Goal: Information Seeking & Learning: Check status

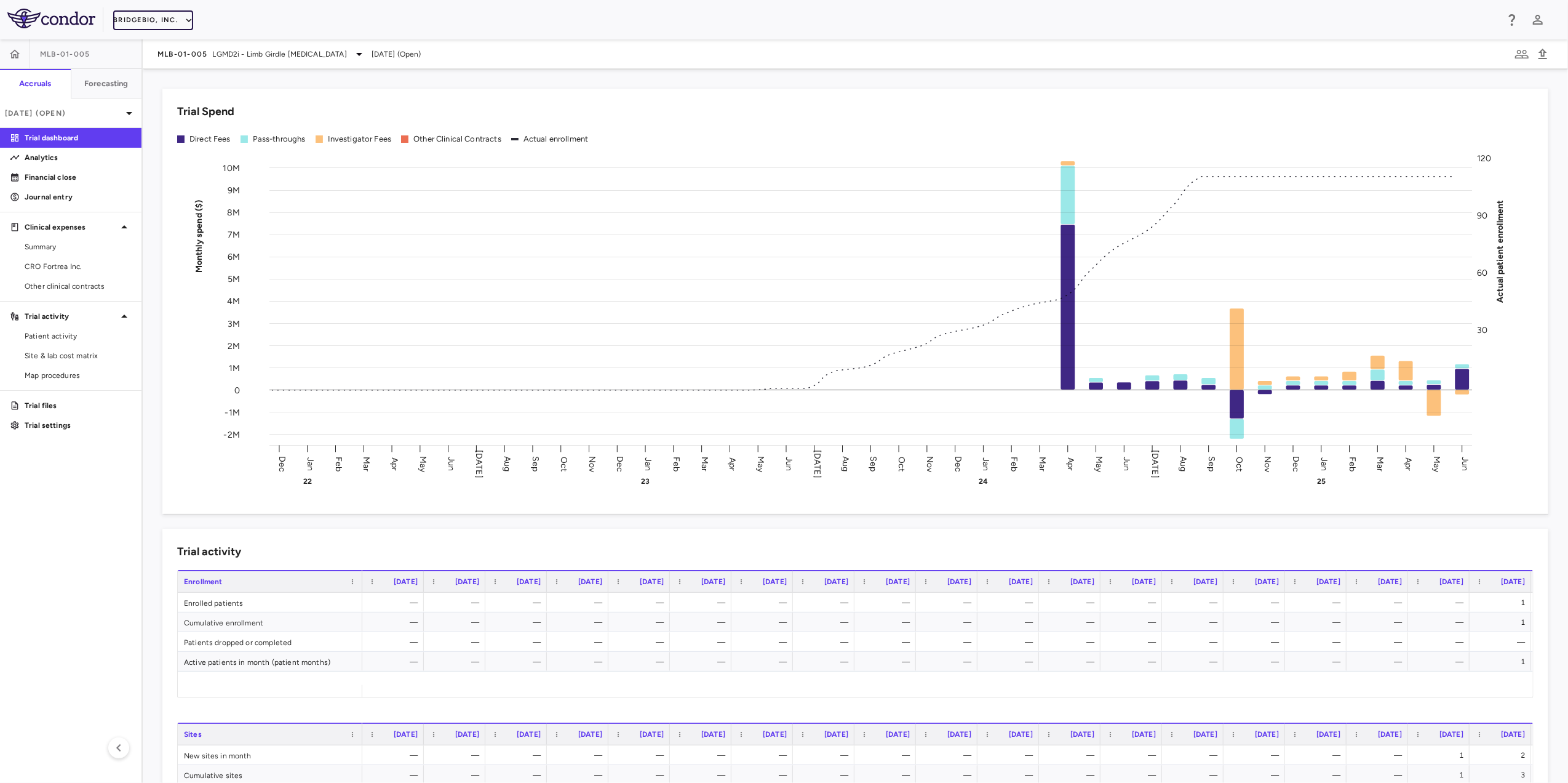
click at [185, 19] on icon "button" at bounding box center [189, 20] width 11 height 11
click at [185, 73] on li "Acelyrin - Translational" at bounding box center [165, 81] width 103 height 19
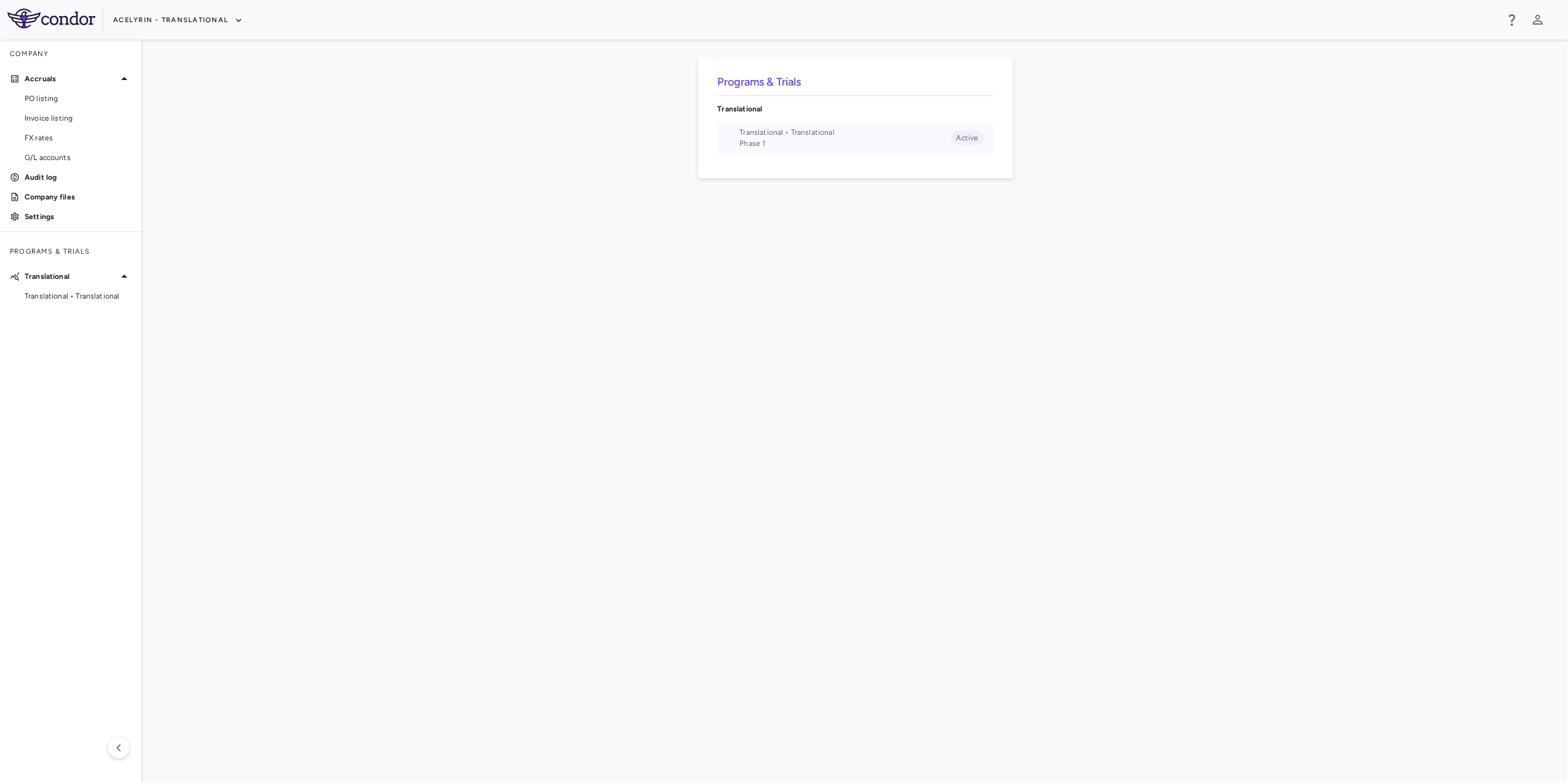
click at [803, 131] on span "Translational • Translational" at bounding box center [845, 132] width 212 height 11
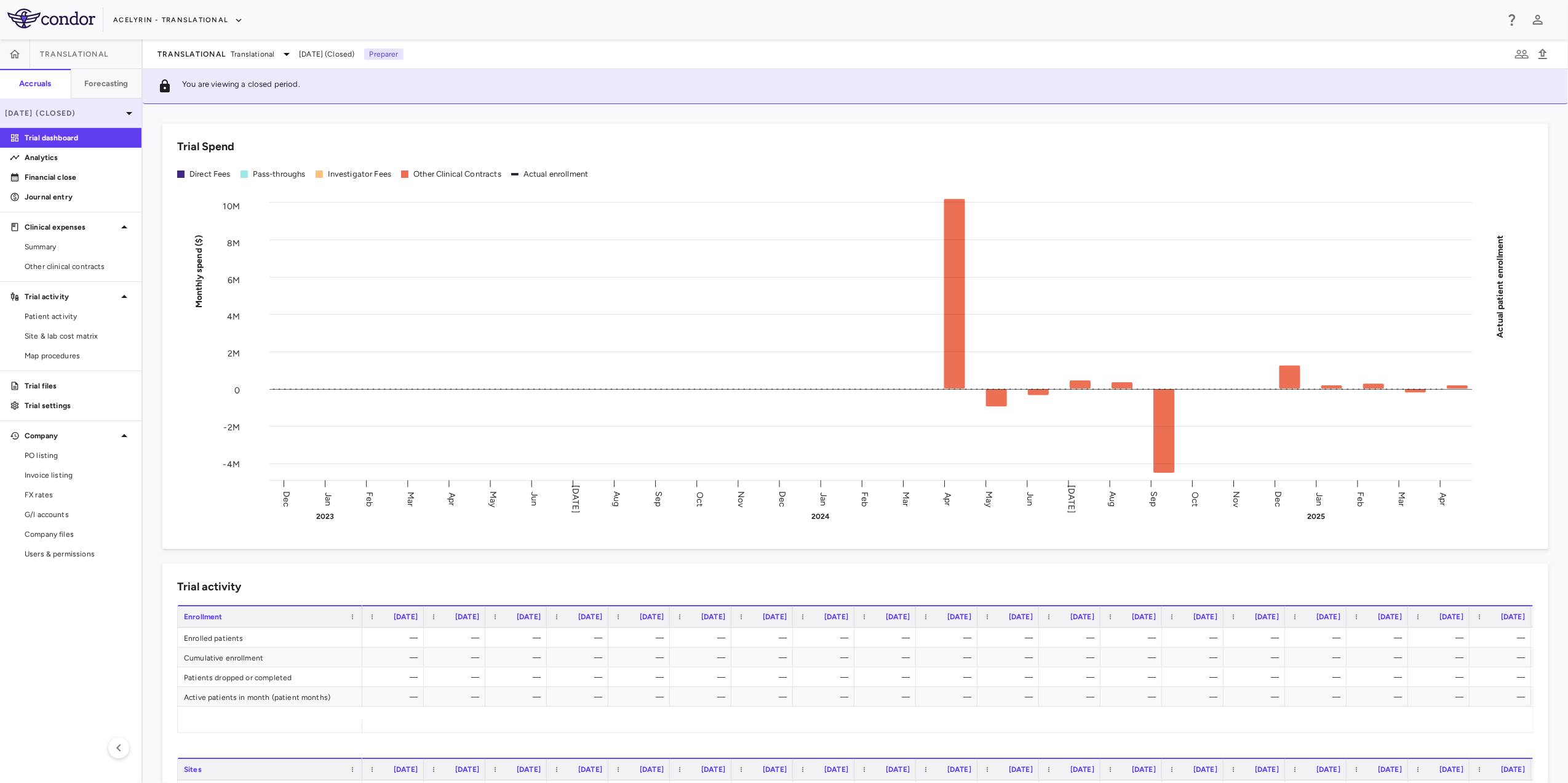
click at [123, 115] on icon at bounding box center [129, 114] width 15 height 15
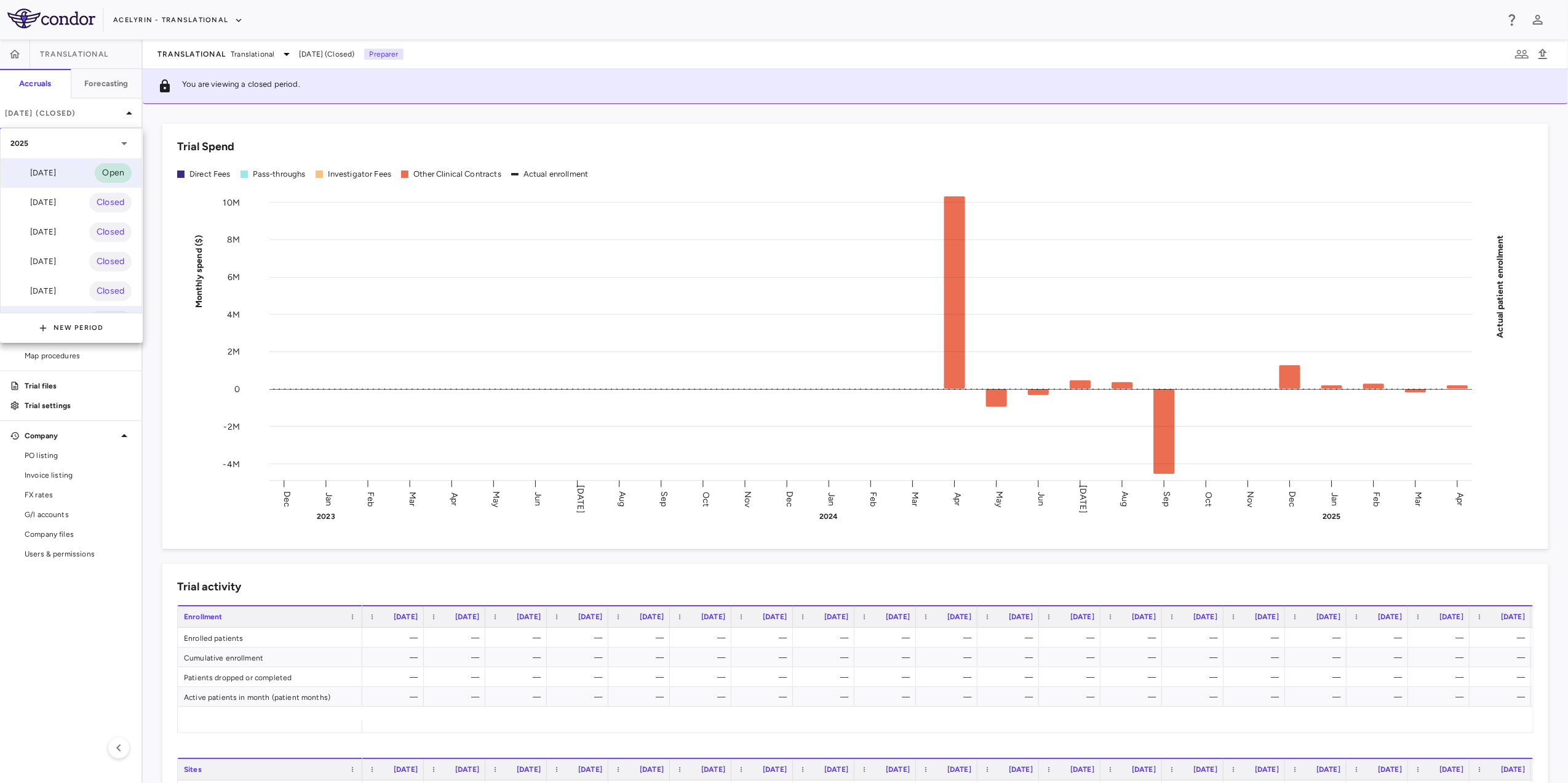
click at [56, 174] on div "[DATE]" at bounding box center [33, 173] width 45 height 15
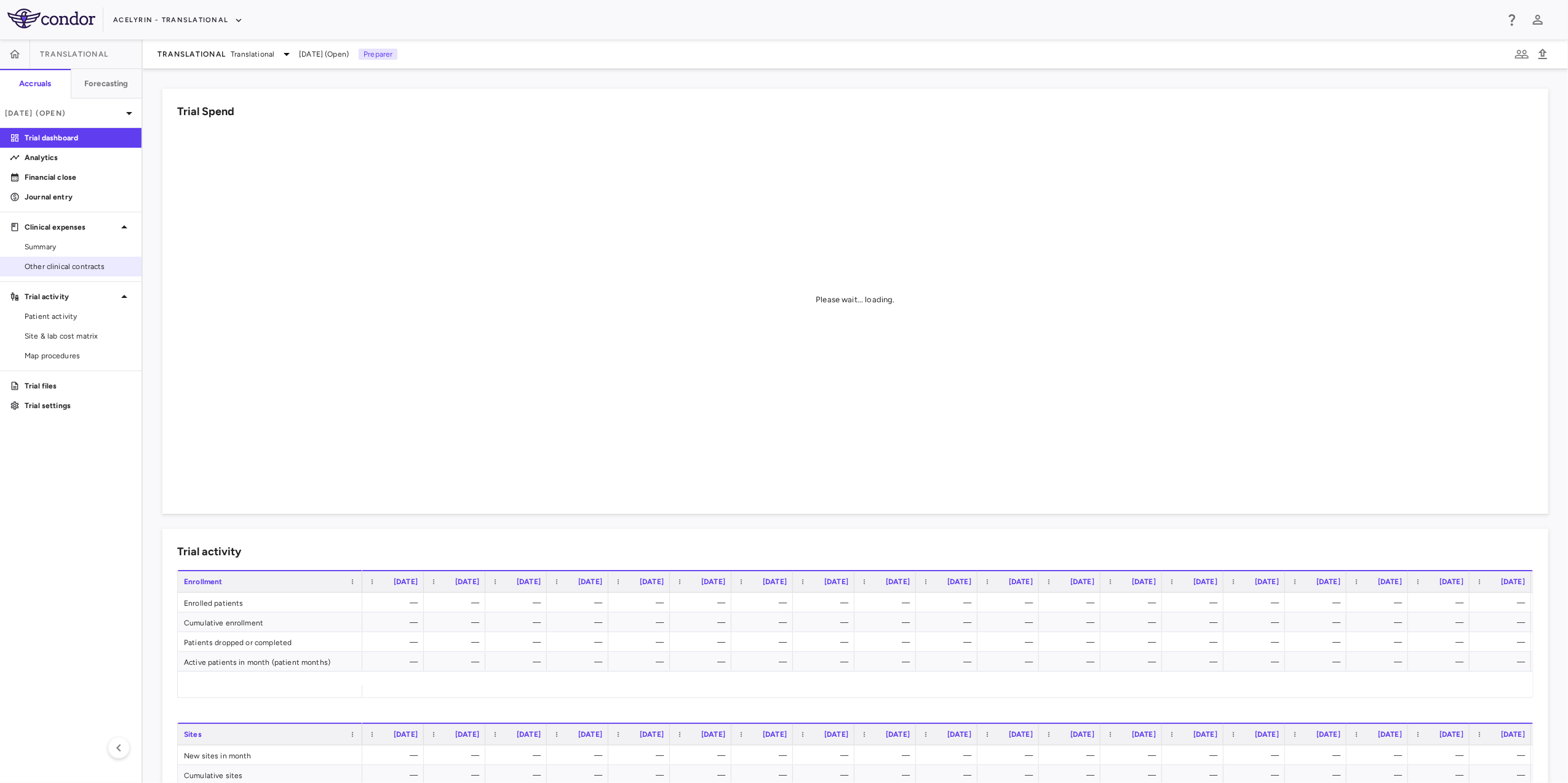
click at [54, 266] on span "Other clinical contracts" at bounding box center [78, 267] width 107 height 11
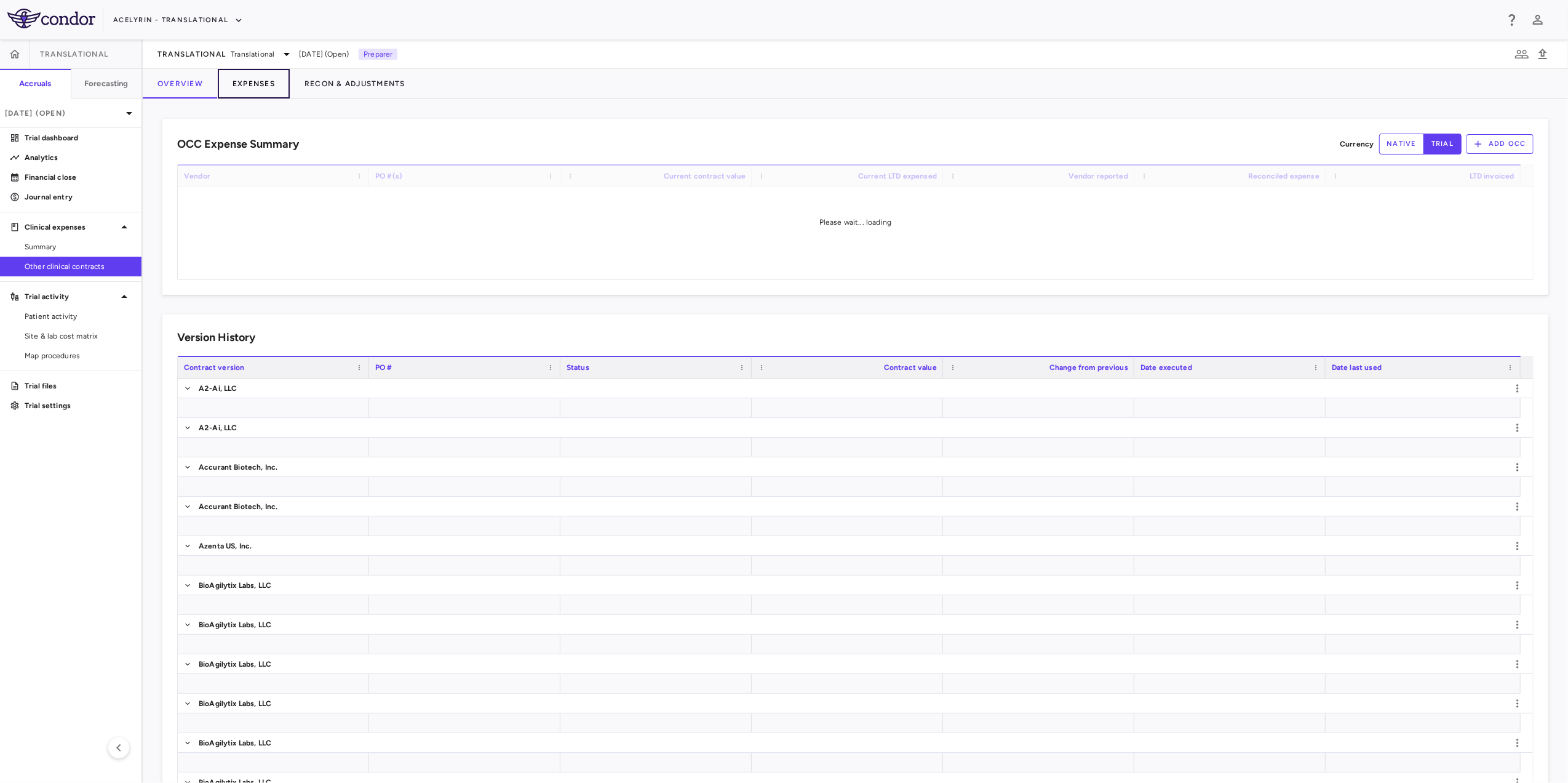
click at [261, 89] on button "Expenses" at bounding box center [254, 84] width 72 height 30
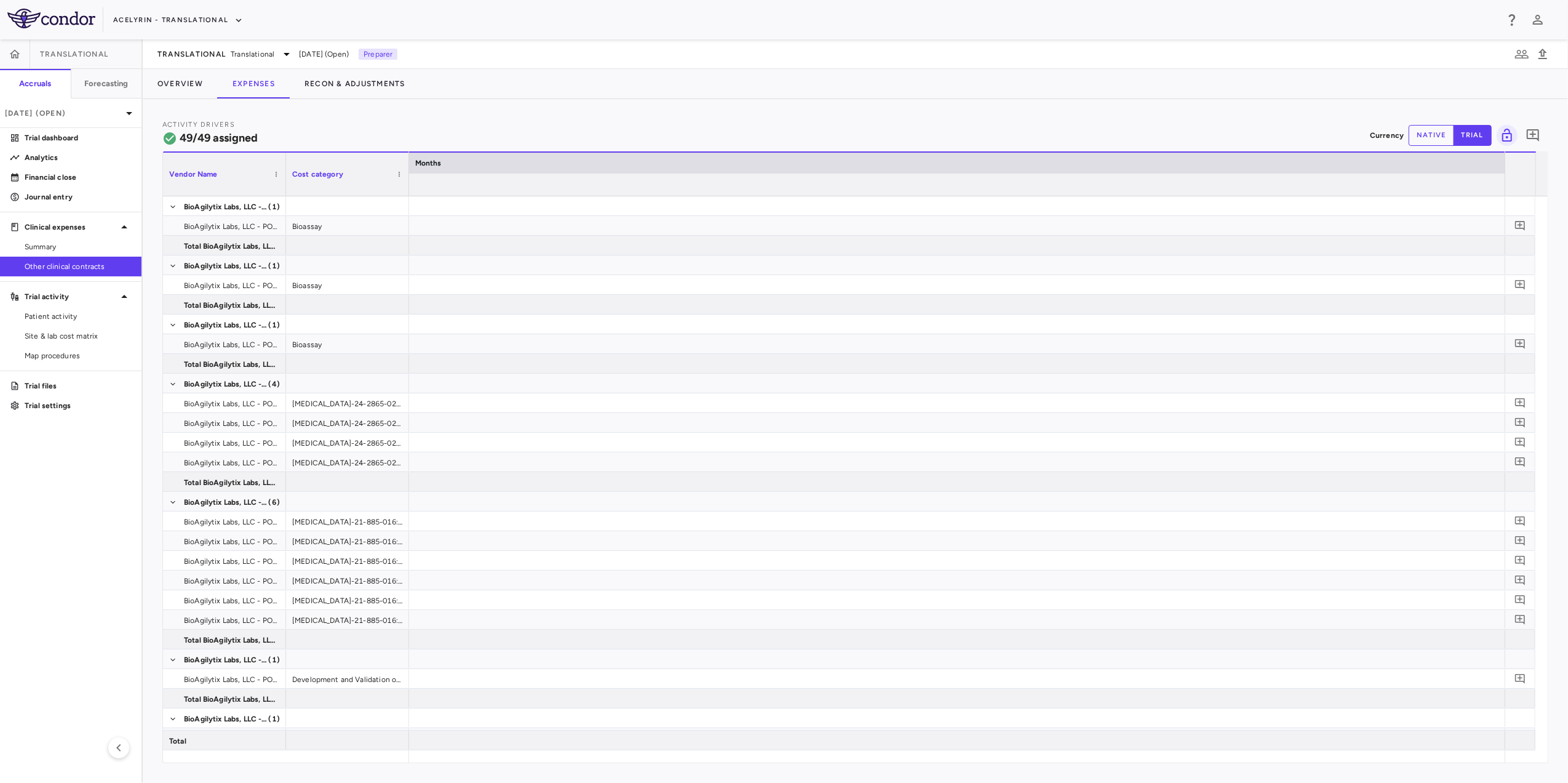
scroll to position [0, 8594]
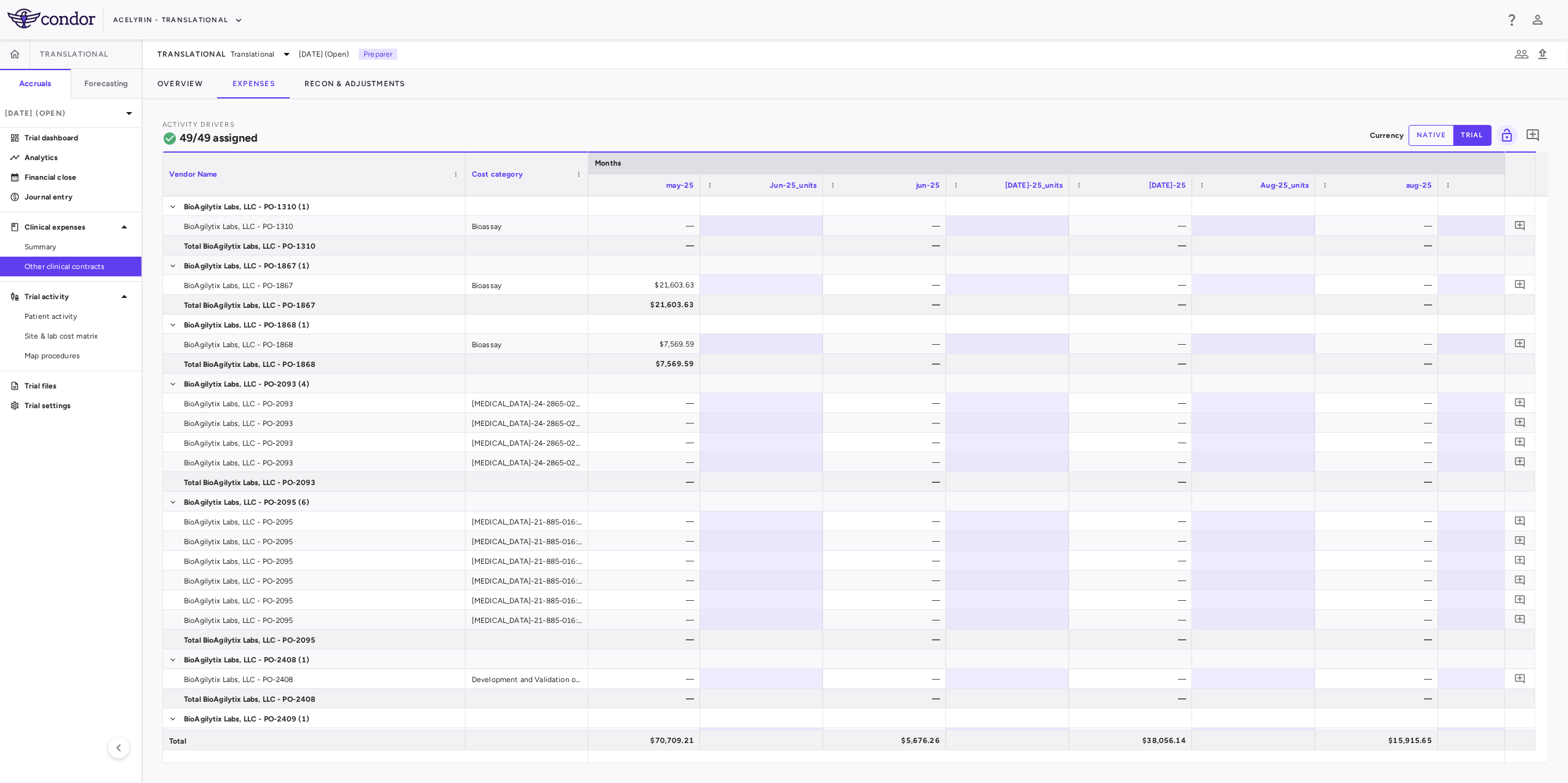
drag, startPoint x: 285, startPoint y: 176, endPoint x: 465, endPoint y: 180, distance: 180.0
click at [465, 180] on div at bounding box center [465, 174] width 5 height 43
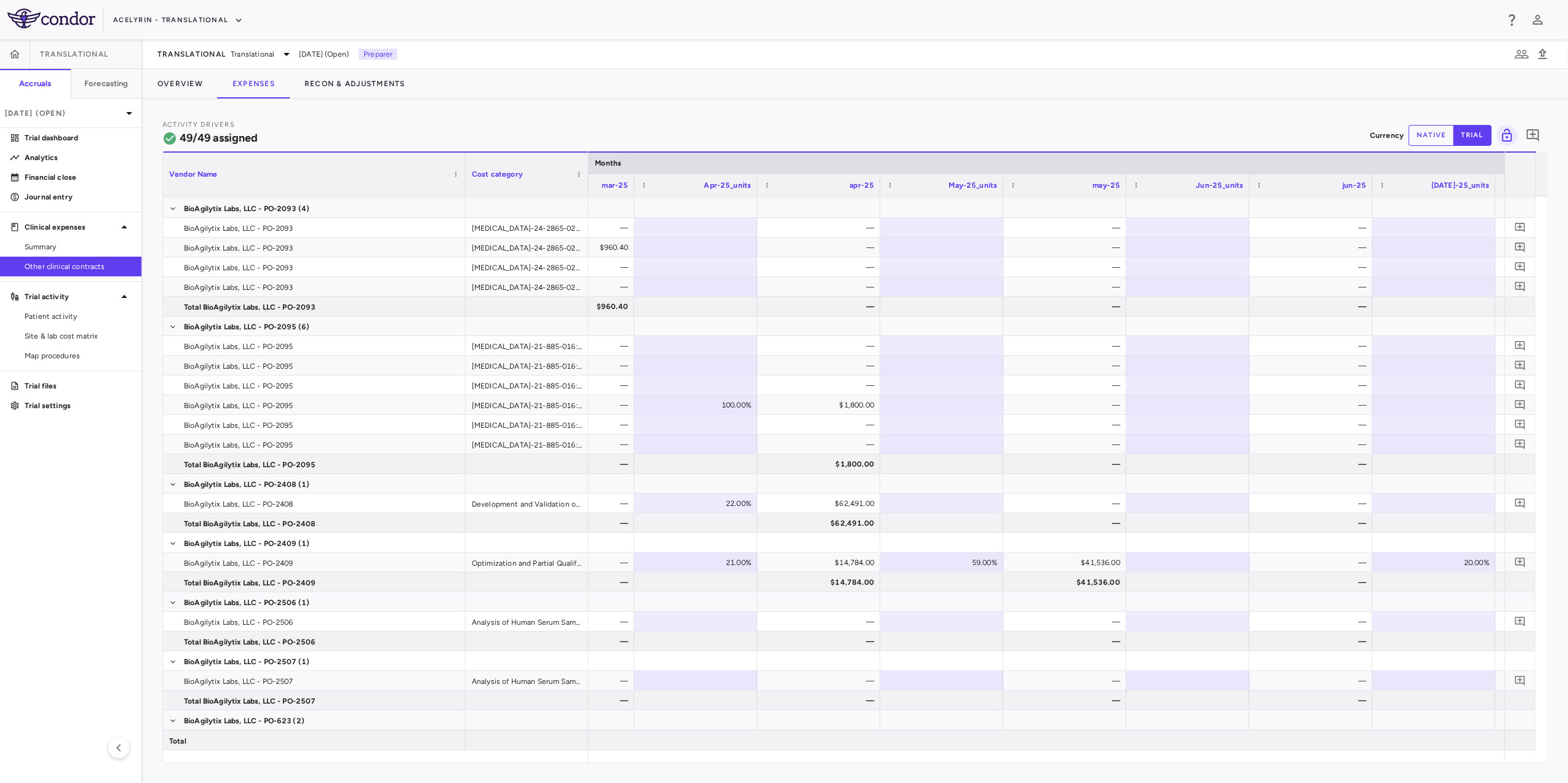
scroll to position [0, 8746]
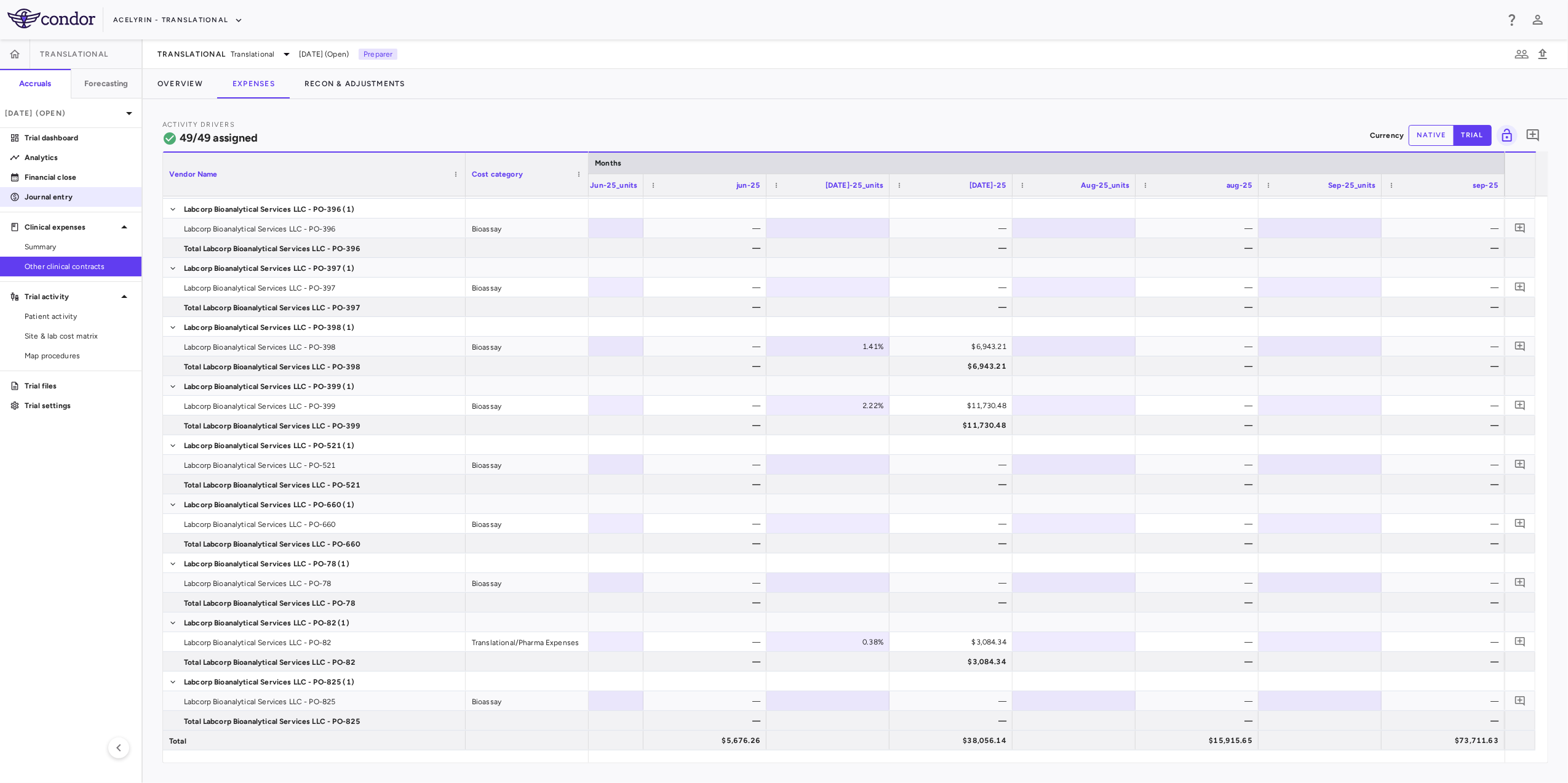
click at [75, 195] on p "Journal entry" at bounding box center [78, 197] width 107 height 11
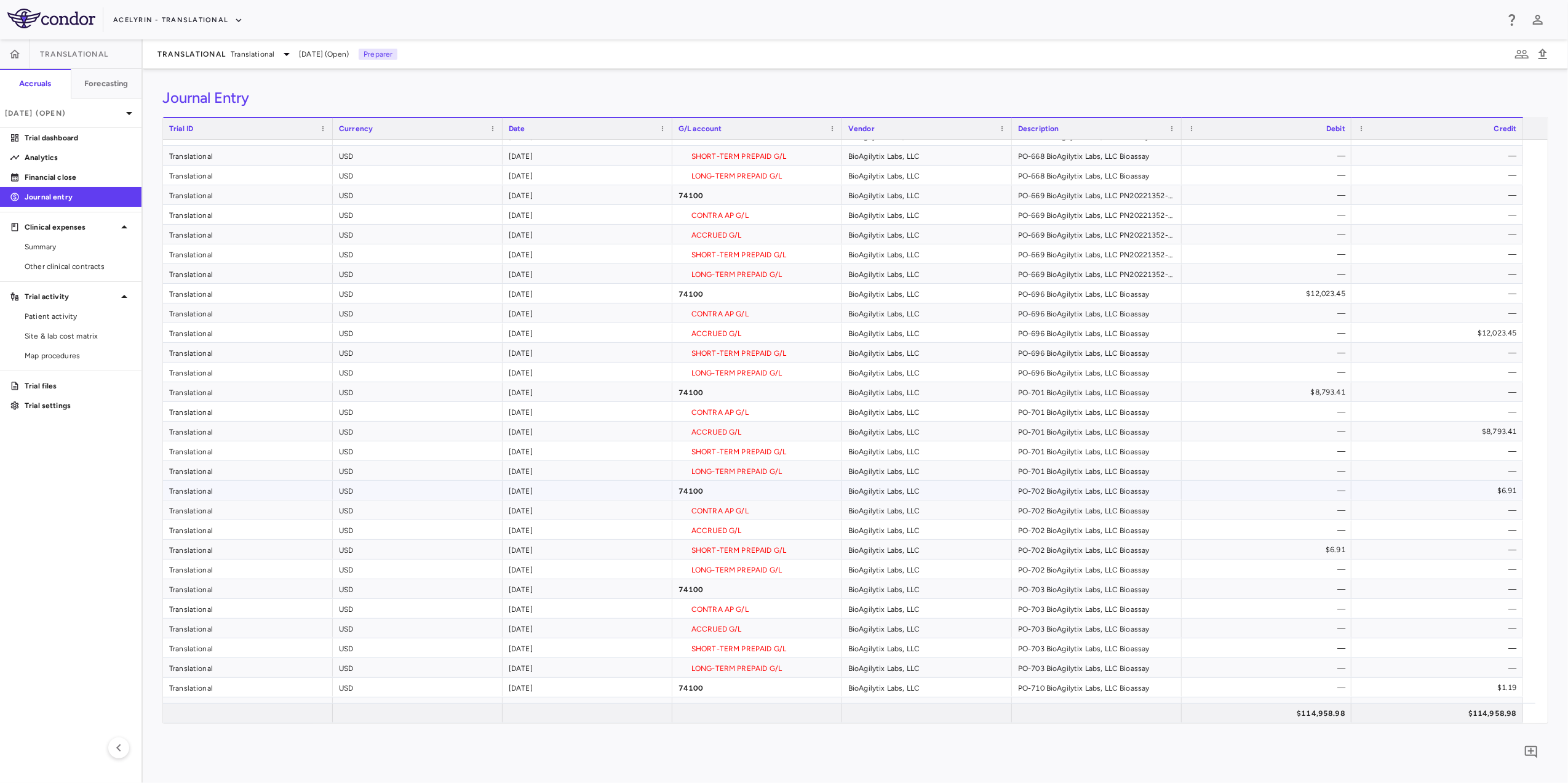
scroll to position [3009, 0]
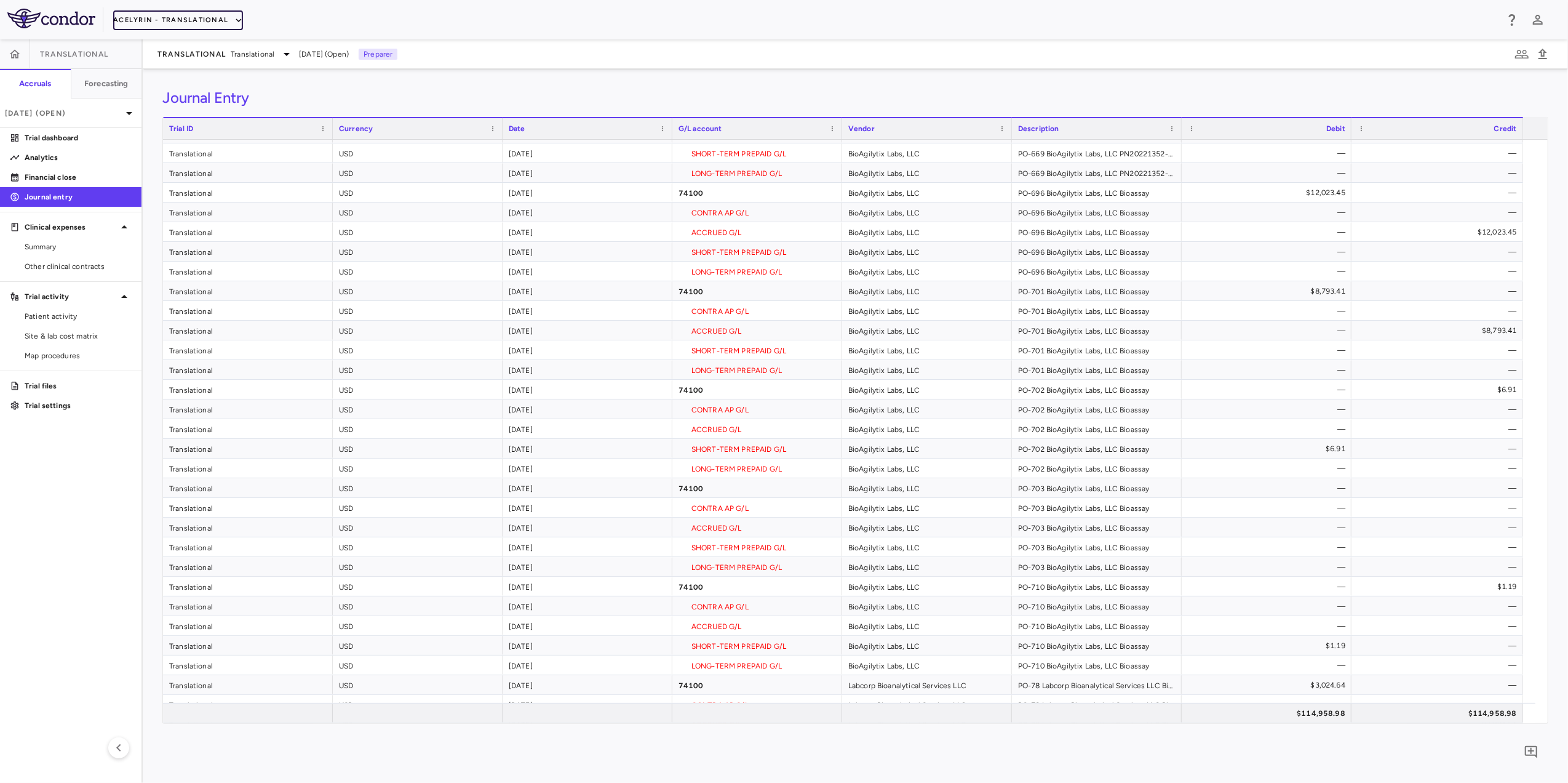
click at [215, 19] on button "Acelyrin - Translational" at bounding box center [177, 20] width 130 height 20
click at [149, 63] on li "Acelyrin - CMC" at bounding box center [165, 62] width 103 height 19
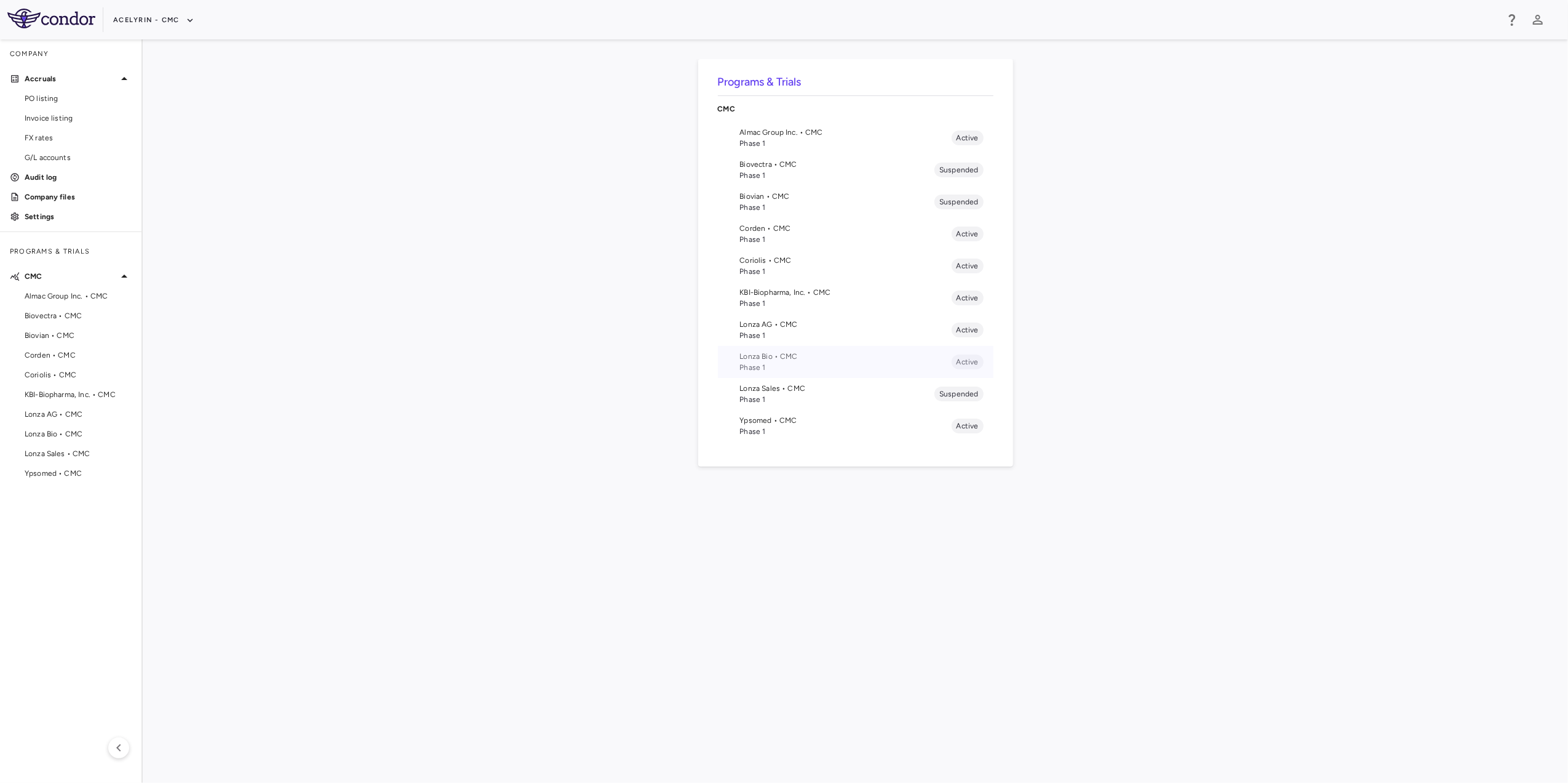
click at [756, 370] on span "Phase 1" at bounding box center [845, 367] width 212 height 11
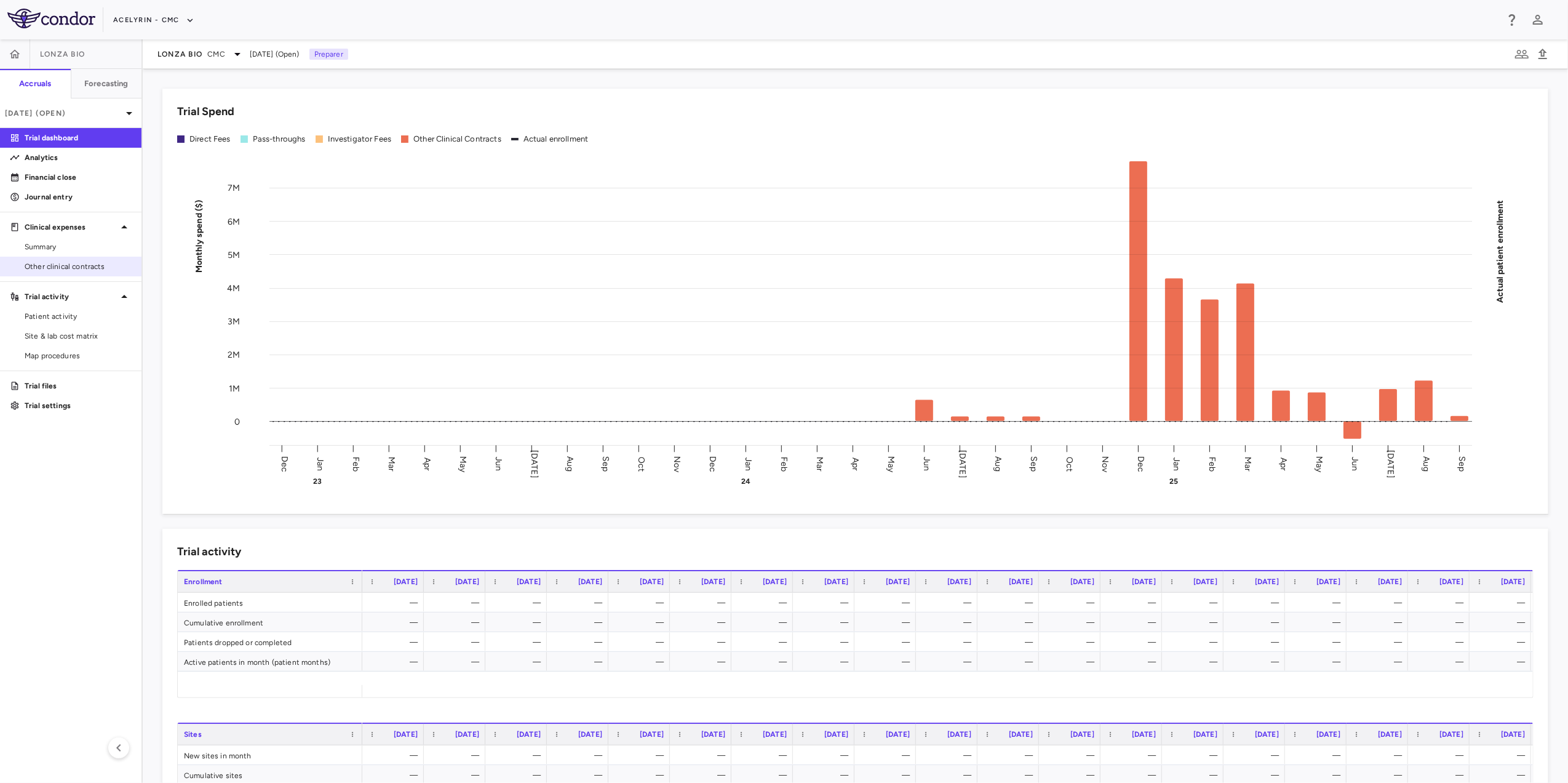
click at [40, 271] on span "Other clinical contracts" at bounding box center [78, 267] width 107 height 11
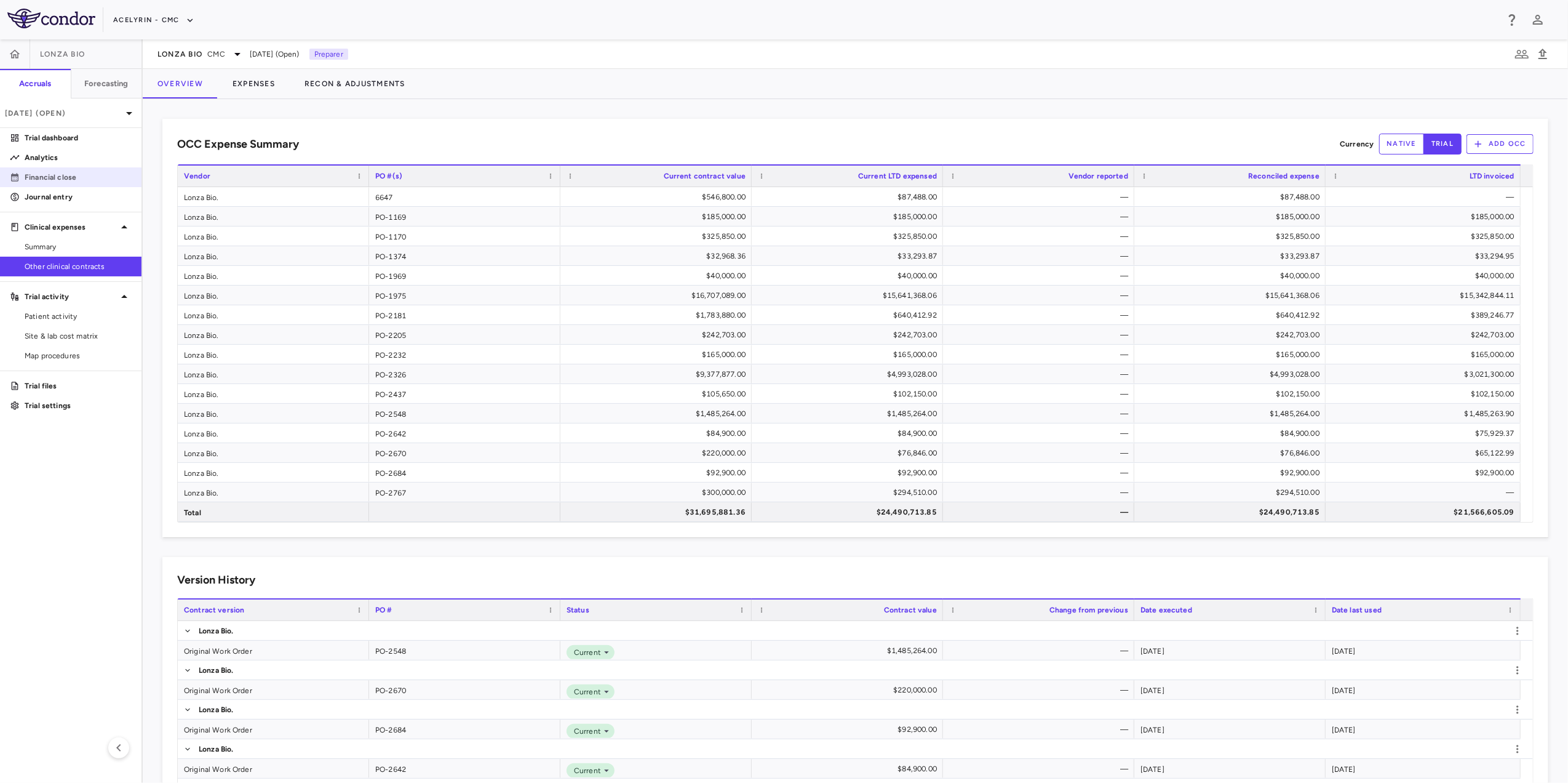
click at [65, 178] on p "Financial close" at bounding box center [78, 177] width 107 height 11
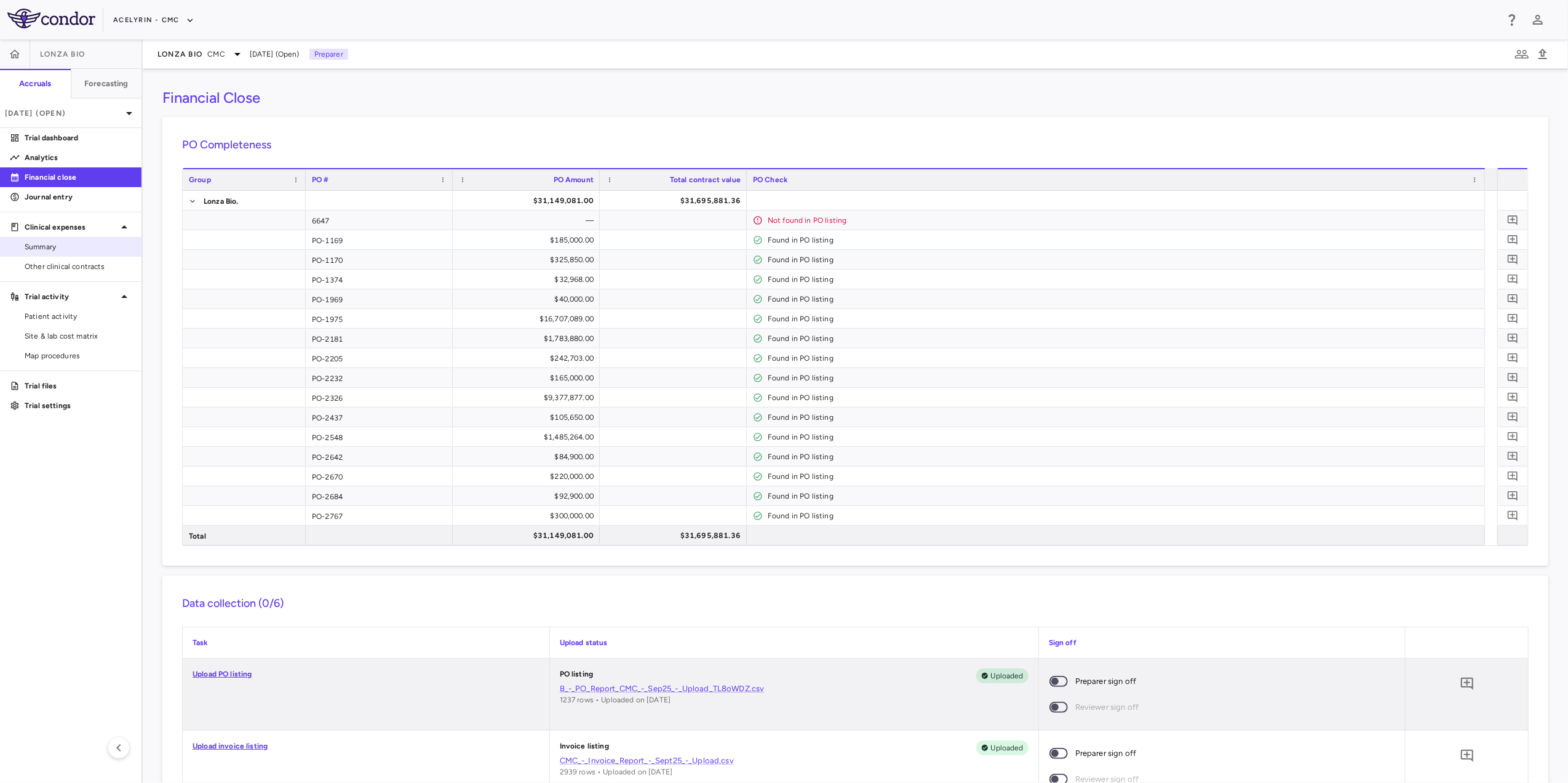
click at [79, 248] on span "Summary" at bounding box center [78, 247] width 107 height 11
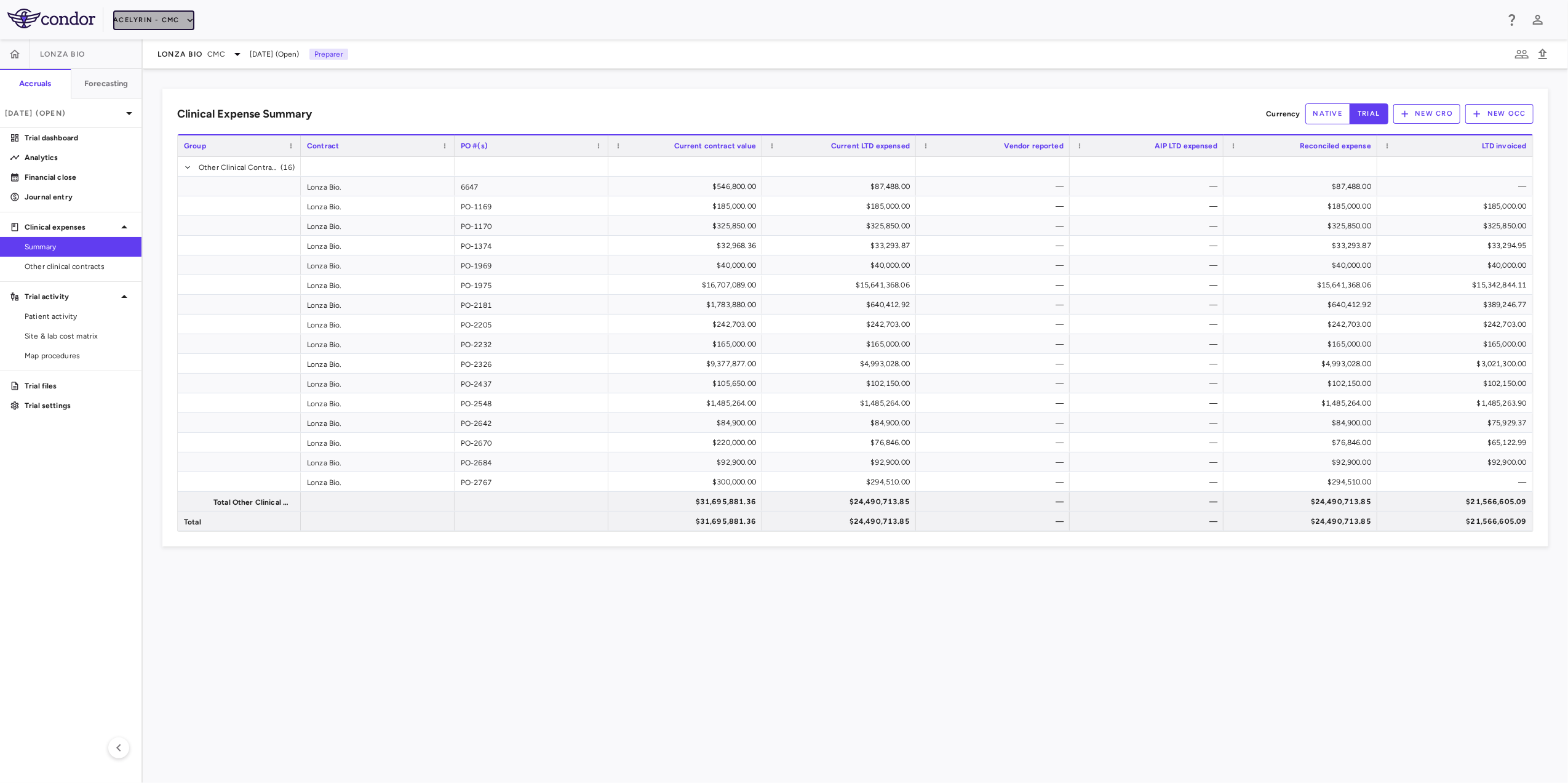
click at [187, 16] on icon "button" at bounding box center [190, 20] width 11 height 11
click at [163, 45] on li "Acelyrin" at bounding box center [165, 44] width 103 height 19
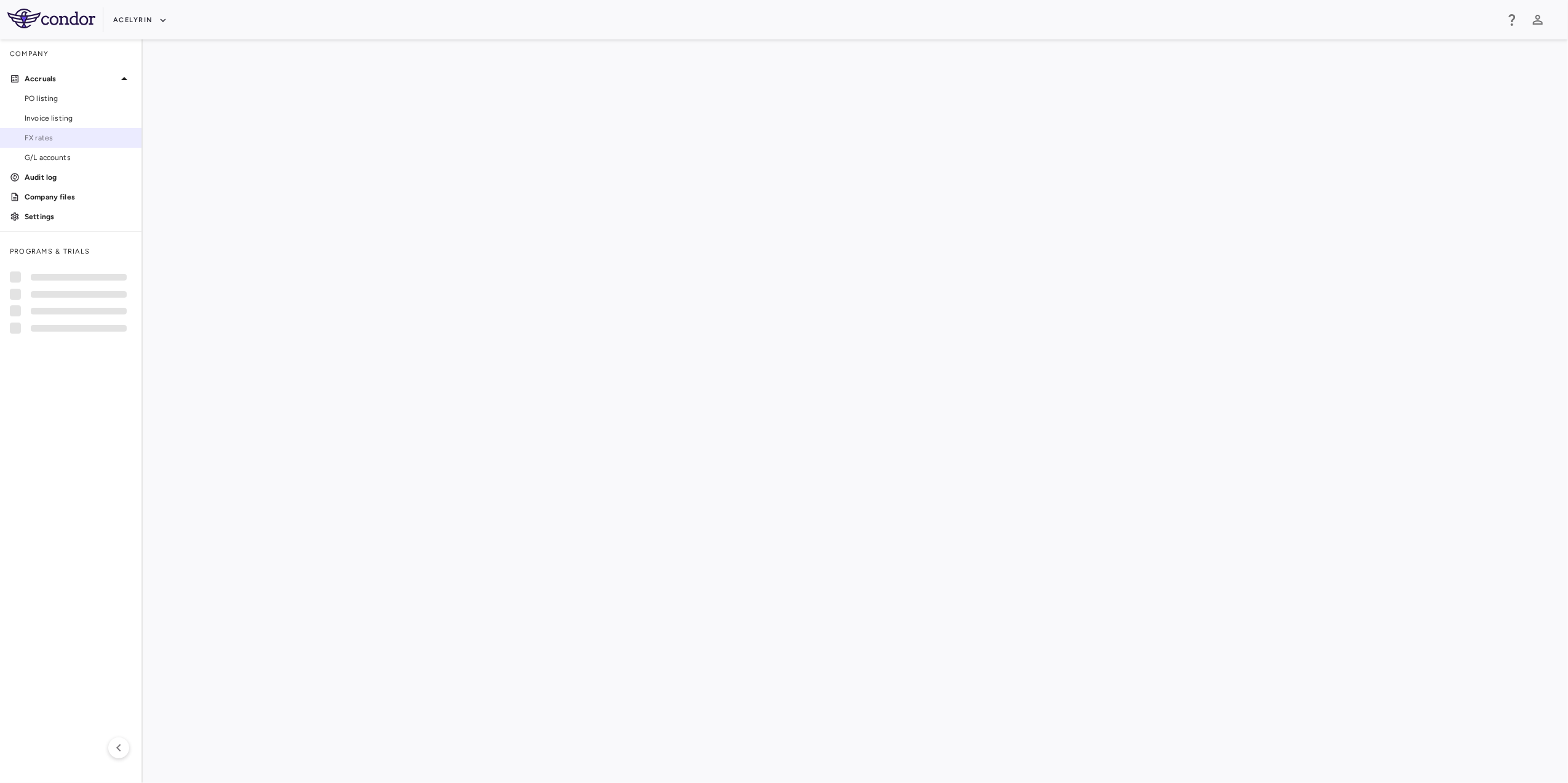
click at [50, 135] on span "FX rates" at bounding box center [78, 138] width 107 height 11
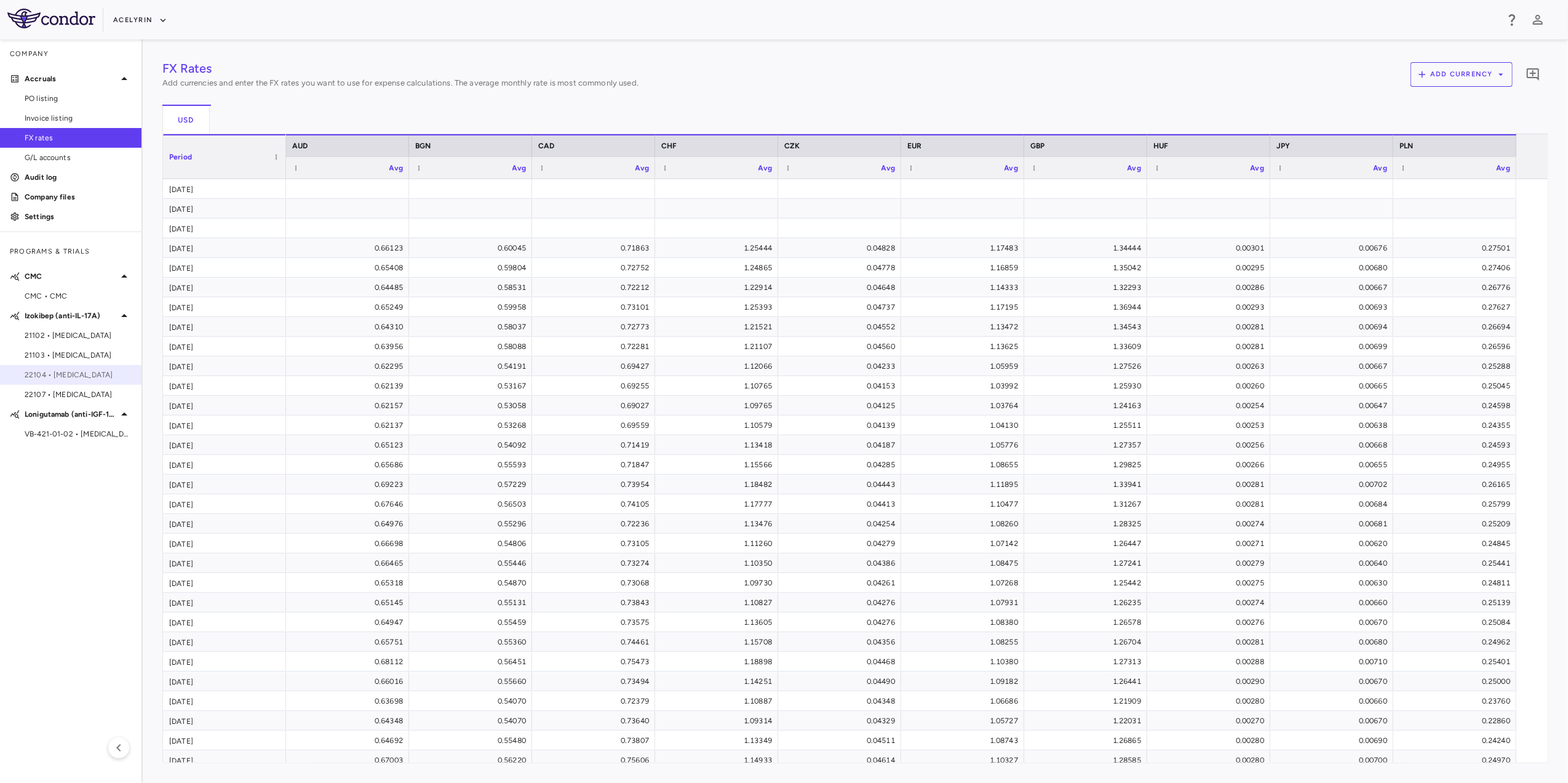
click at [58, 365] on div "22104 • [MEDICAL_DATA]" at bounding box center [71, 375] width 141 height 19
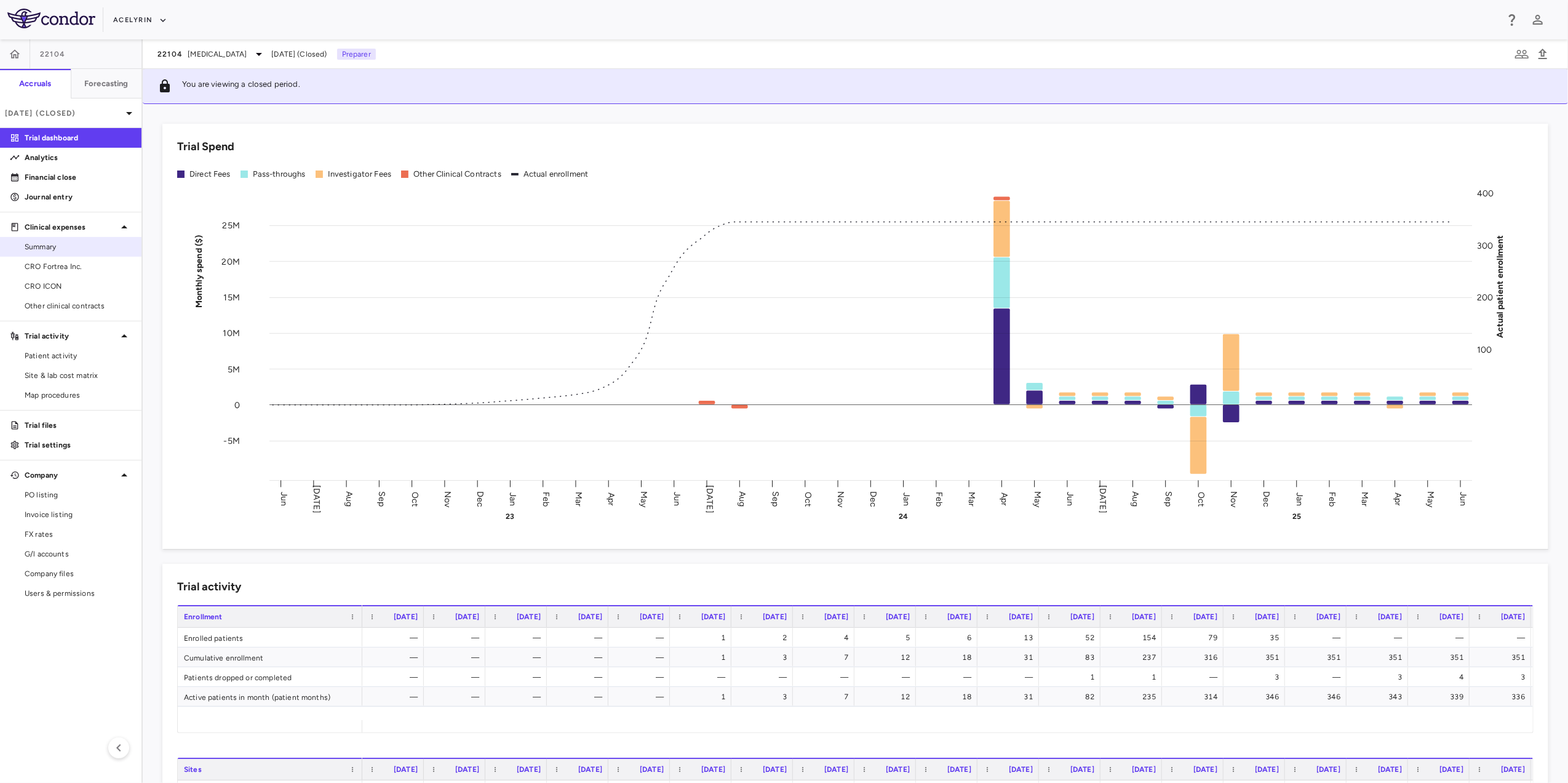
click at [65, 244] on span "Summary" at bounding box center [78, 247] width 107 height 11
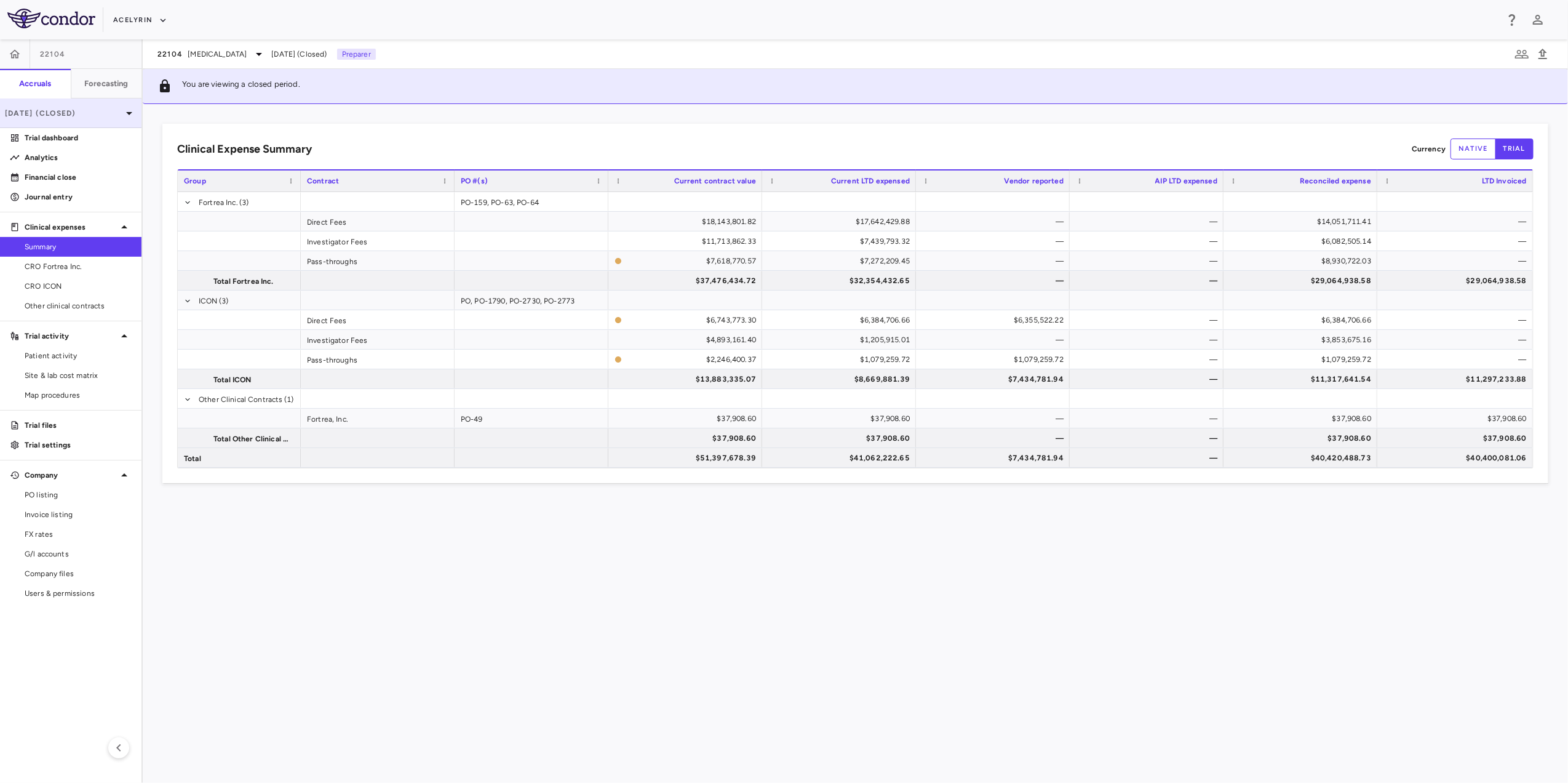
click at [72, 104] on div "[DATE] (Closed)" at bounding box center [71, 114] width 141 height 30
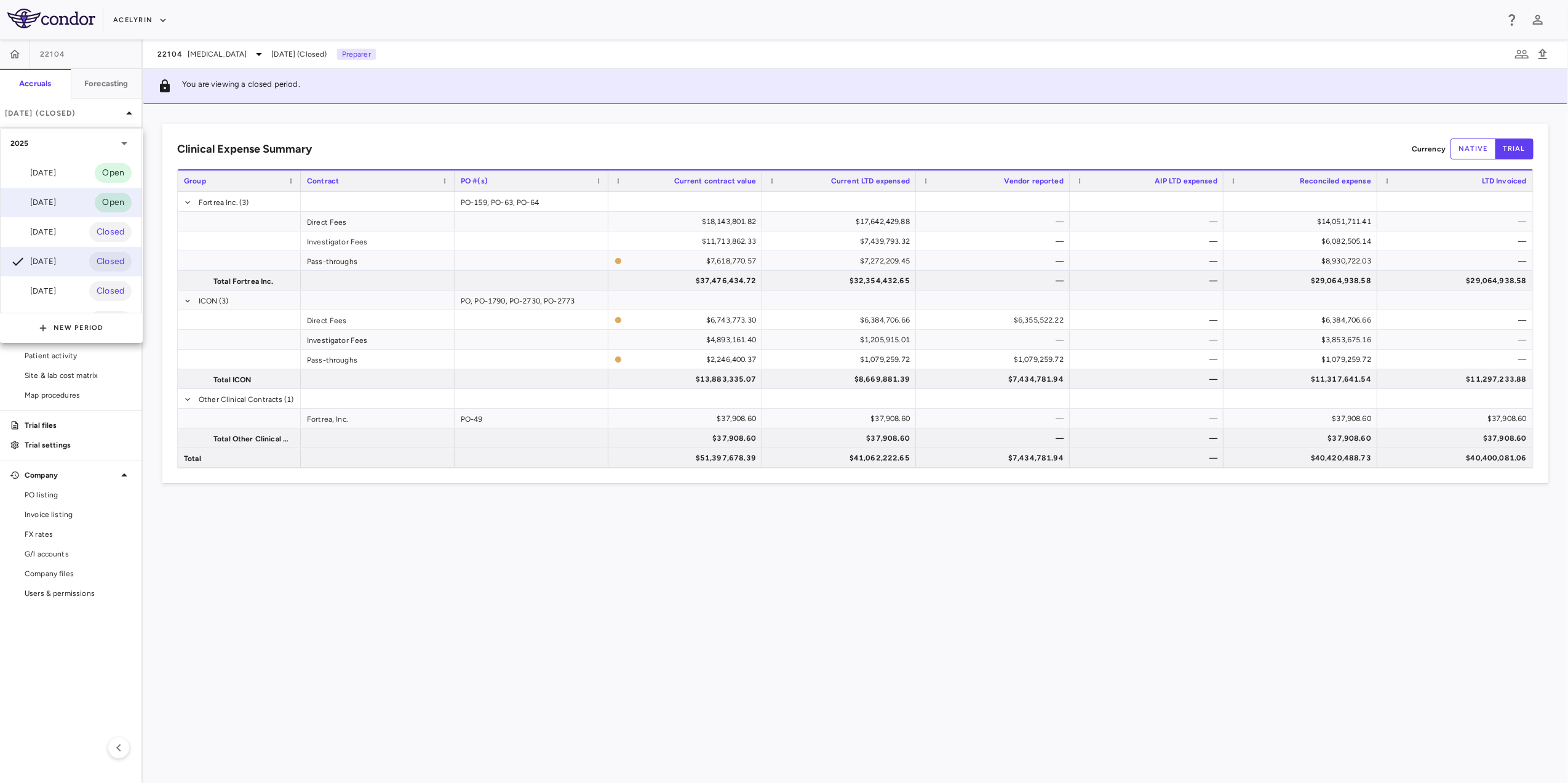
click at [68, 208] on div "[DATE] Open" at bounding box center [71, 203] width 141 height 30
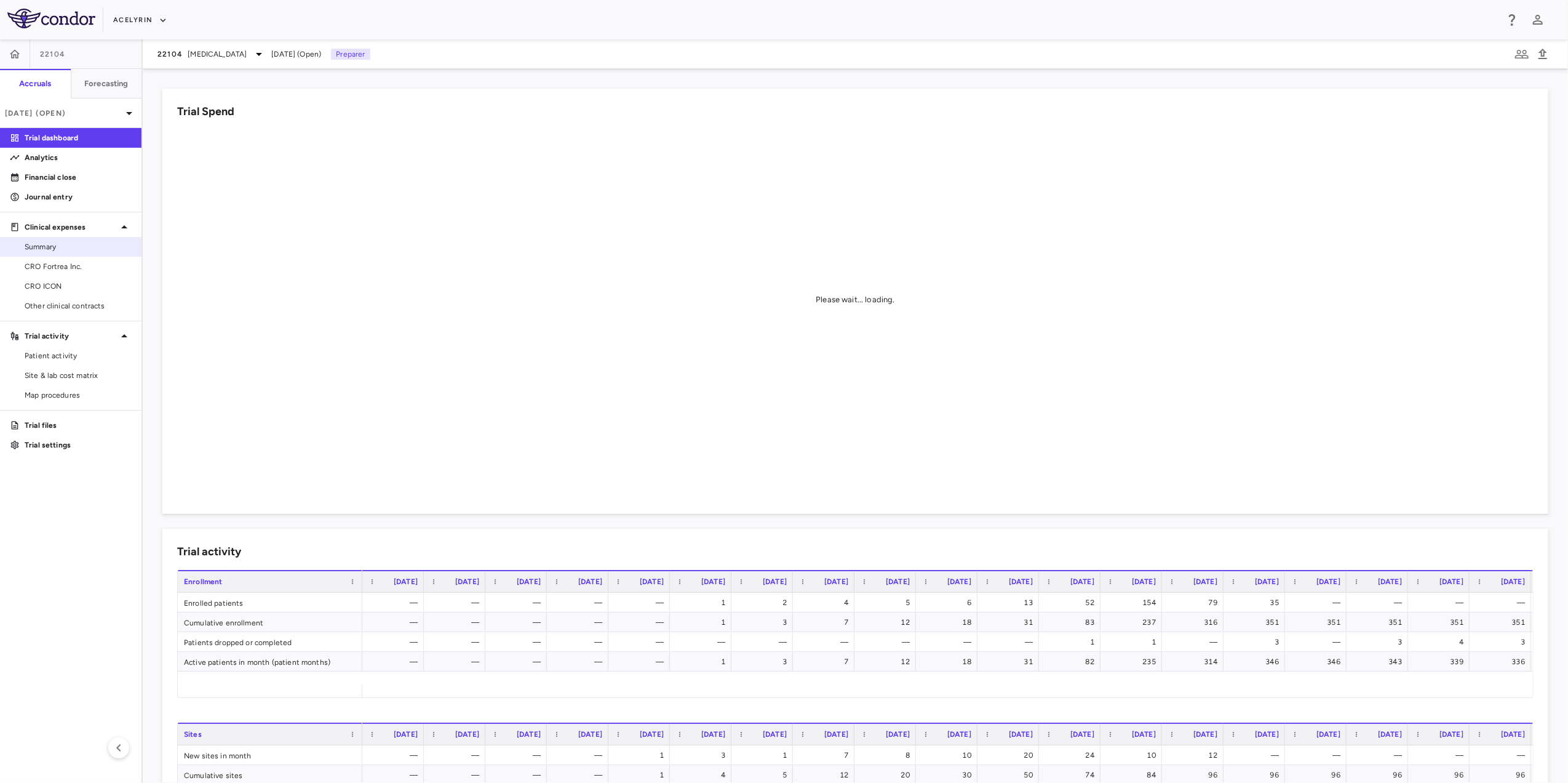
click at [78, 248] on span "Summary" at bounding box center [78, 247] width 107 height 11
click at [151, 16] on button "Acelyrin" at bounding box center [140, 20] width 54 height 20
click at [133, 175] on li "IntraBio" at bounding box center [165, 173] width 103 height 19
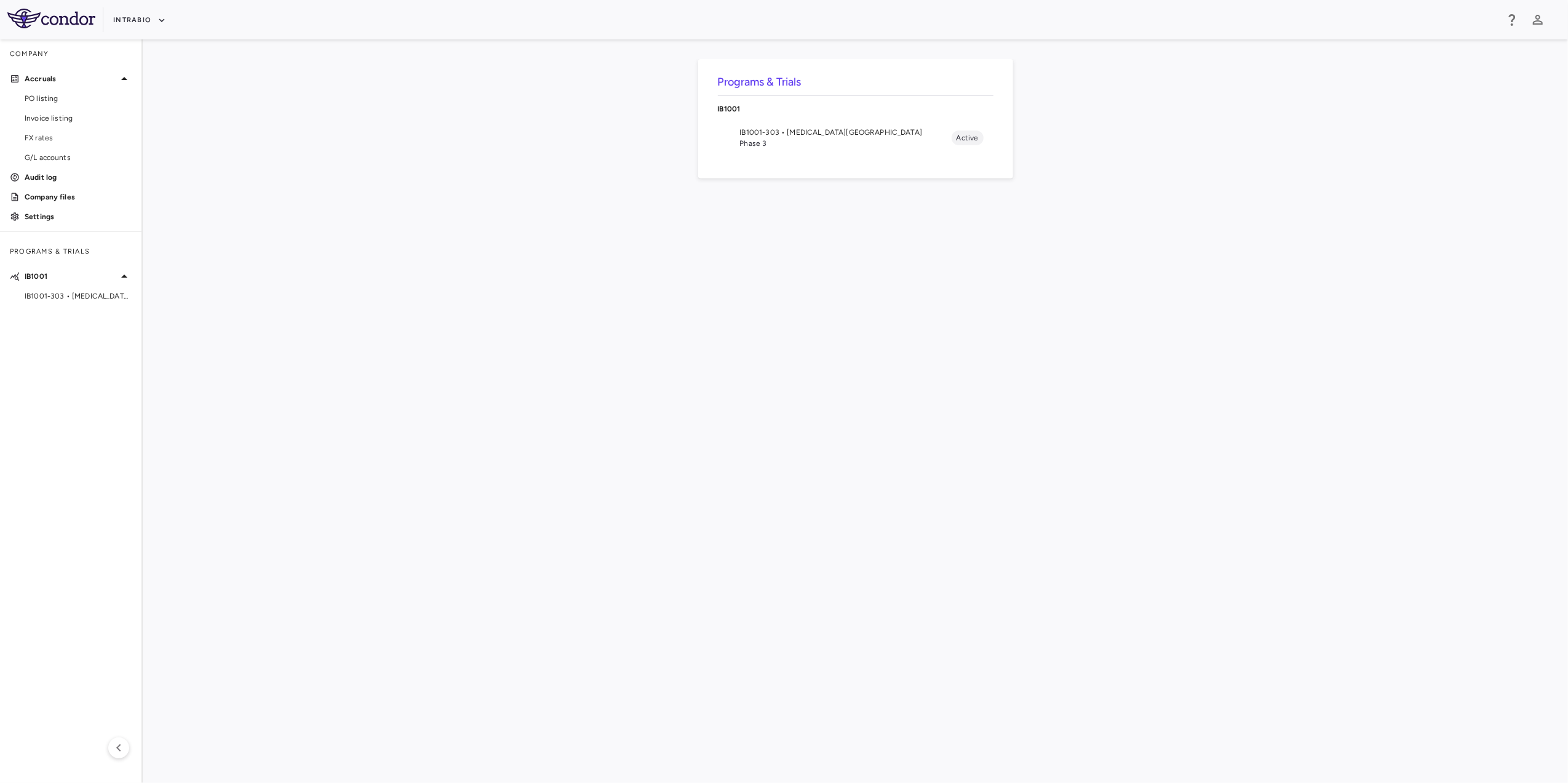
click at [832, 134] on span "IB1001-303 • Ataxia-Telangiectasia" at bounding box center [845, 132] width 212 height 11
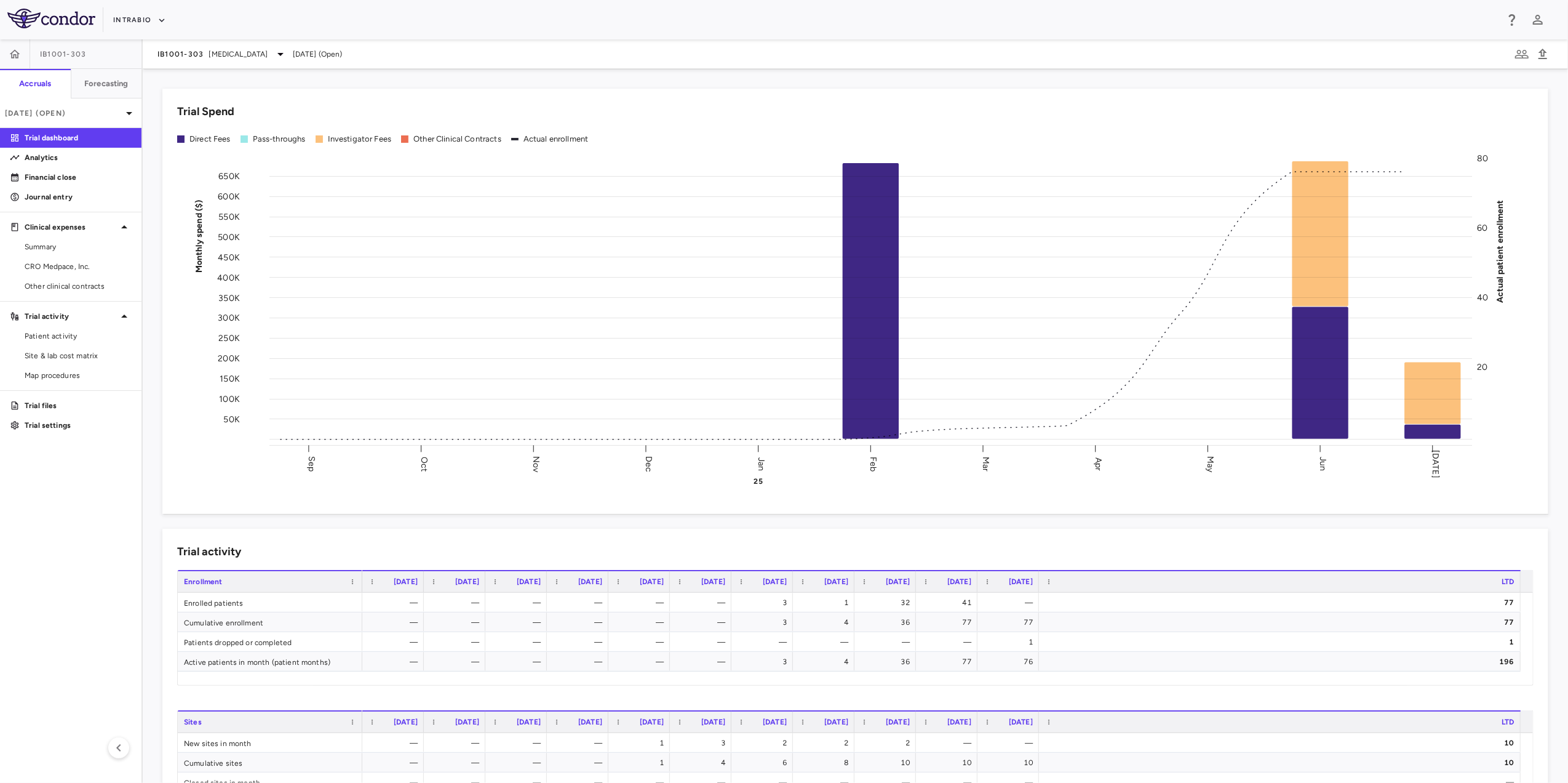
click at [124, 130] on link "Trial dashboard" at bounding box center [71, 138] width 141 height 19
click at [123, 114] on icon at bounding box center [129, 114] width 15 height 15
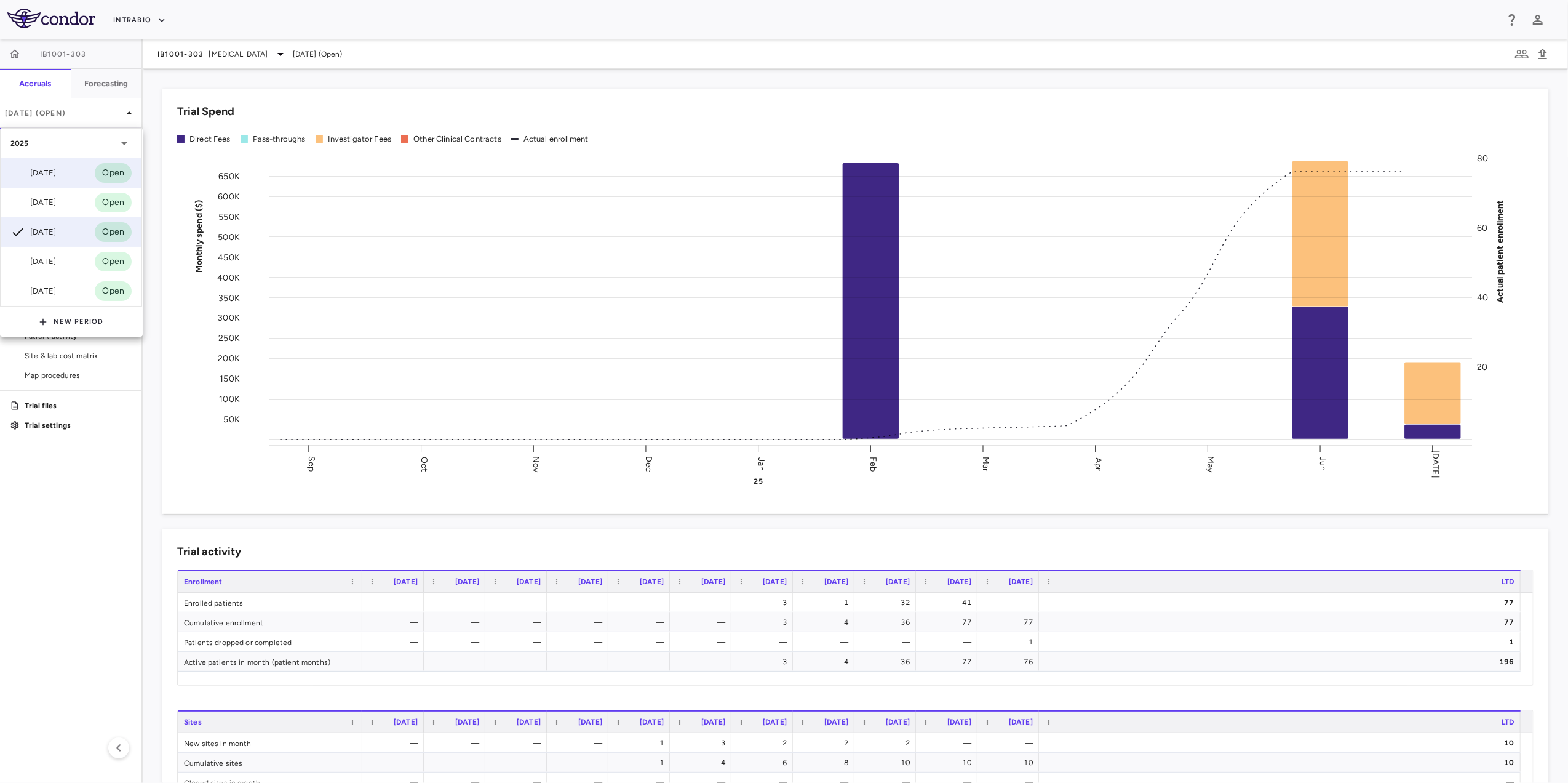
click at [56, 175] on div "[DATE]" at bounding box center [33, 173] width 45 height 15
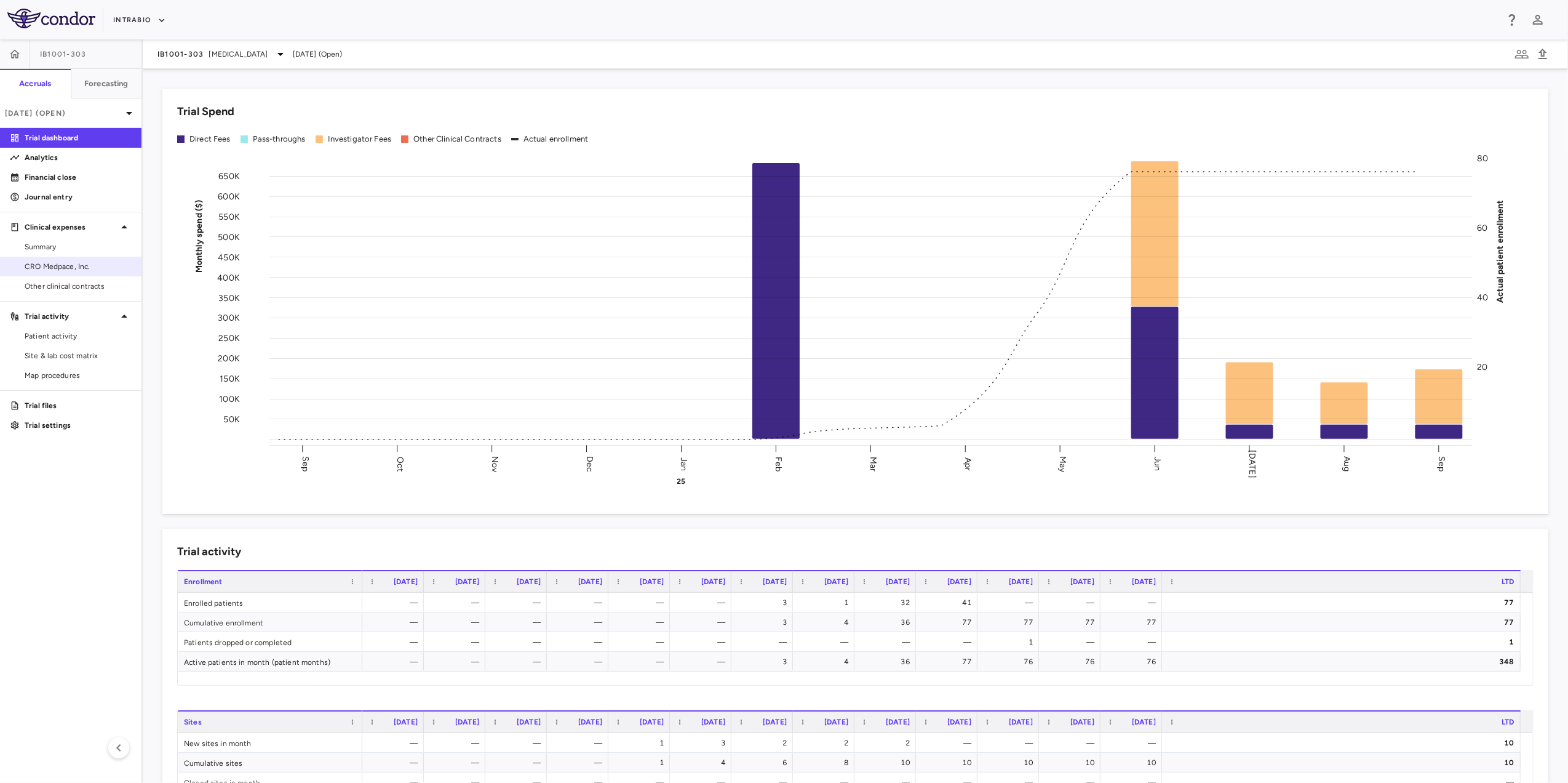
click at [97, 266] on span "CRO Medpace, Inc." at bounding box center [78, 267] width 107 height 11
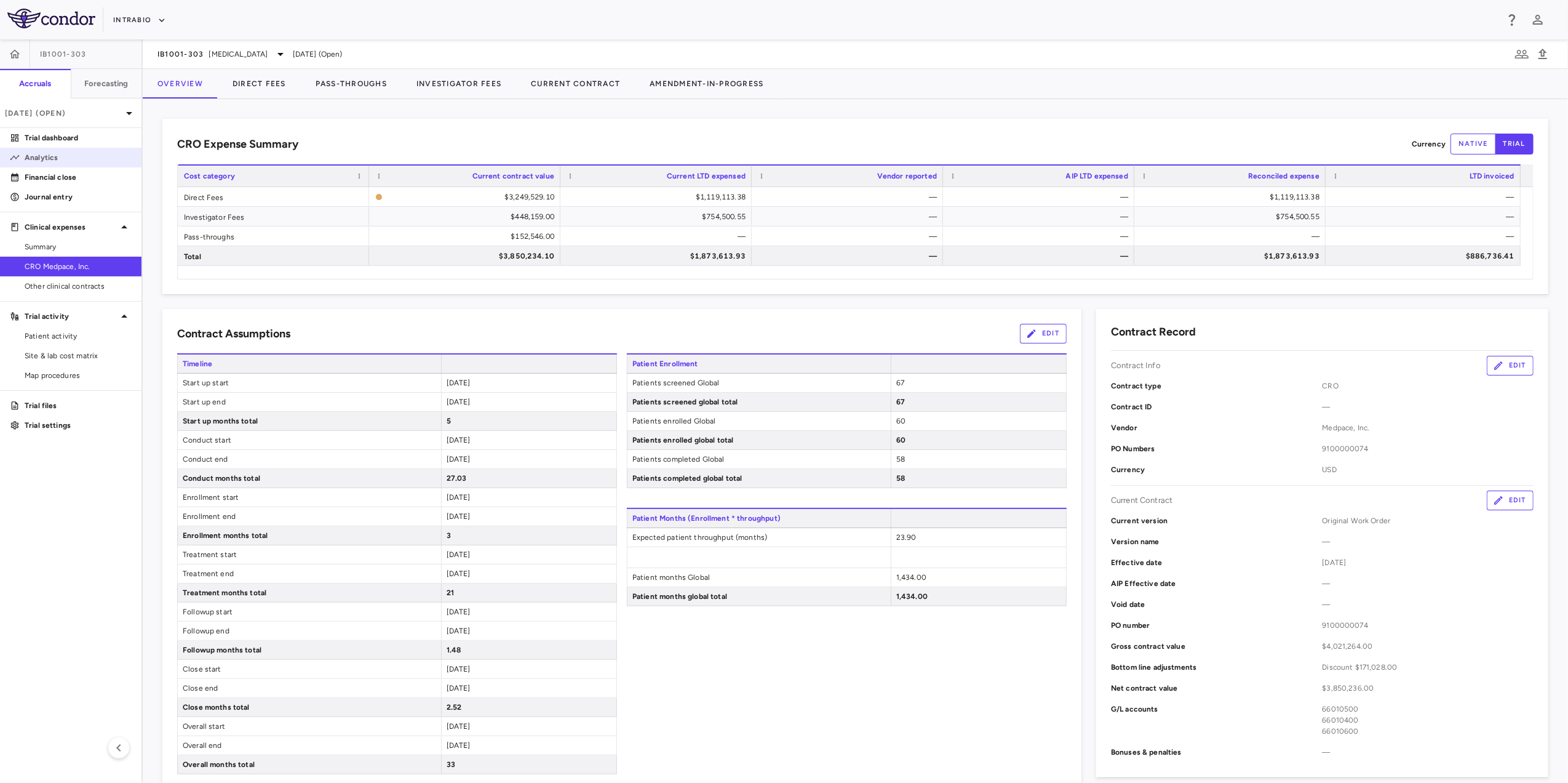
click at [56, 153] on p "Analytics" at bounding box center [78, 158] width 107 height 11
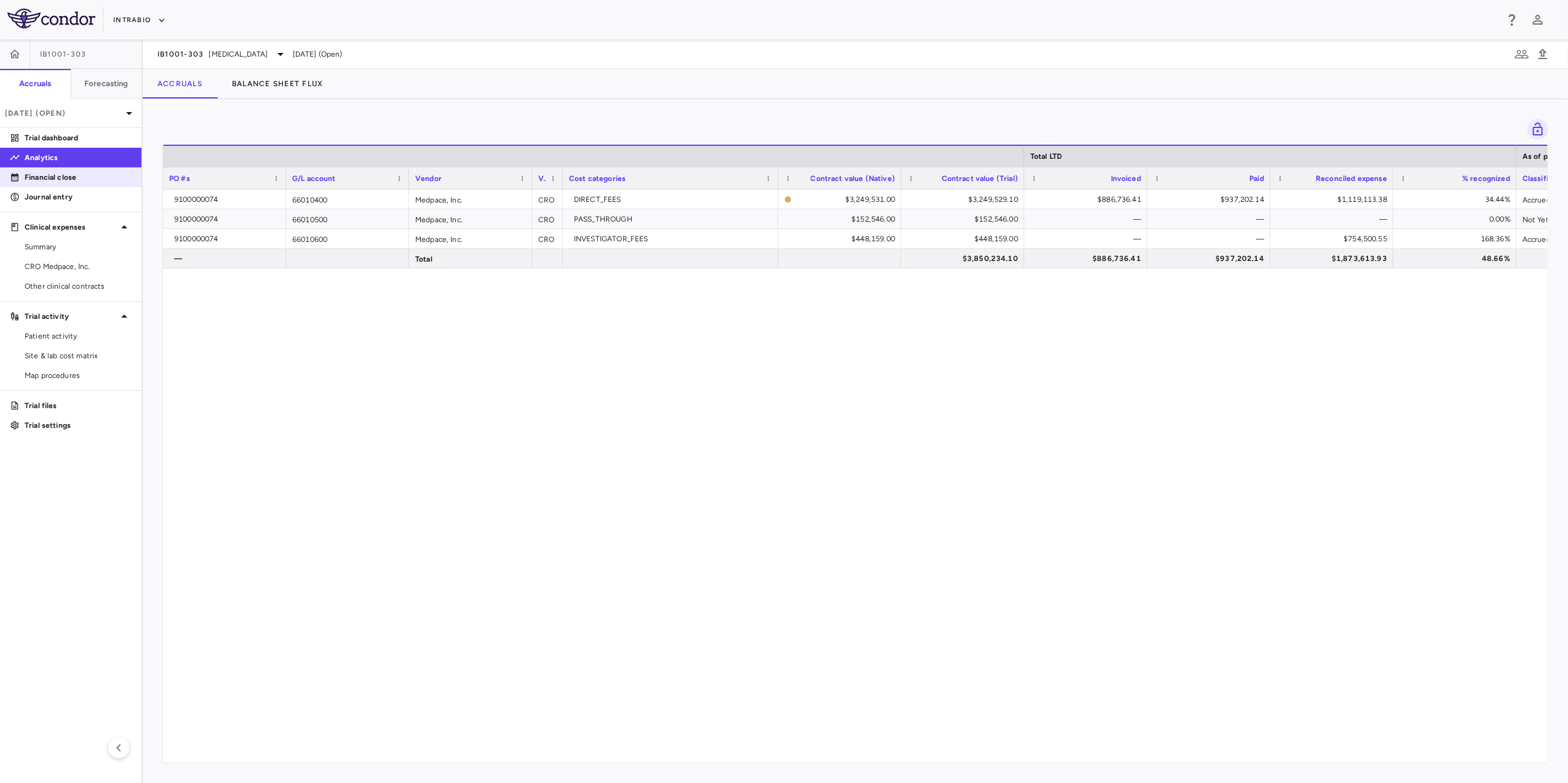
click at [60, 176] on p "Financial close" at bounding box center [78, 177] width 107 height 11
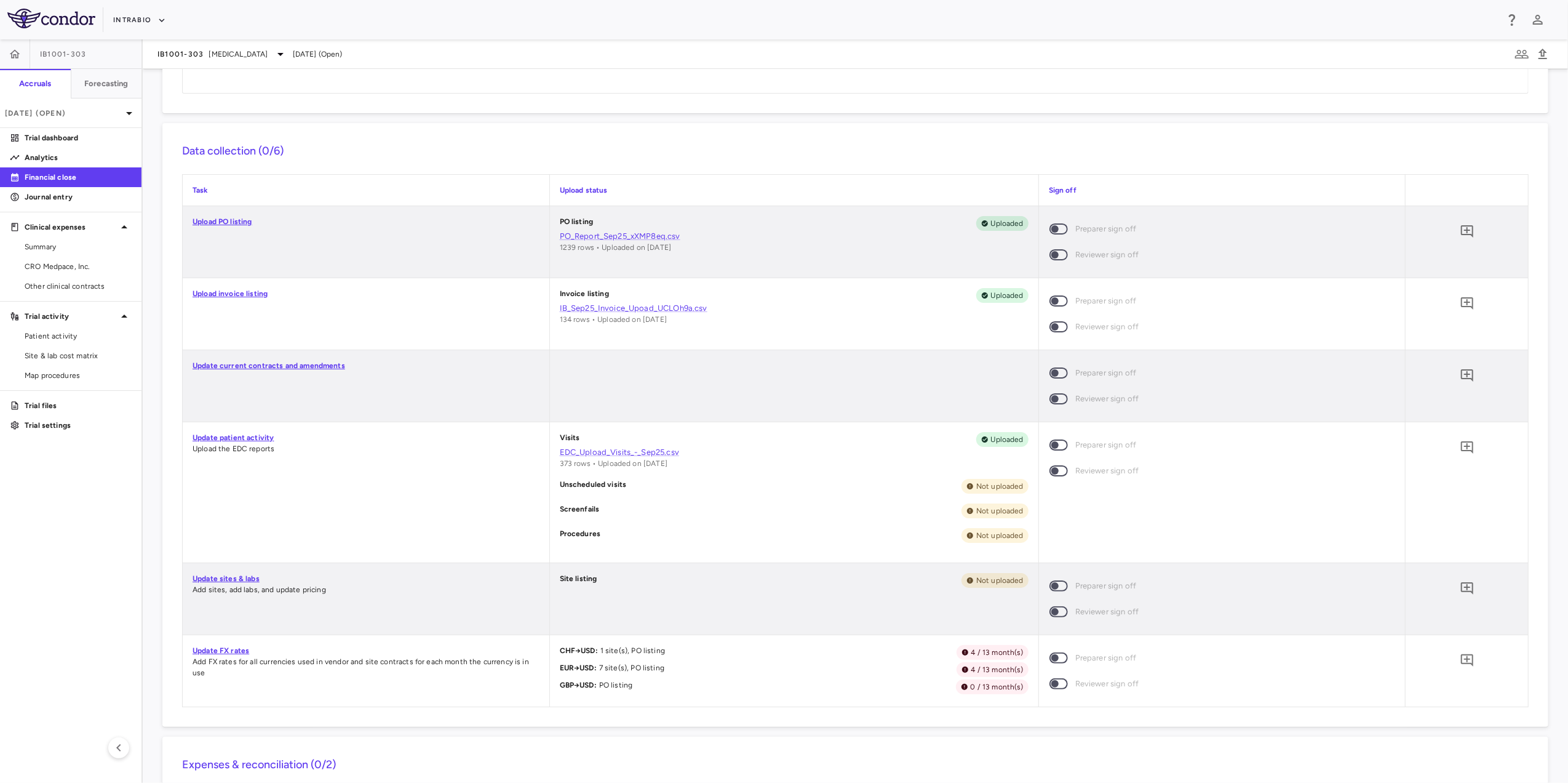
scroll to position [193, 0]
click at [234, 646] on link "Update FX rates" at bounding box center [220, 647] width 56 height 9
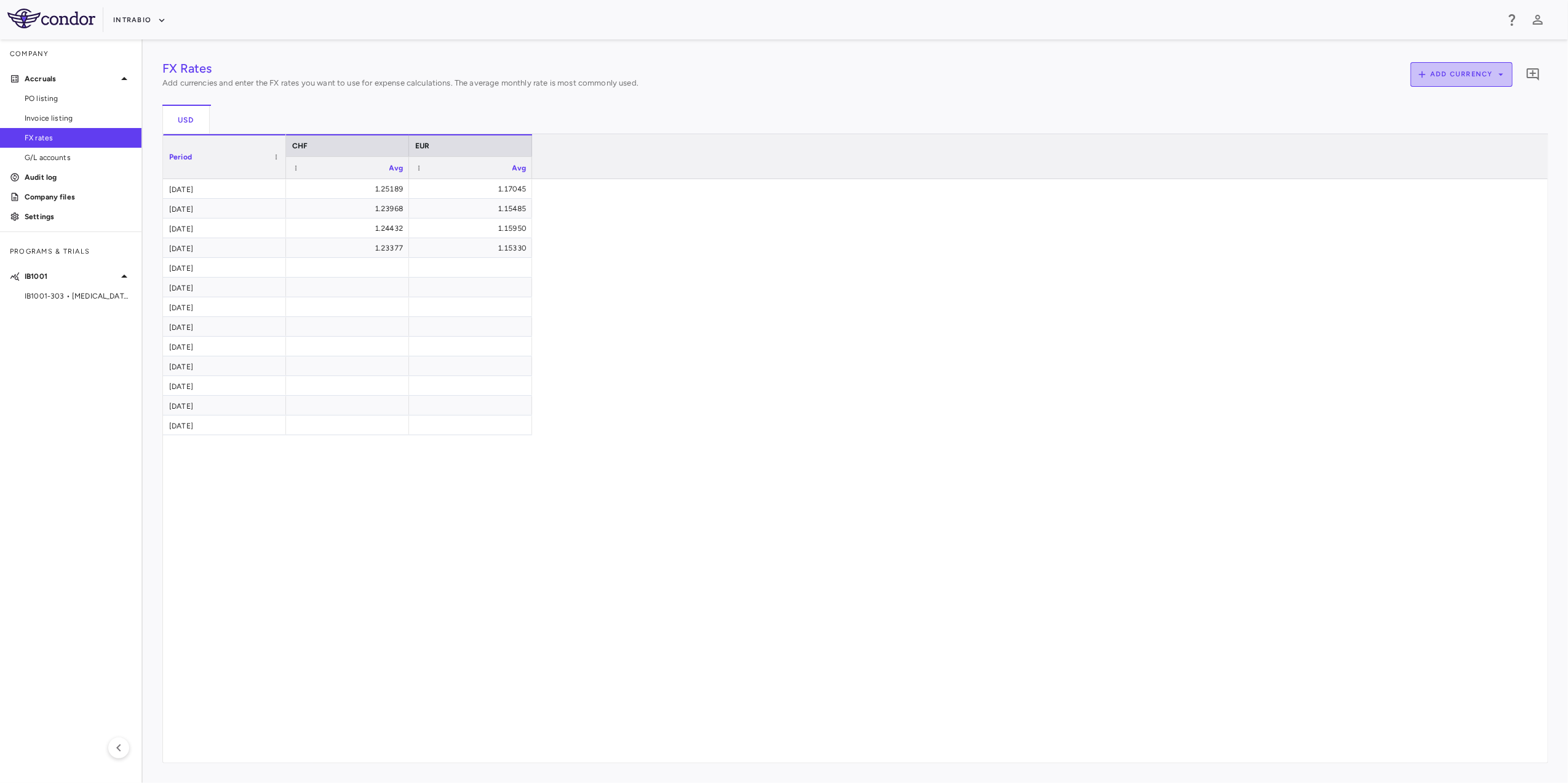
click at [1457, 77] on button "Add currency" at bounding box center [1461, 74] width 102 height 25
click at [868, 113] on div at bounding box center [784, 392] width 1568 height 783
click at [1504, 81] on button "Add currency" at bounding box center [1461, 74] width 102 height 25
click at [862, 163] on div at bounding box center [784, 392] width 1568 height 783
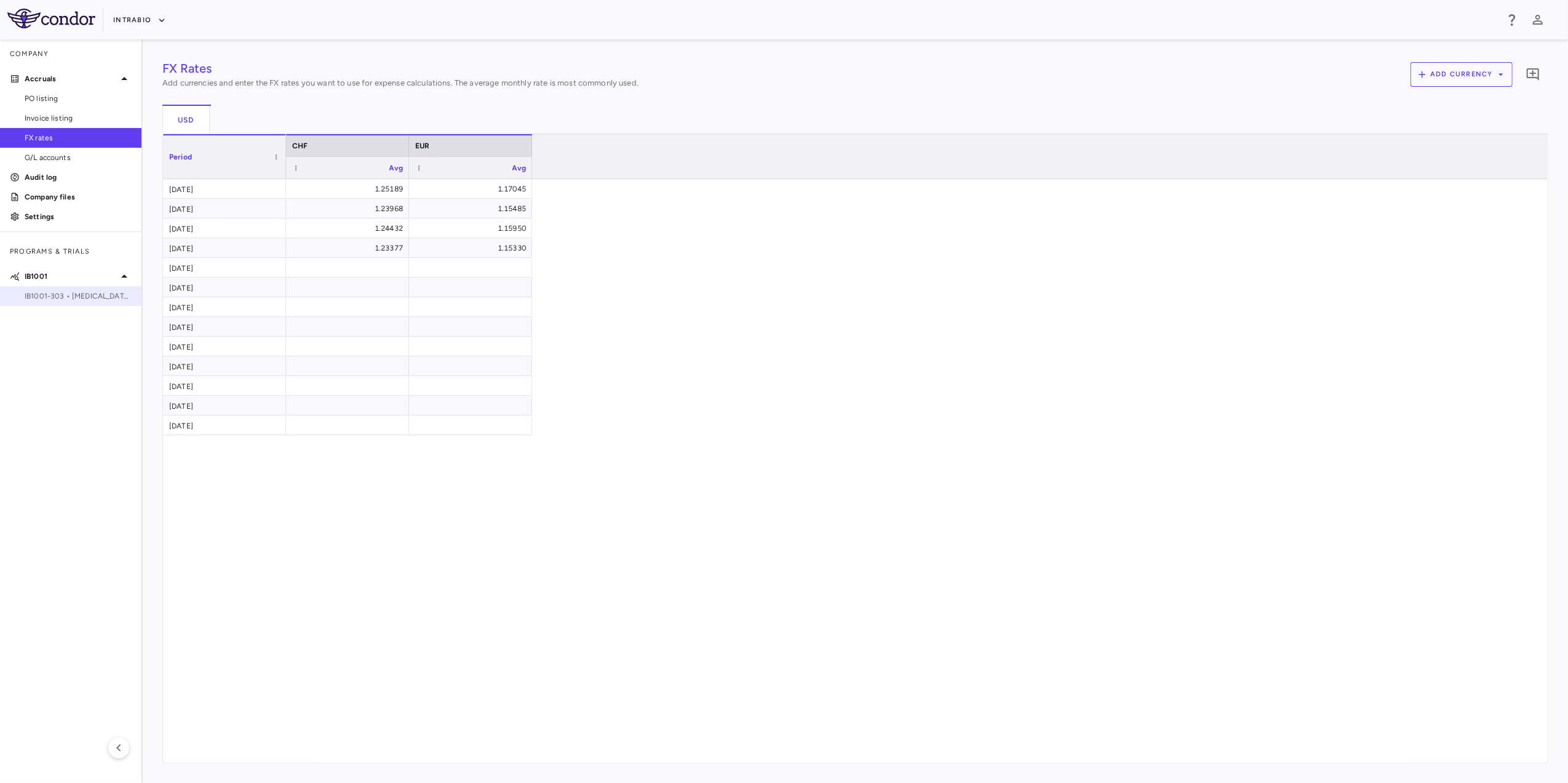
click at [96, 298] on span "IB1001-303 • Ataxia-Telangiectasia" at bounding box center [78, 296] width 107 height 11
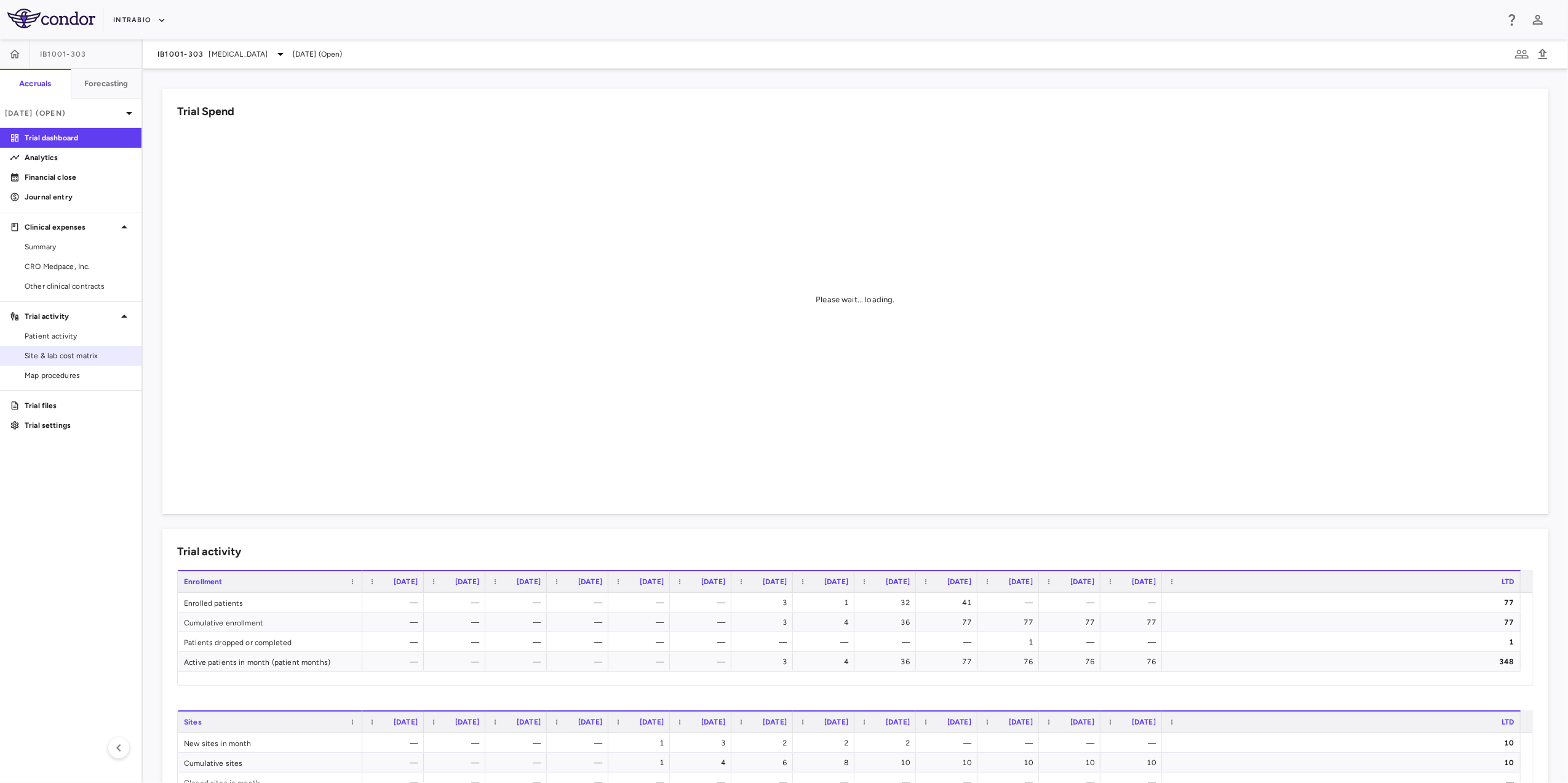
click at [42, 357] on span "Site & lab cost matrix" at bounding box center [78, 356] width 107 height 11
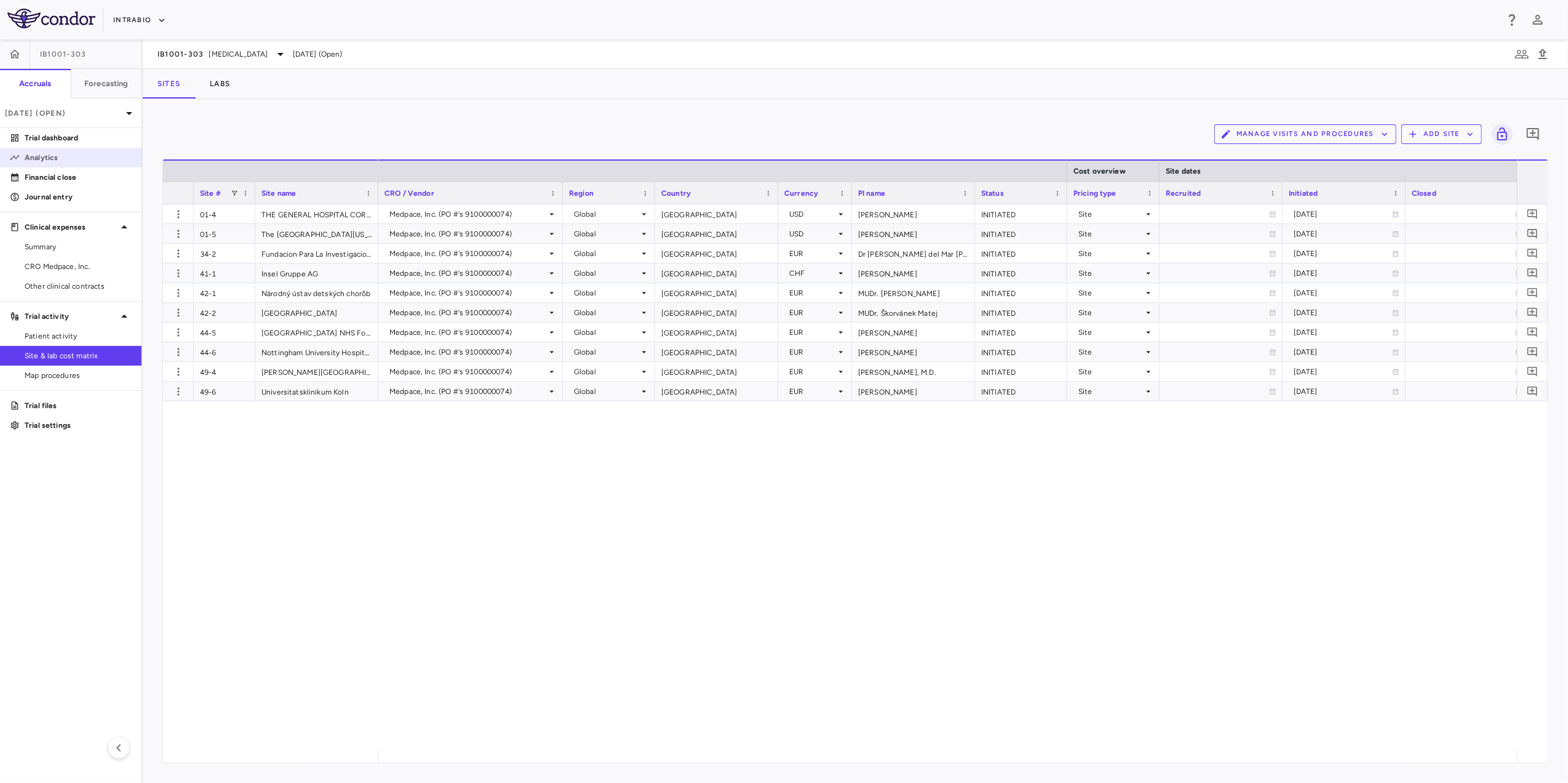
click at [59, 158] on p "Analytics" at bounding box center [78, 158] width 107 height 11
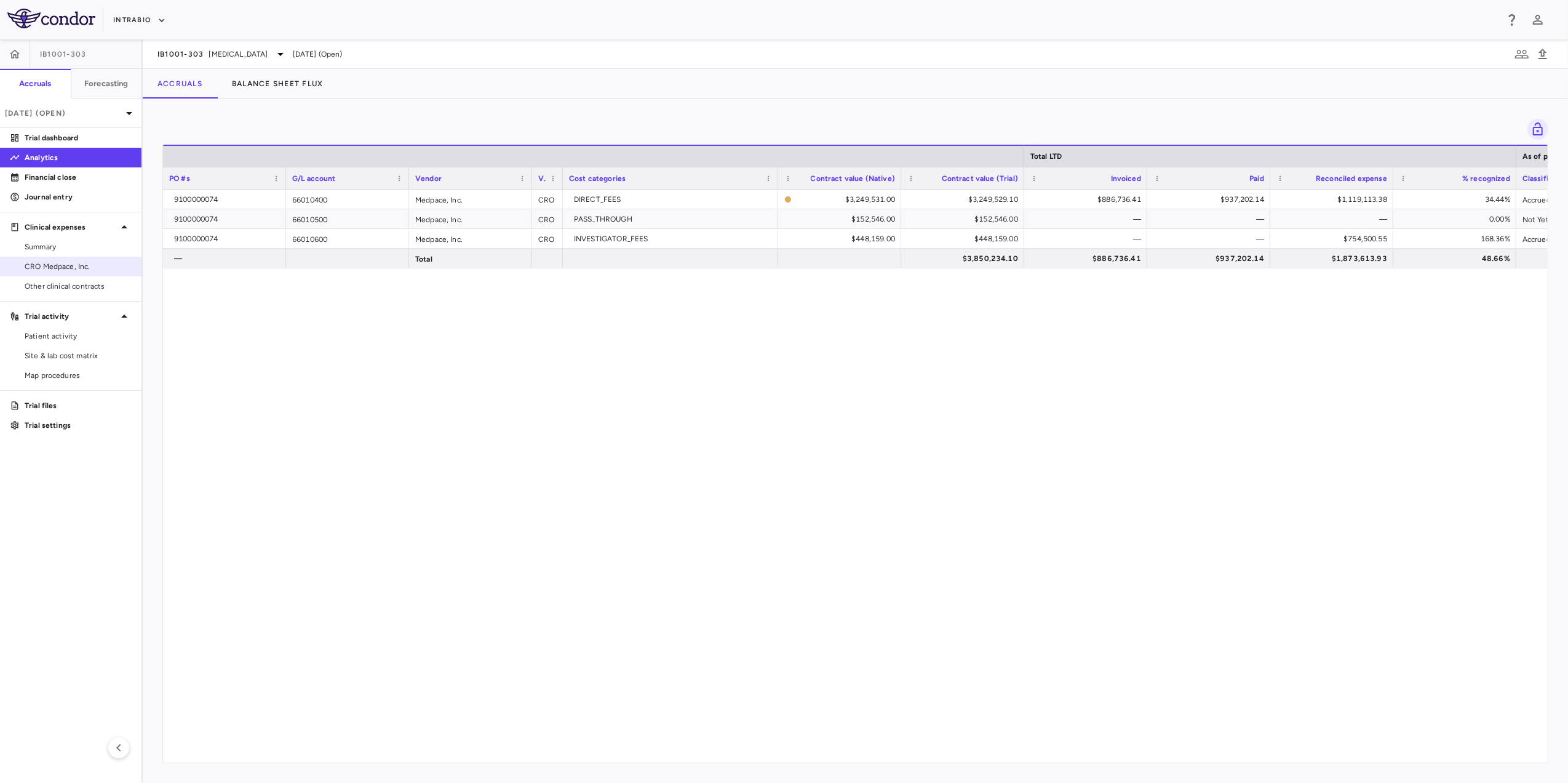
click at [69, 268] on span "CRO Medpace, Inc." at bounding box center [78, 267] width 107 height 11
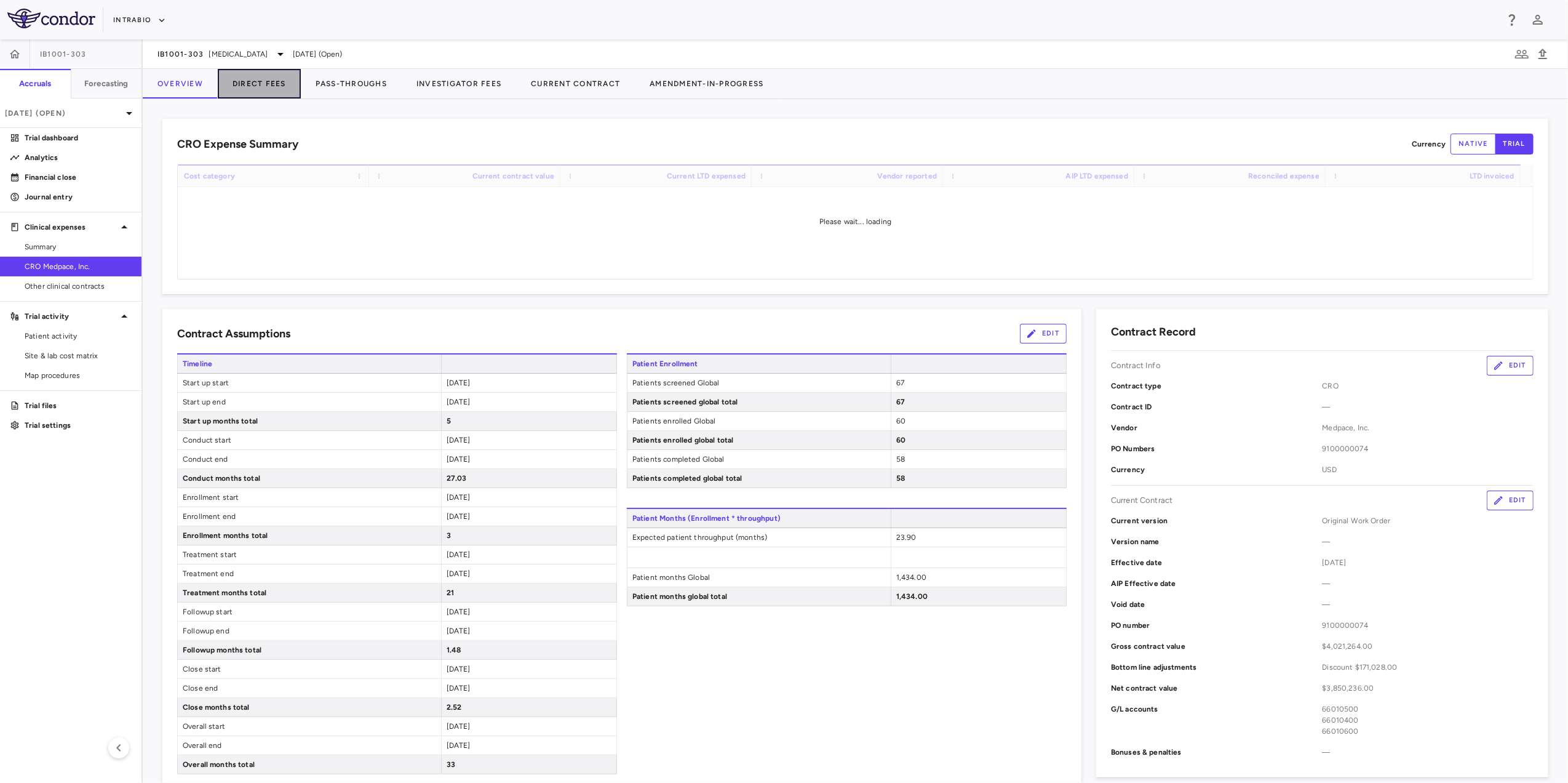
click at [262, 87] on button "Direct Fees" at bounding box center [259, 84] width 83 height 30
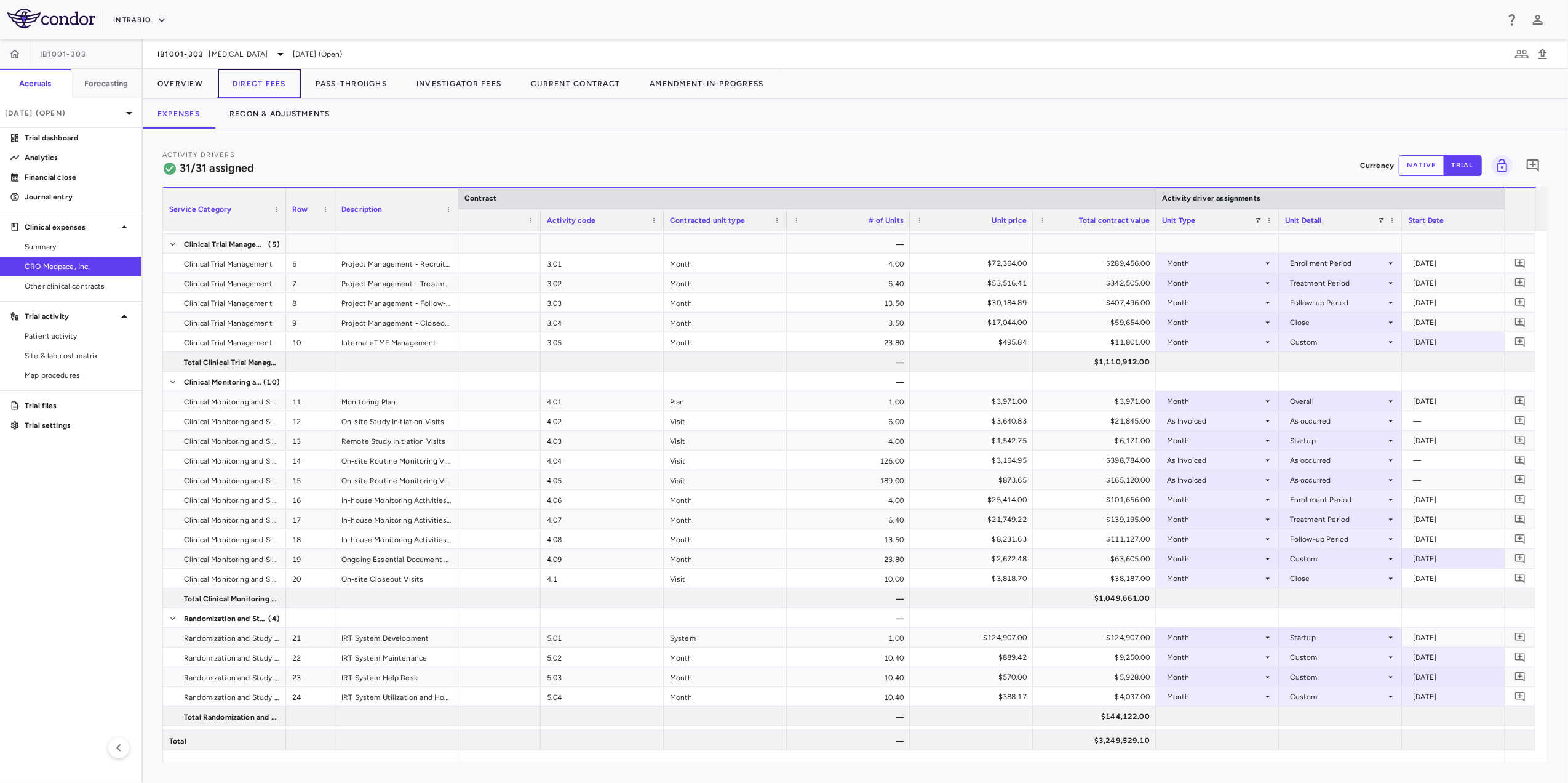
scroll to position [0, 79]
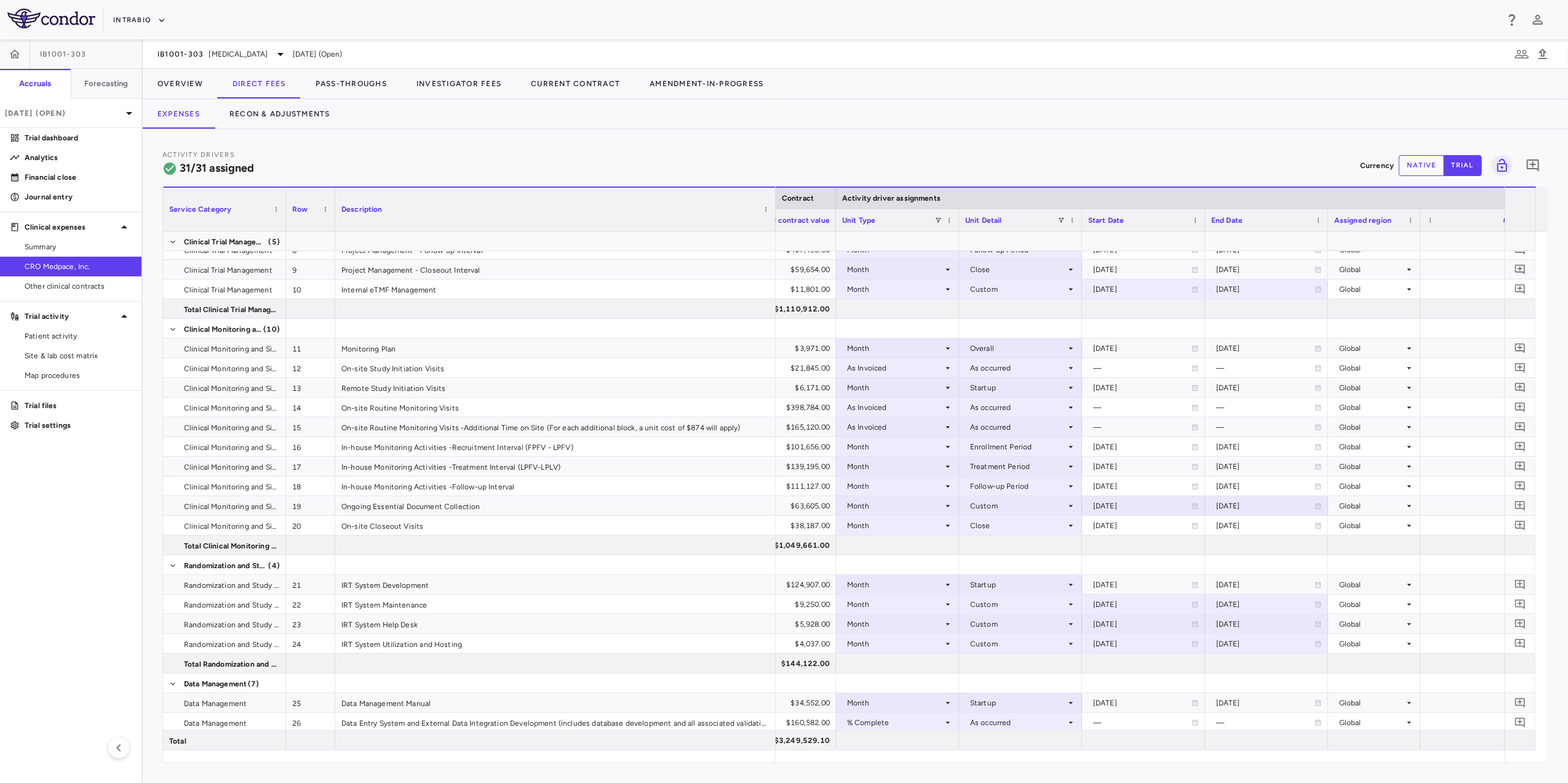
drag, startPoint x: 456, startPoint y: 197, endPoint x: 772, endPoint y: 193, distance: 316.0
click at [773, 193] on div at bounding box center [775, 209] width 5 height 43
click at [948, 405] on icon at bounding box center [946, 408] width 10 height 10
click at [902, 503] on li "Month" at bounding box center [895, 503] width 121 height 19
click at [1062, 405] on div at bounding box center [1018, 407] width 111 height 18
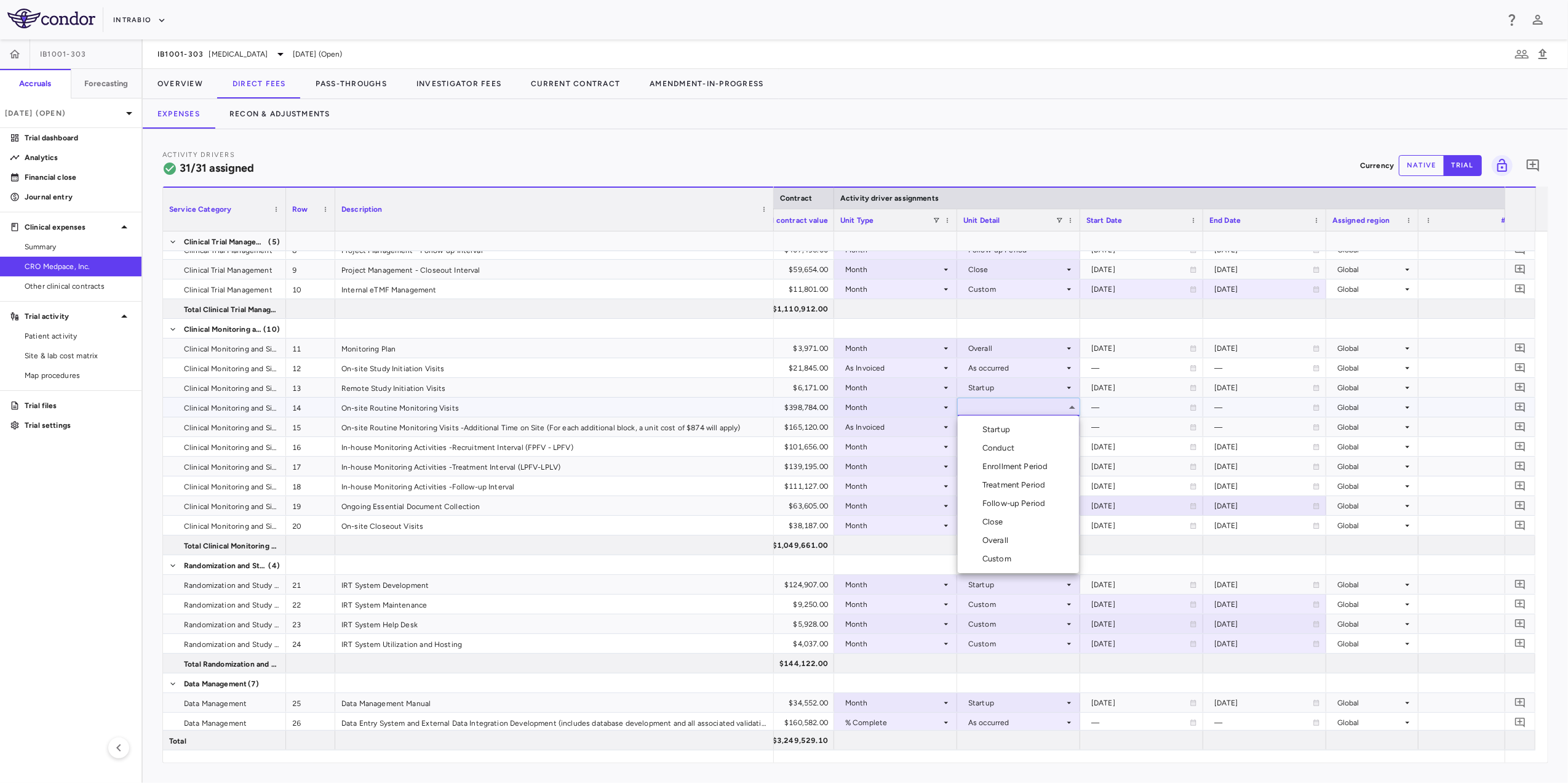
click at [1051, 488] on li "Treatment Period" at bounding box center [1018, 485] width 121 height 19
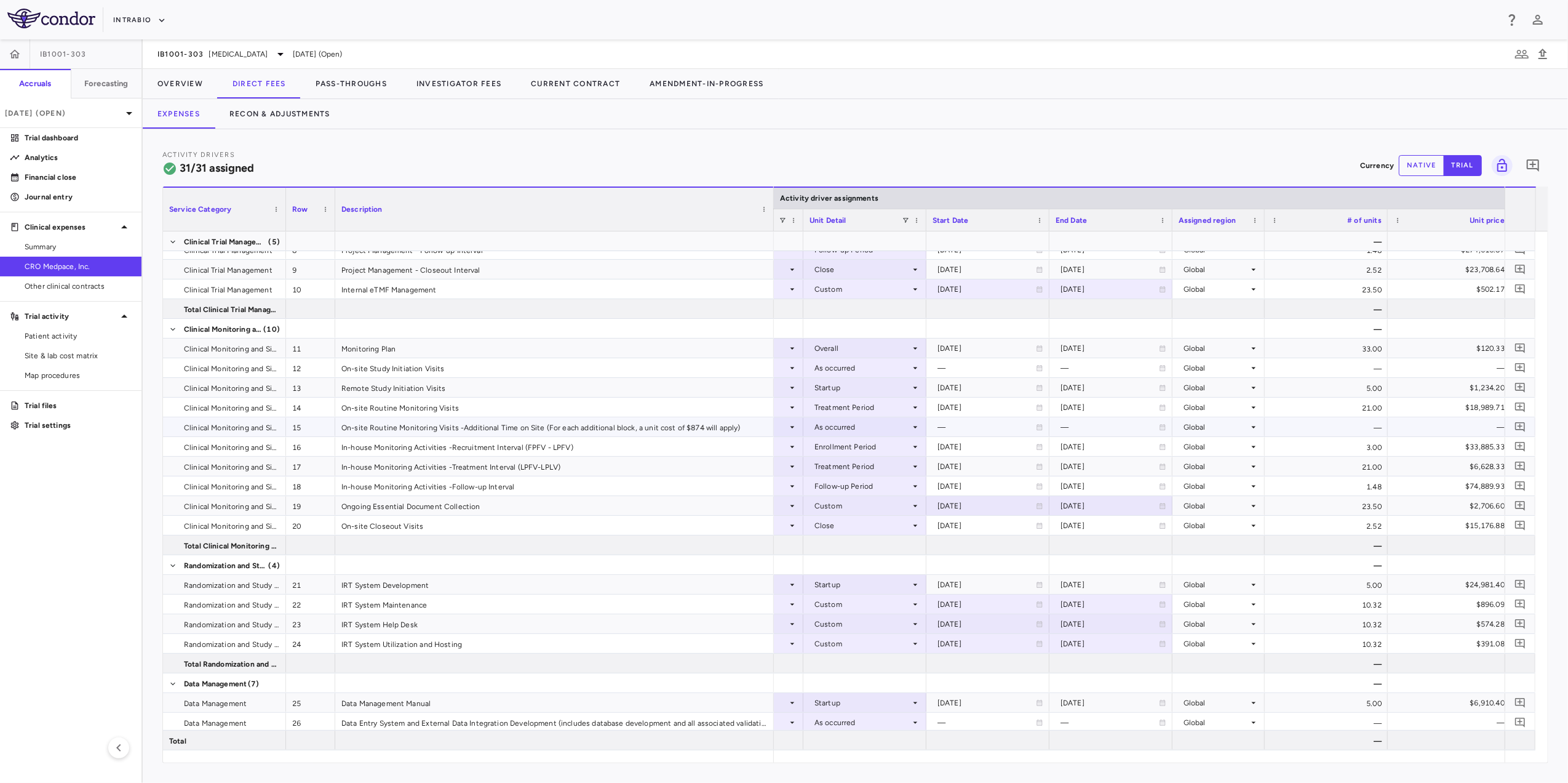
scroll to position [0, 873]
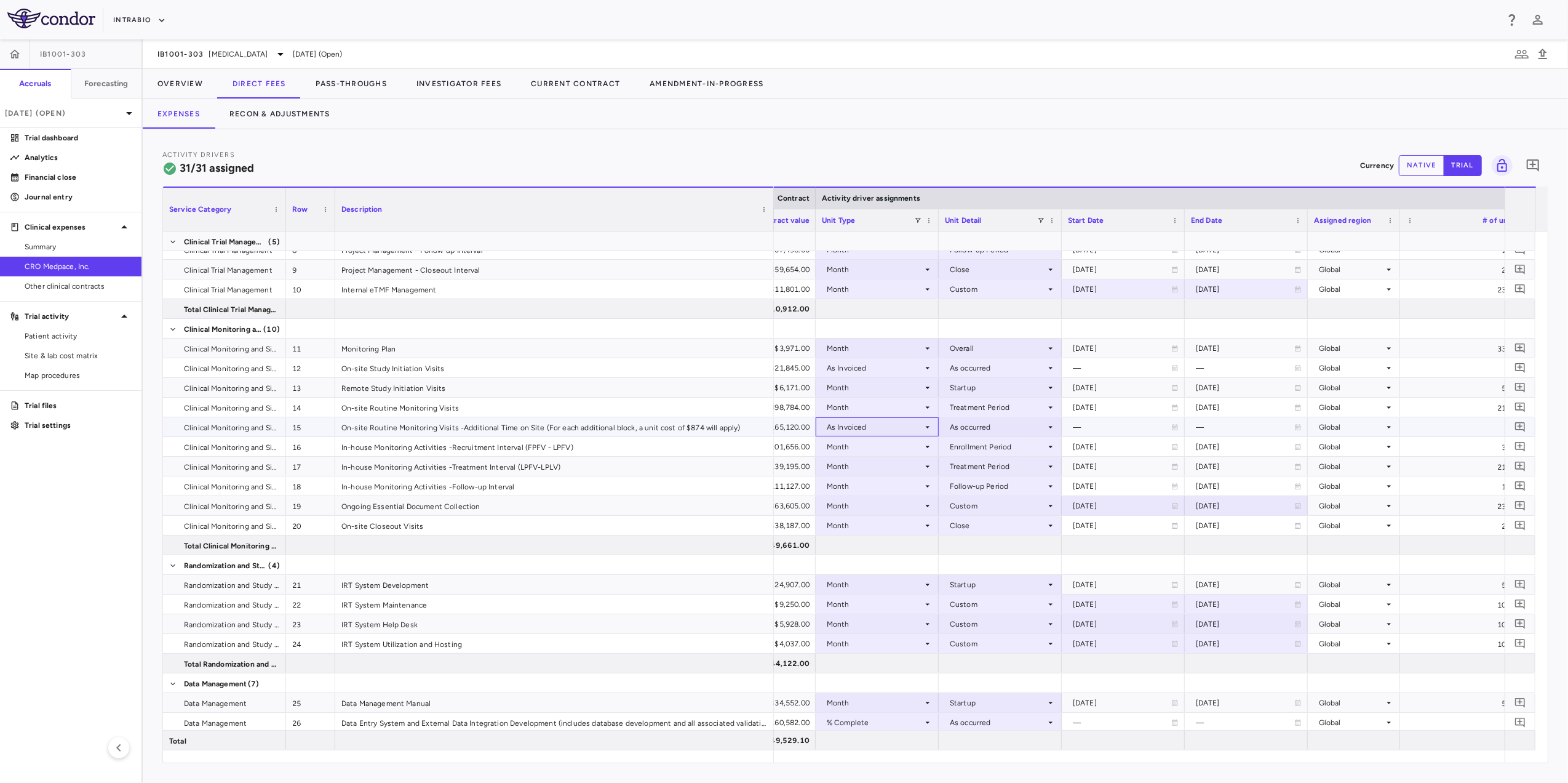
click at [911, 431] on div "As Invoiced" at bounding box center [875, 427] width 96 height 20
click at [876, 520] on li "Month" at bounding box center [877, 523] width 121 height 19
click at [1047, 424] on icon at bounding box center [1051, 427] width 10 height 10
click at [1037, 503] on li "Treatment Period" at bounding box center [1000, 504] width 121 height 19
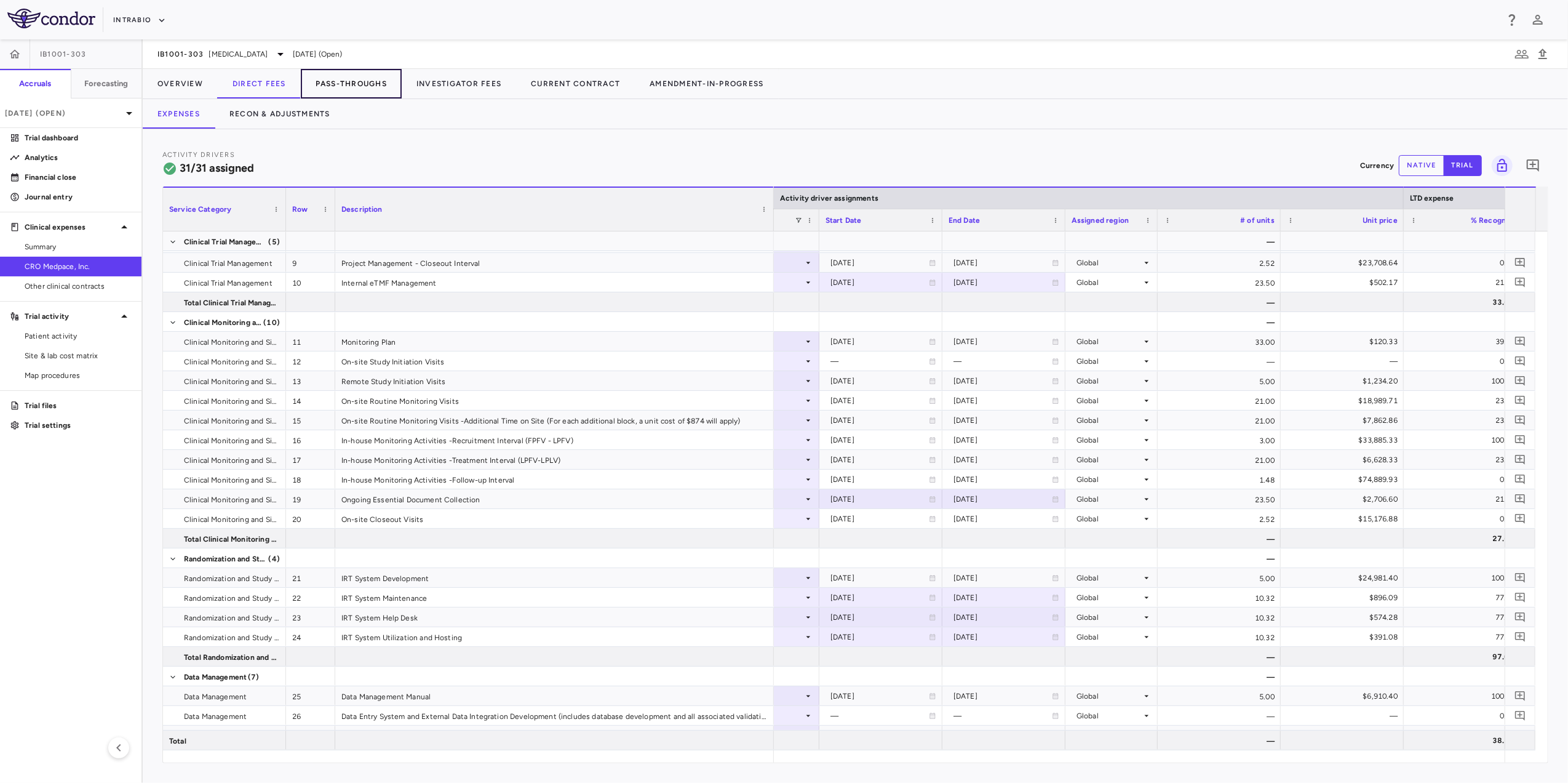
click at [350, 83] on button "Pass-Throughs" at bounding box center [351, 84] width 101 height 30
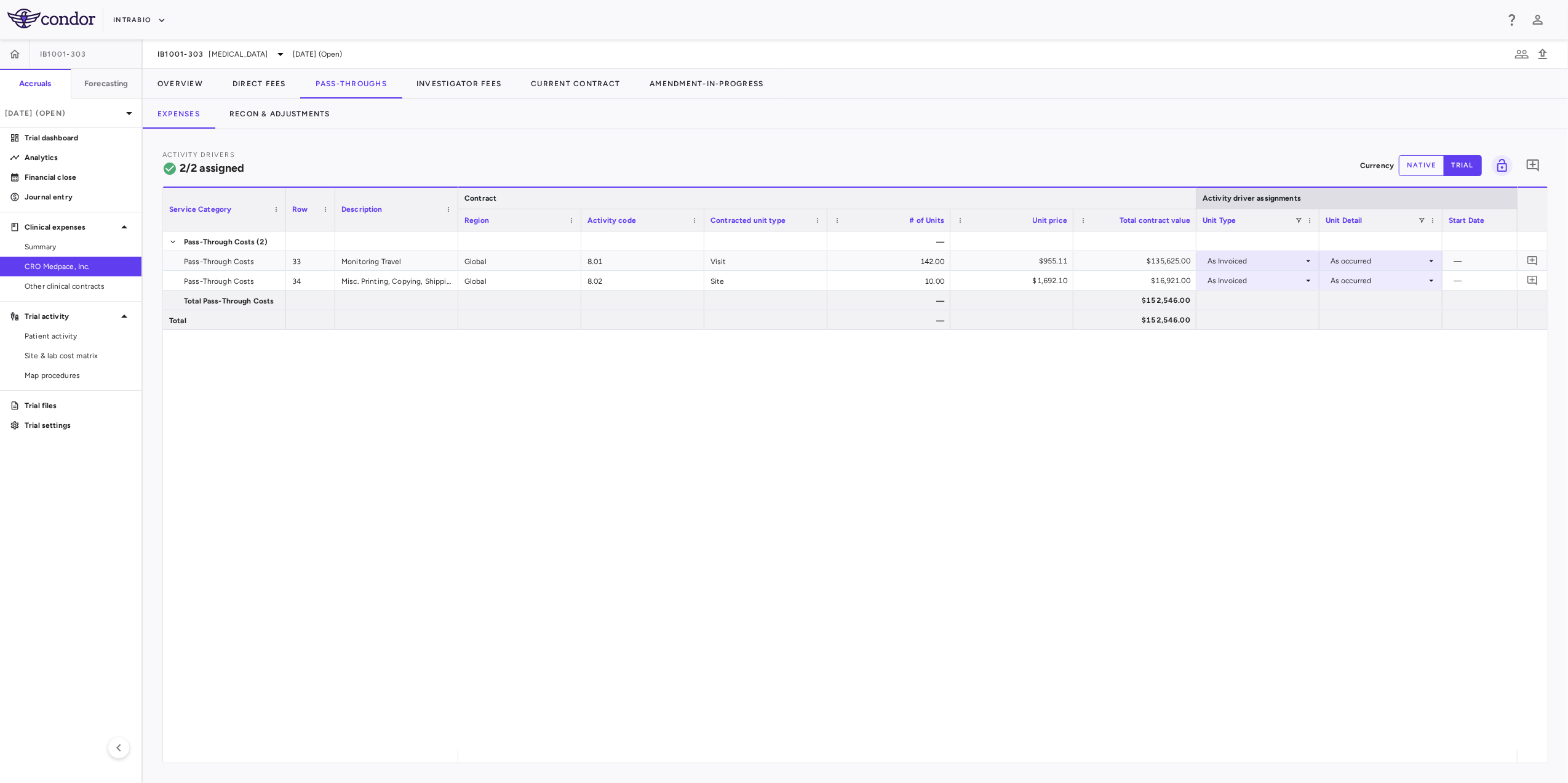
click at [459, 199] on div "Contract" at bounding box center [827, 198] width 738 height 22
drag, startPoint x: 458, startPoint y: 197, endPoint x: 592, endPoint y: 190, distance: 134.2
click at [592, 190] on div "Service Category Row Description Contract Activity driver assignments" at bounding box center [855, 209] width 1385 height 45
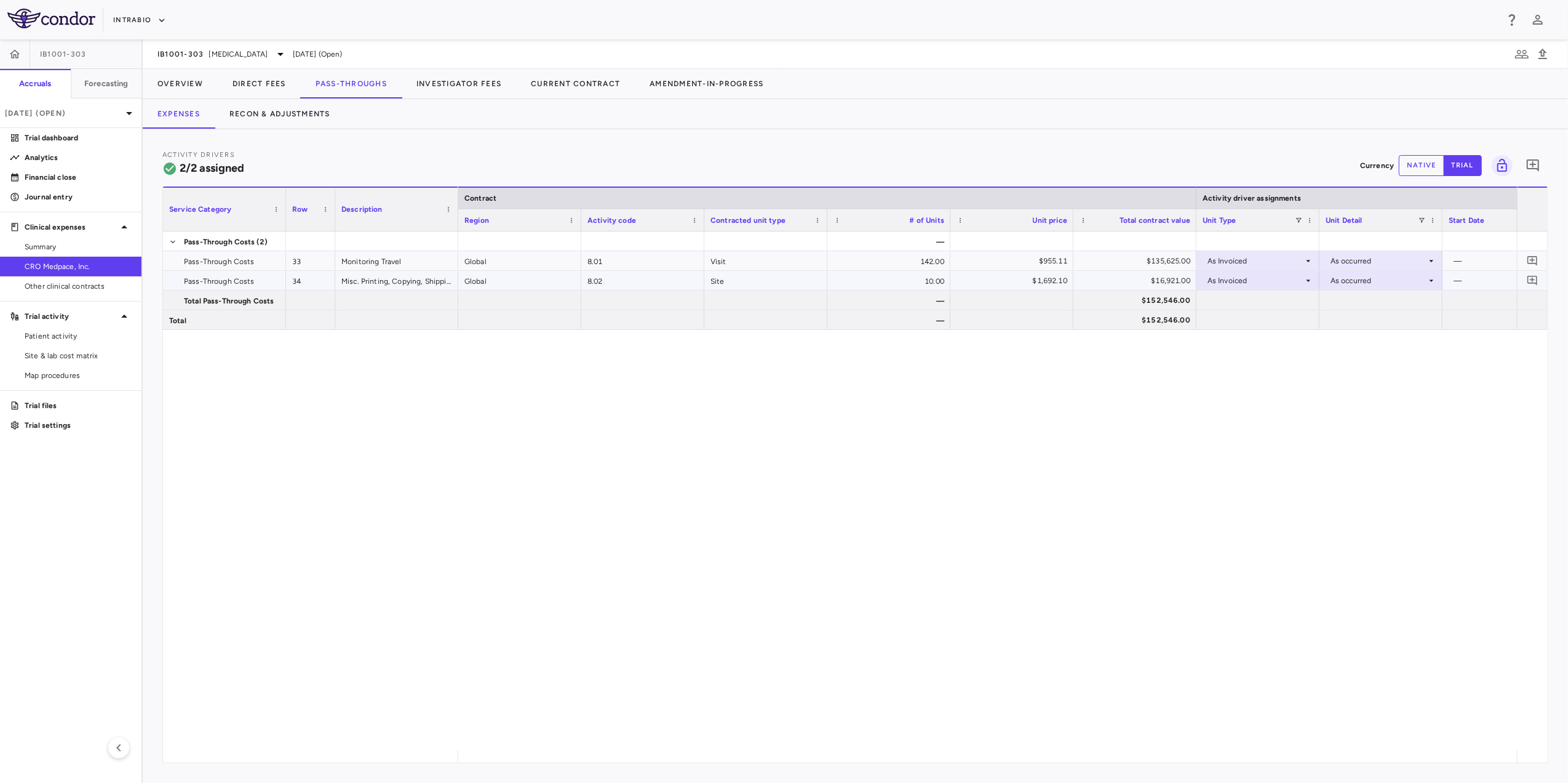
click at [1304, 279] on icon at bounding box center [1309, 280] width 10 height 10
click at [1258, 380] on li "Month" at bounding box center [1258, 377] width 121 height 19
click at [1412, 290] on div at bounding box center [1381, 300] width 123 height 19
click at [1411, 275] on div at bounding box center [1381, 280] width 111 height 18
click at [1384, 414] on li "Overall" at bounding box center [1381, 414] width 121 height 19
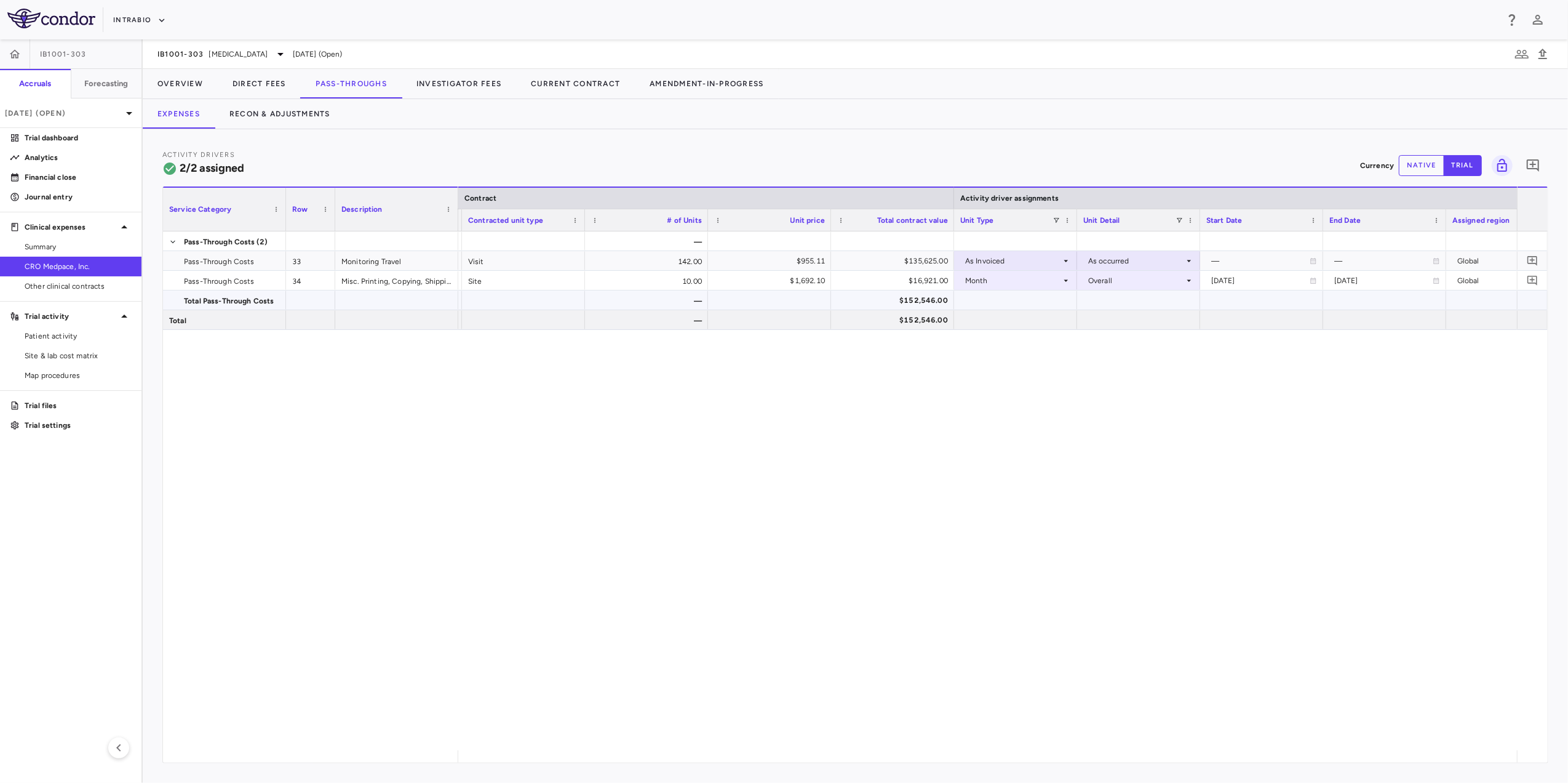
scroll to position [0, 252]
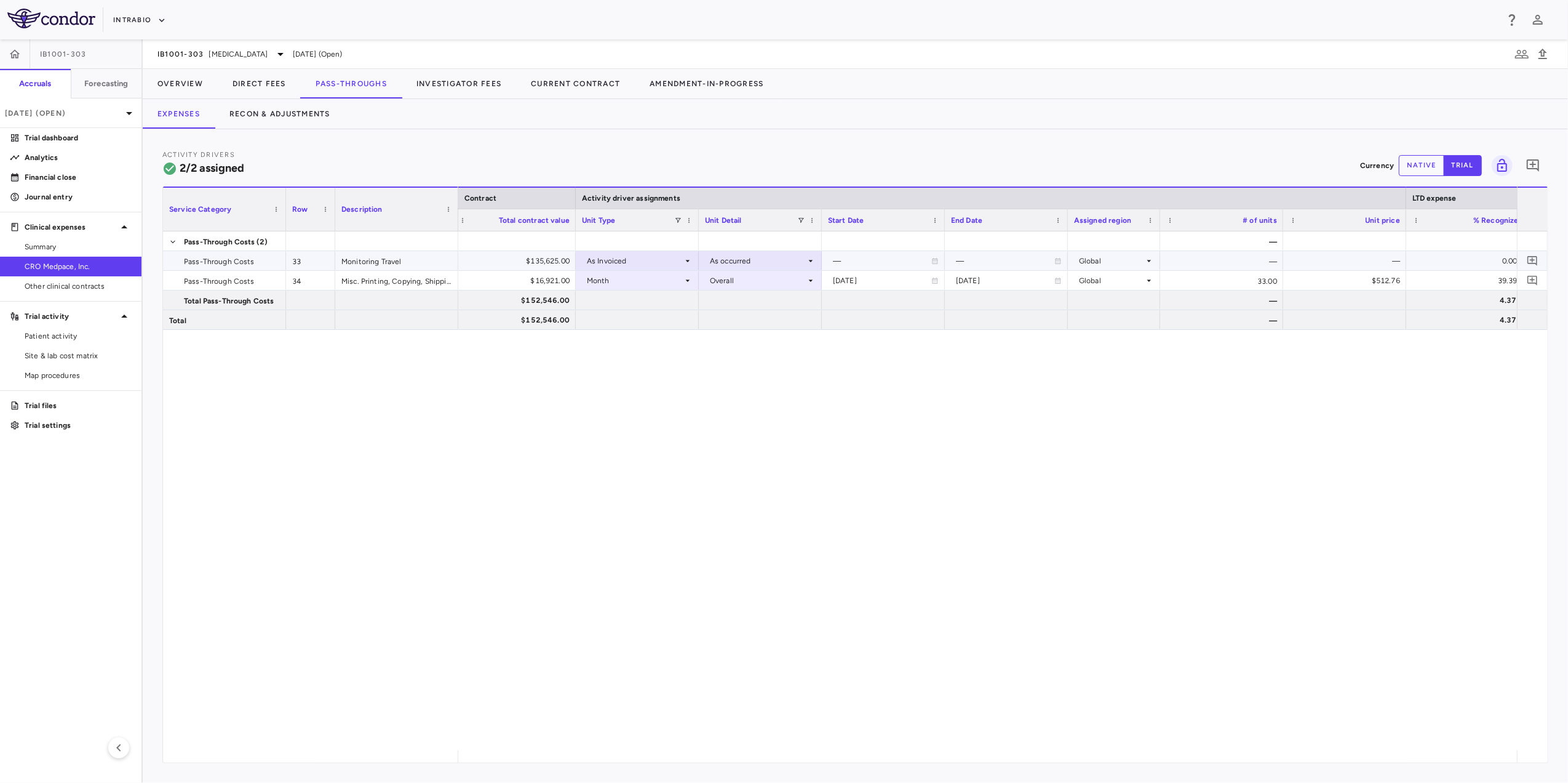
click at [678, 261] on div "As Invoiced" at bounding box center [635, 261] width 96 height 20
click at [648, 356] on li "Month" at bounding box center [637, 357] width 121 height 19
click at [807, 260] on icon at bounding box center [811, 261] width 10 height 10
click at [770, 401] on li "Overall" at bounding box center [760, 395] width 121 height 19
click at [457, 81] on button "Investigator Fees" at bounding box center [459, 84] width 114 height 30
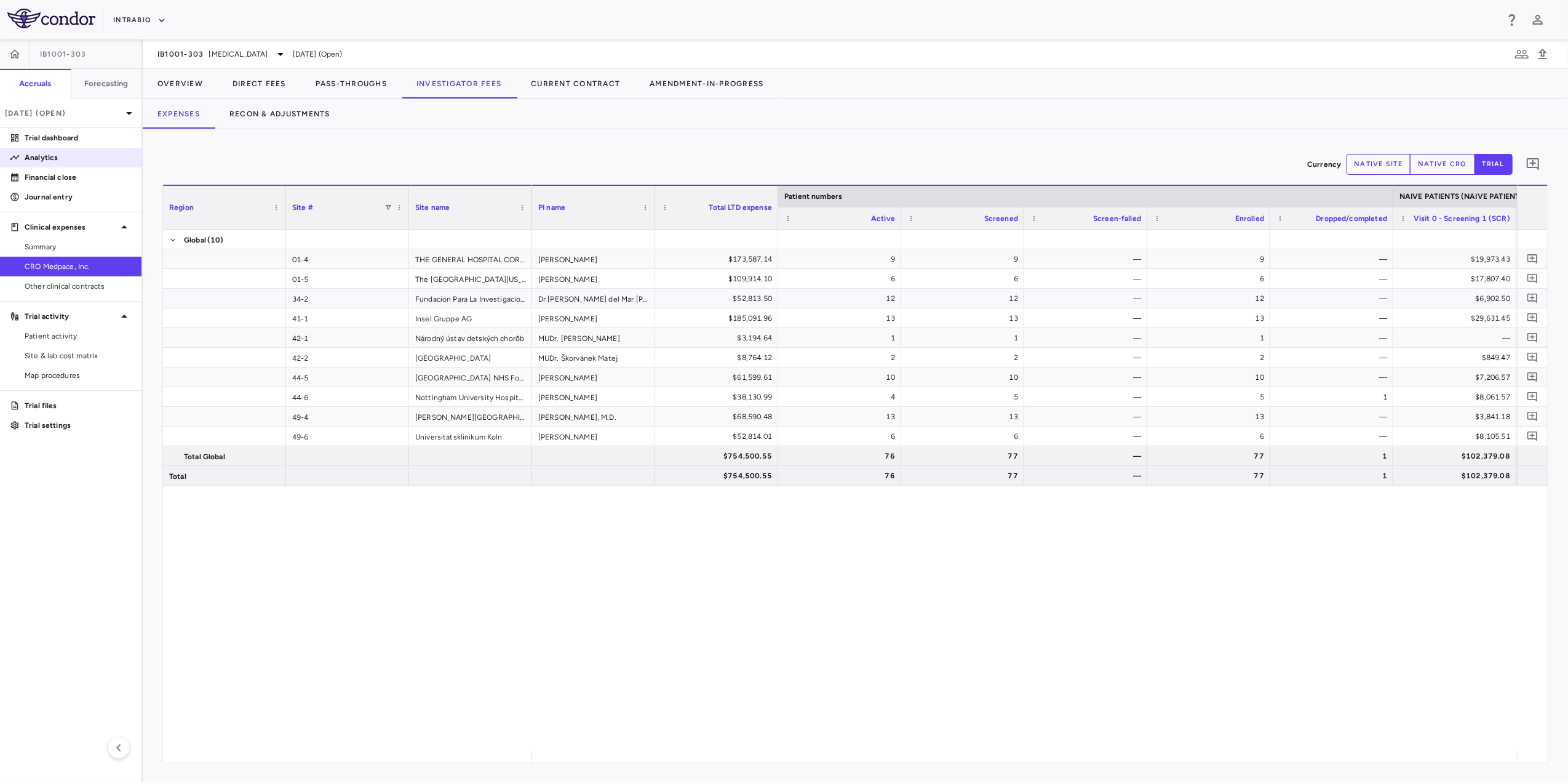
click at [52, 158] on p "Analytics" at bounding box center [78, 158] width 107 height 11
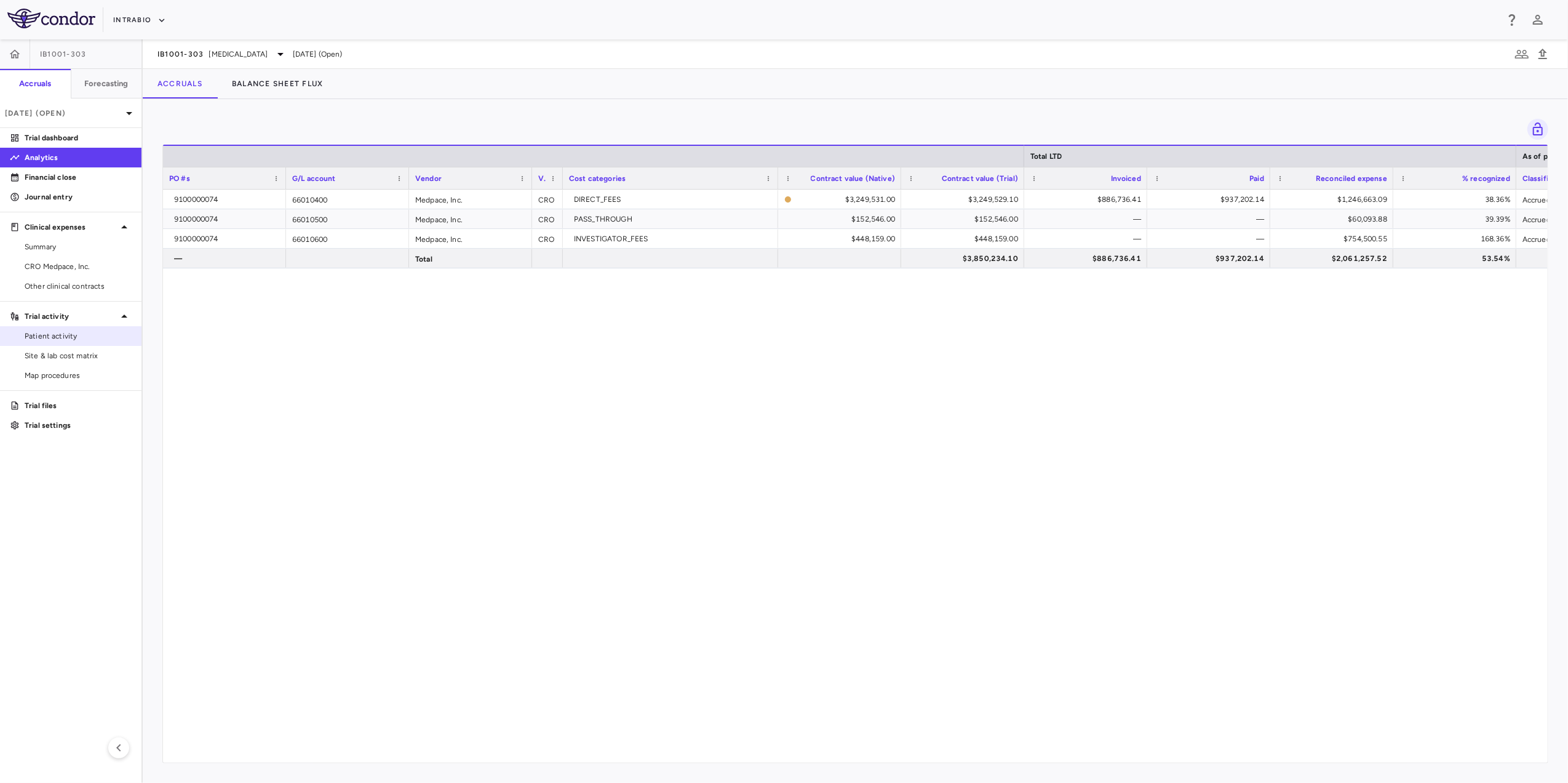
click at [65, 336] on span "Patient activity" at bounding box center [78, 336] width 107 height 11
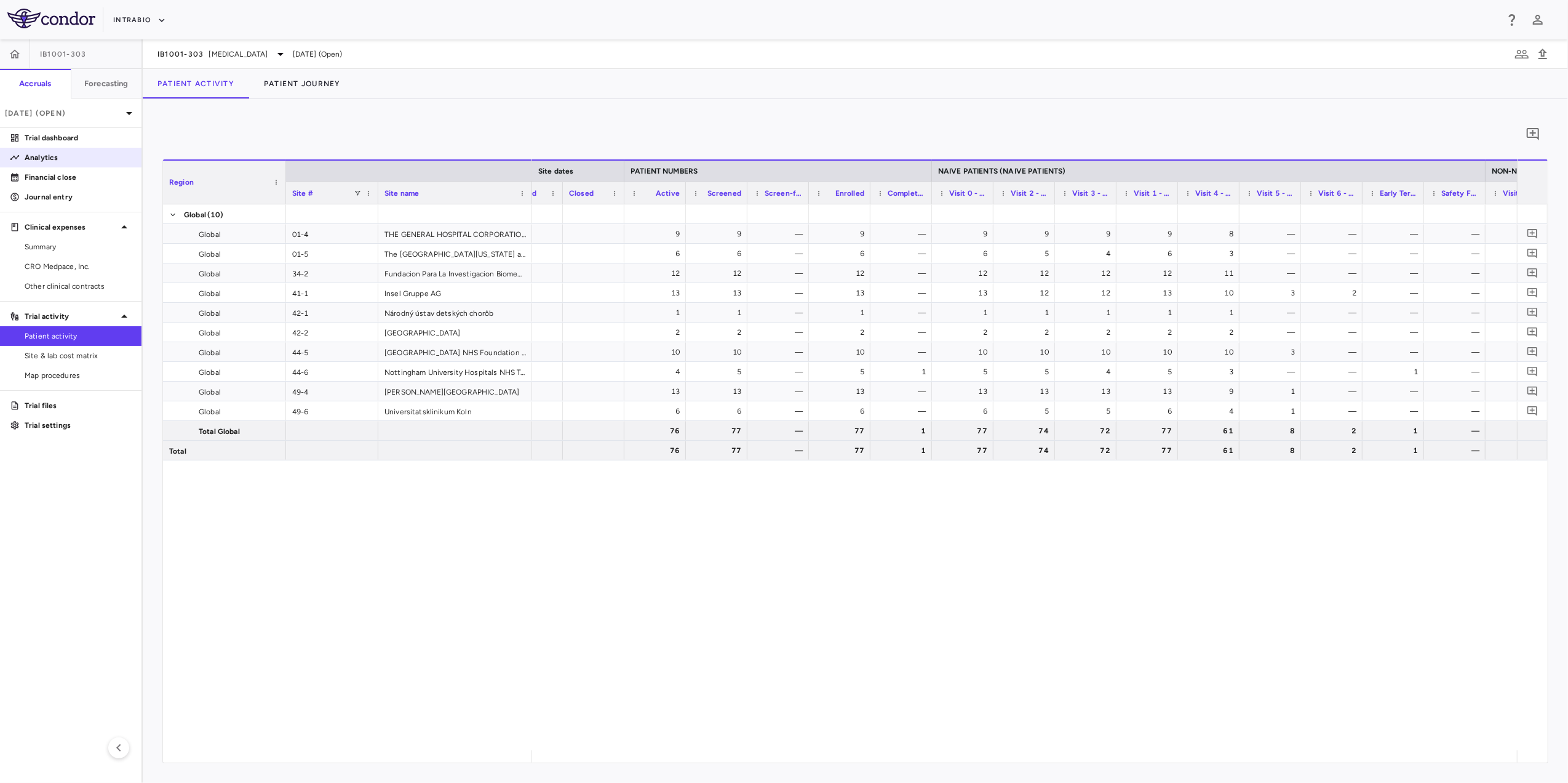
click at [81, 153] on p "Analytics" at bounding box center [78, 158] width 107 height 11
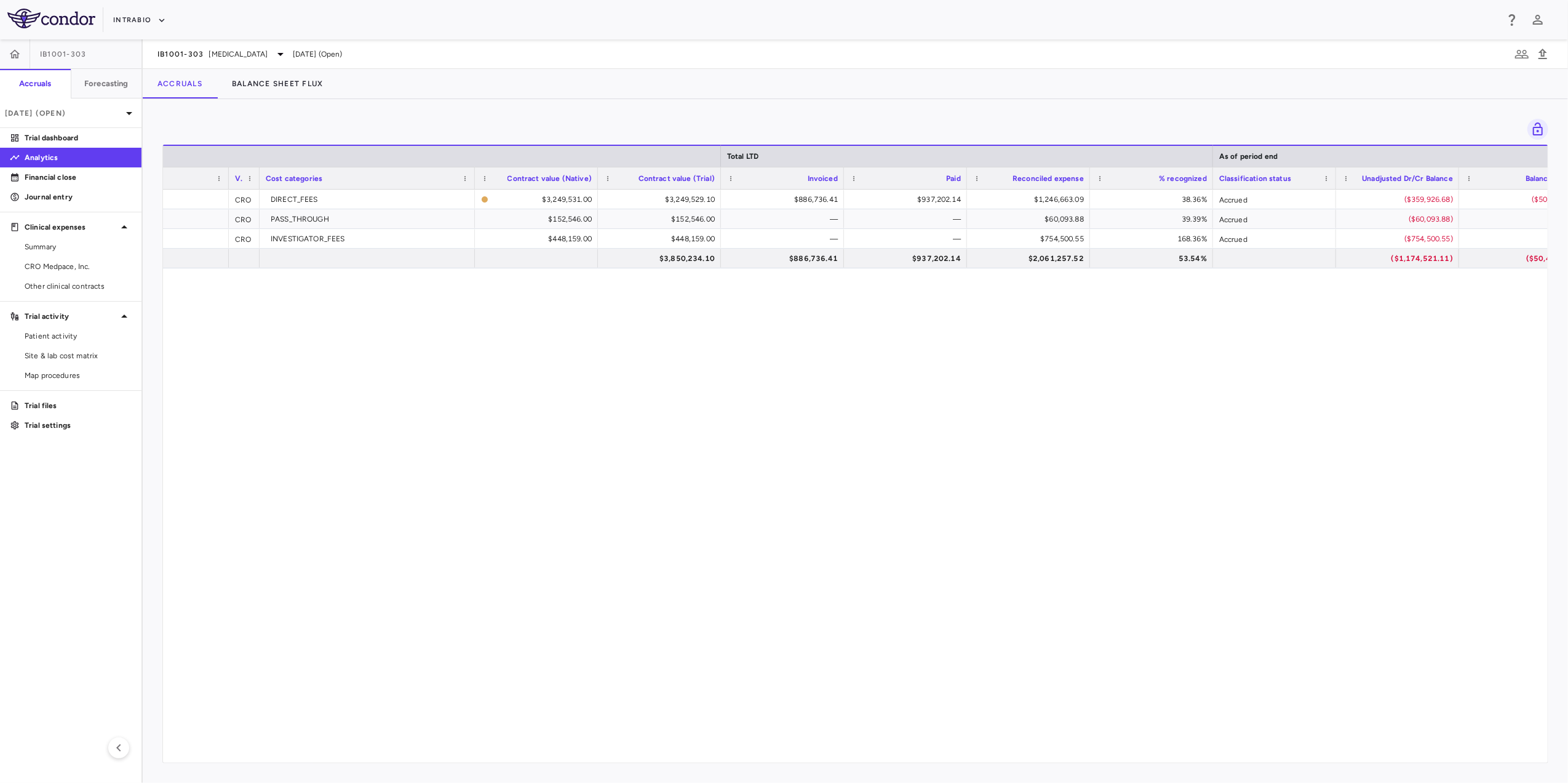
scroll to position [0, 301]
click at [99, 262] on span "CRO Medpace, Inc." at bounding box center [78, 267] width 107 height 11
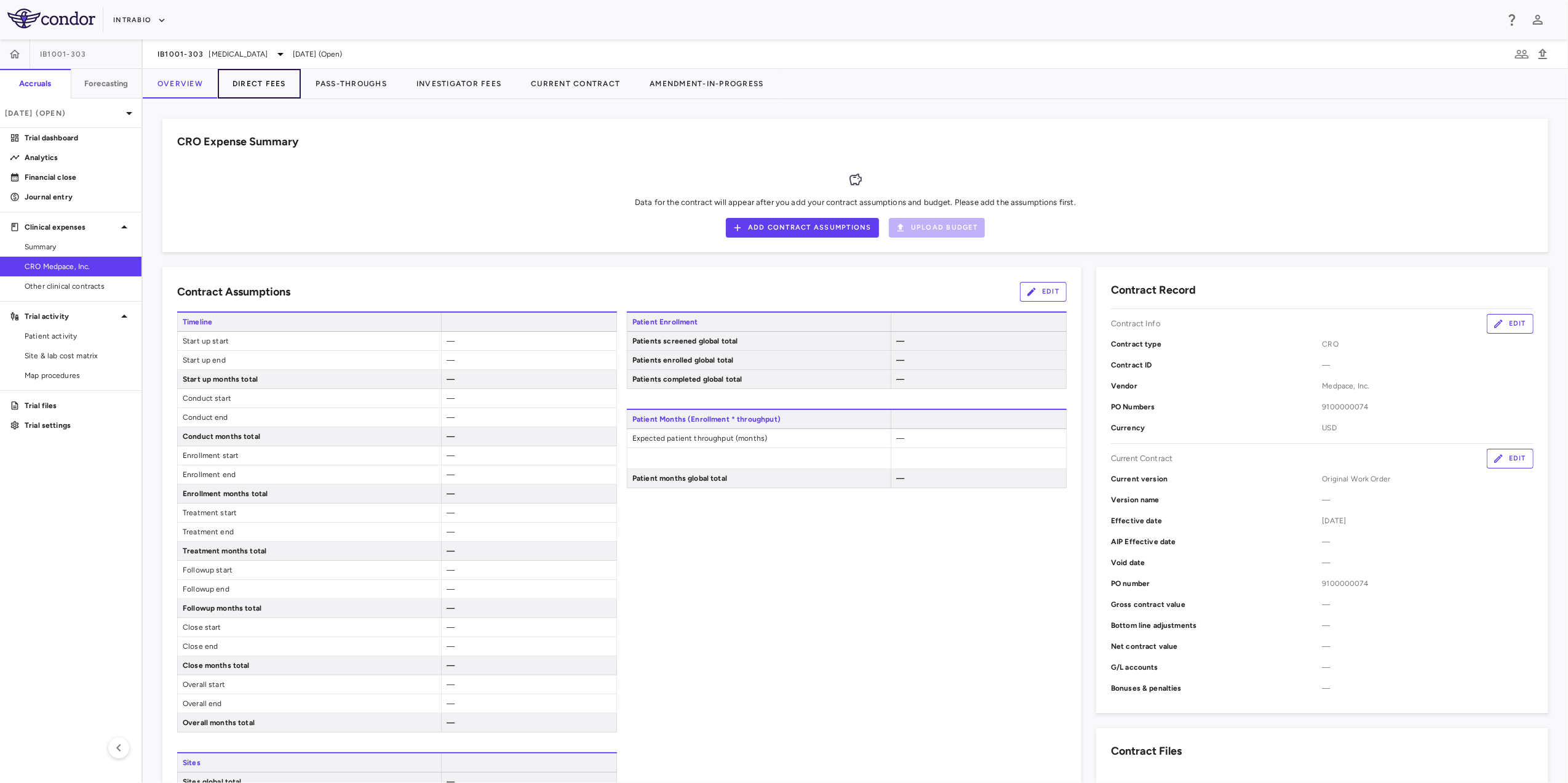
click at [254, 81] on button "Direct Fees" at bounding box center [259, 84] width 83 height 30
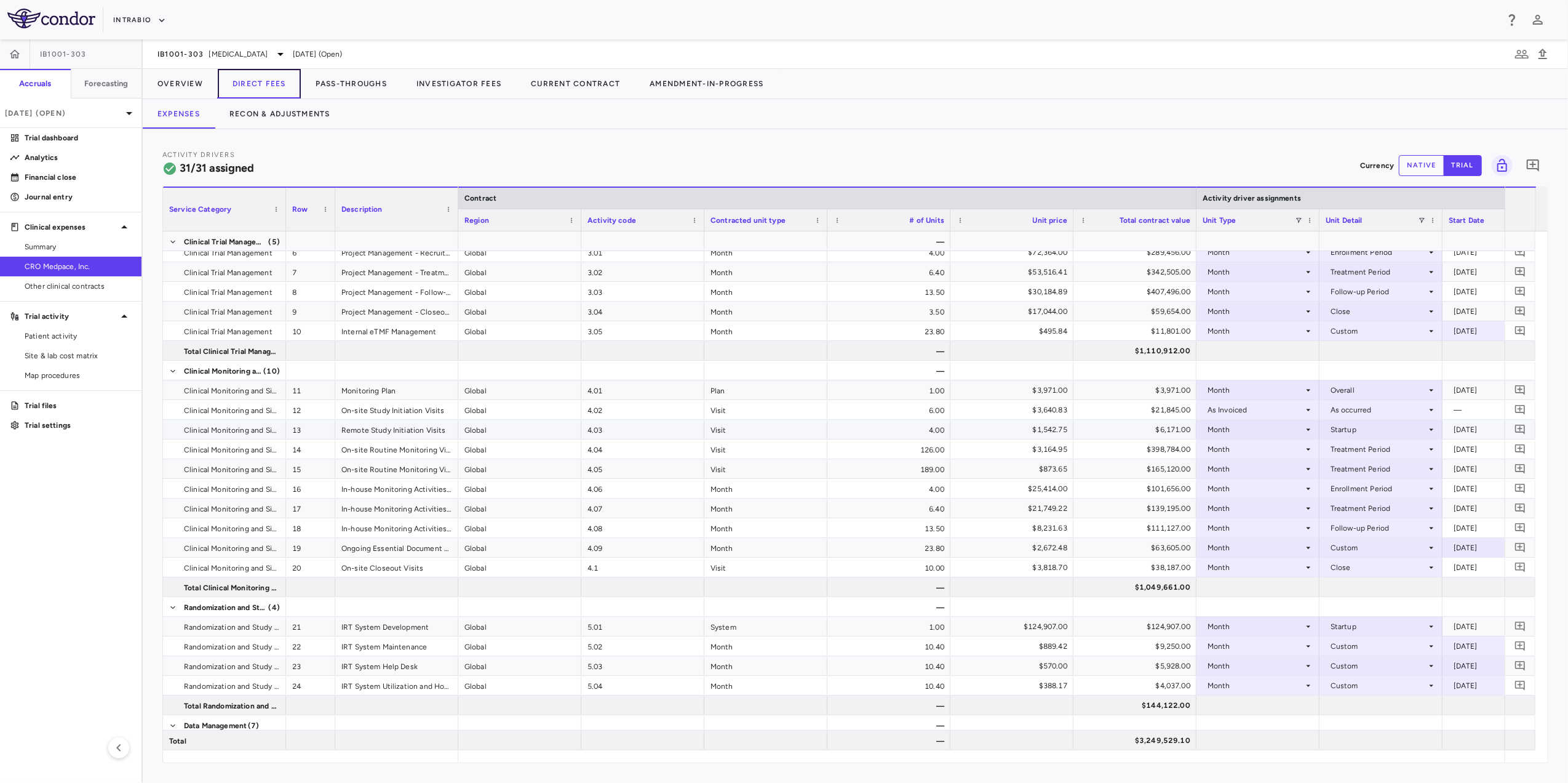
scroll to position [186, 0]
click at [1309, 407] on icon at bounding box center [1309, 406] width 10 height 10
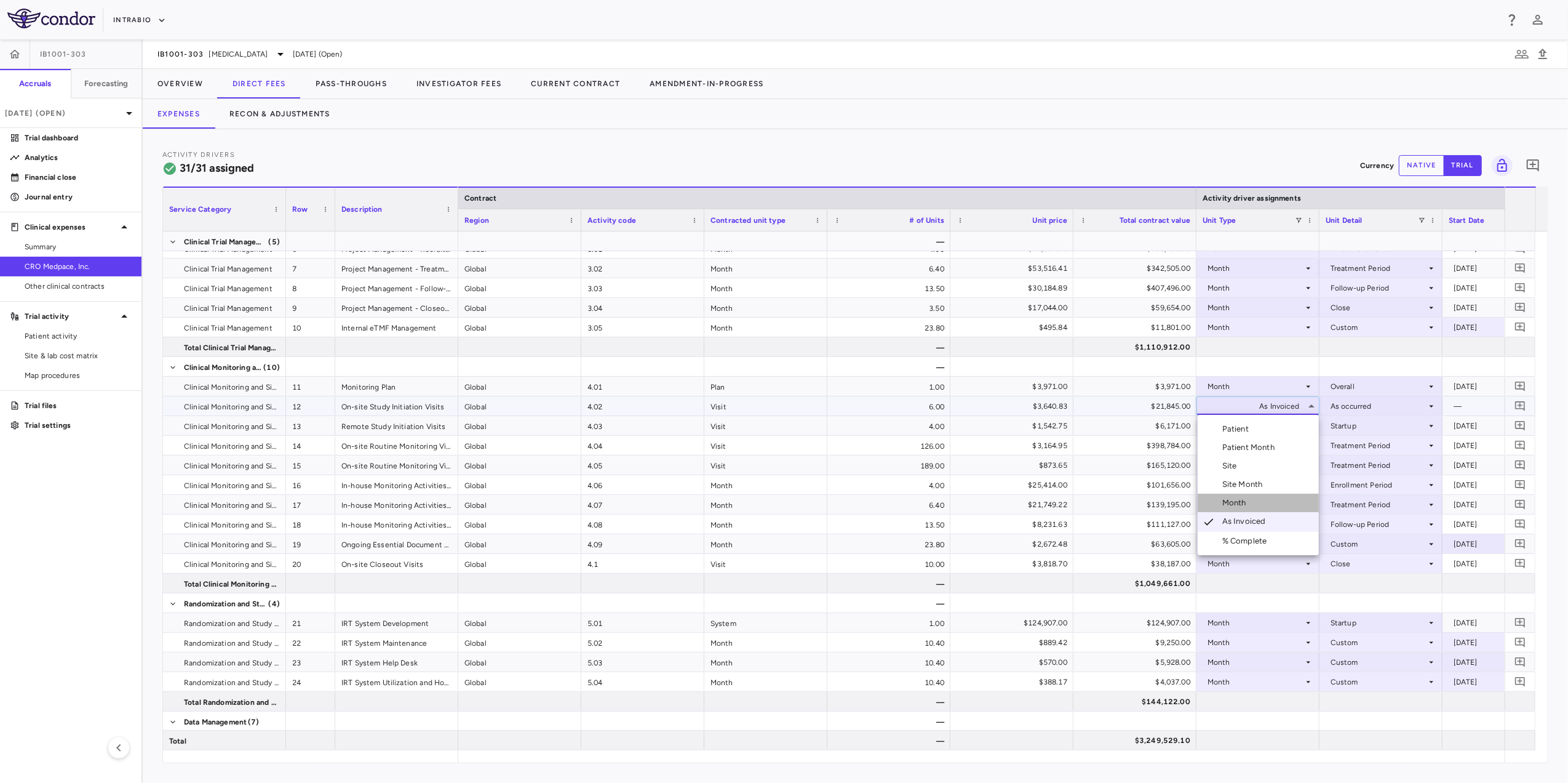
click at [1231, 502] on div "Month" at bounding box center [1237, 503] width 29 height 11
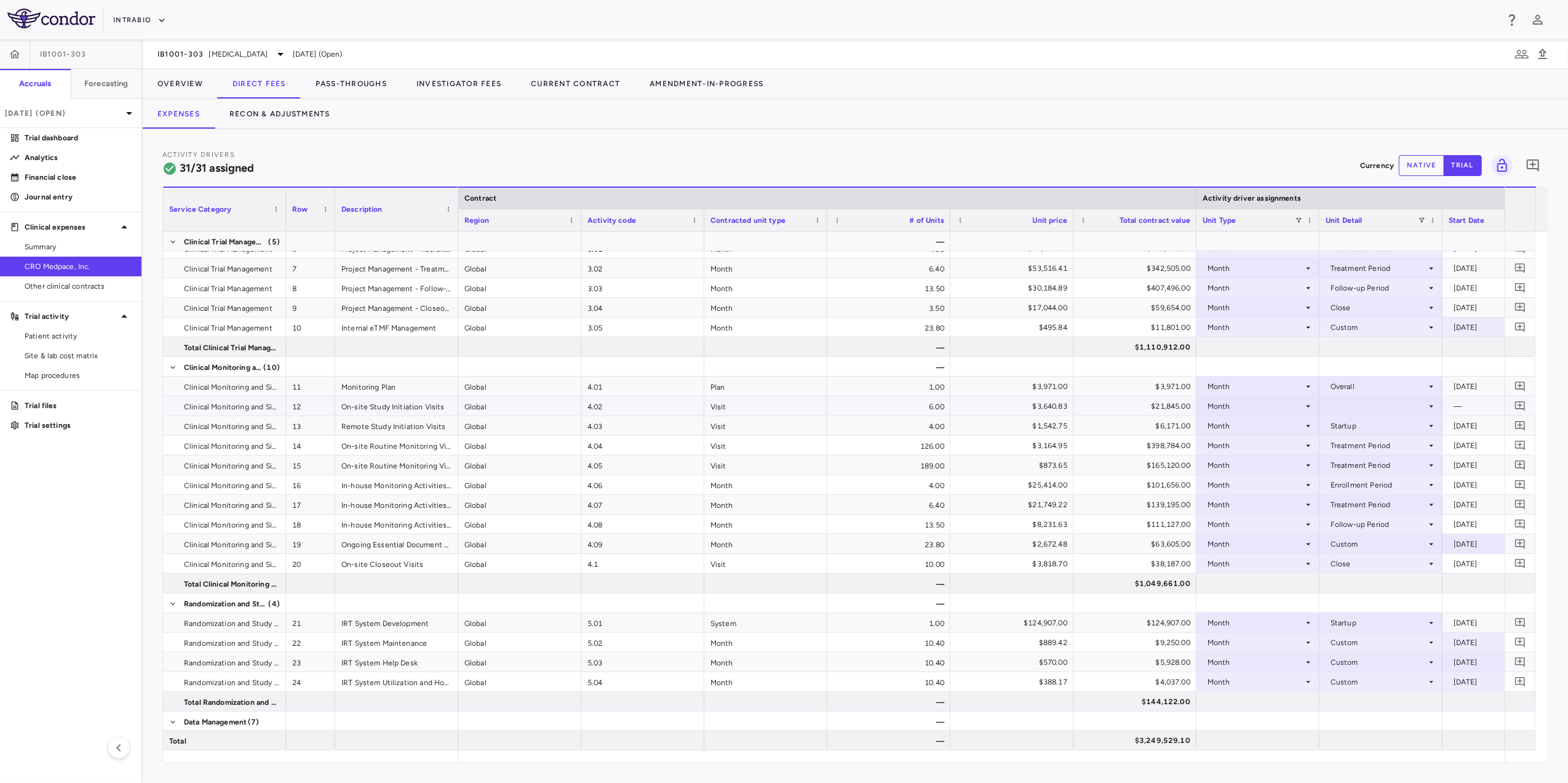
click at [1425, 405] on div at bounding box center [1381, 406] width 111 height 18
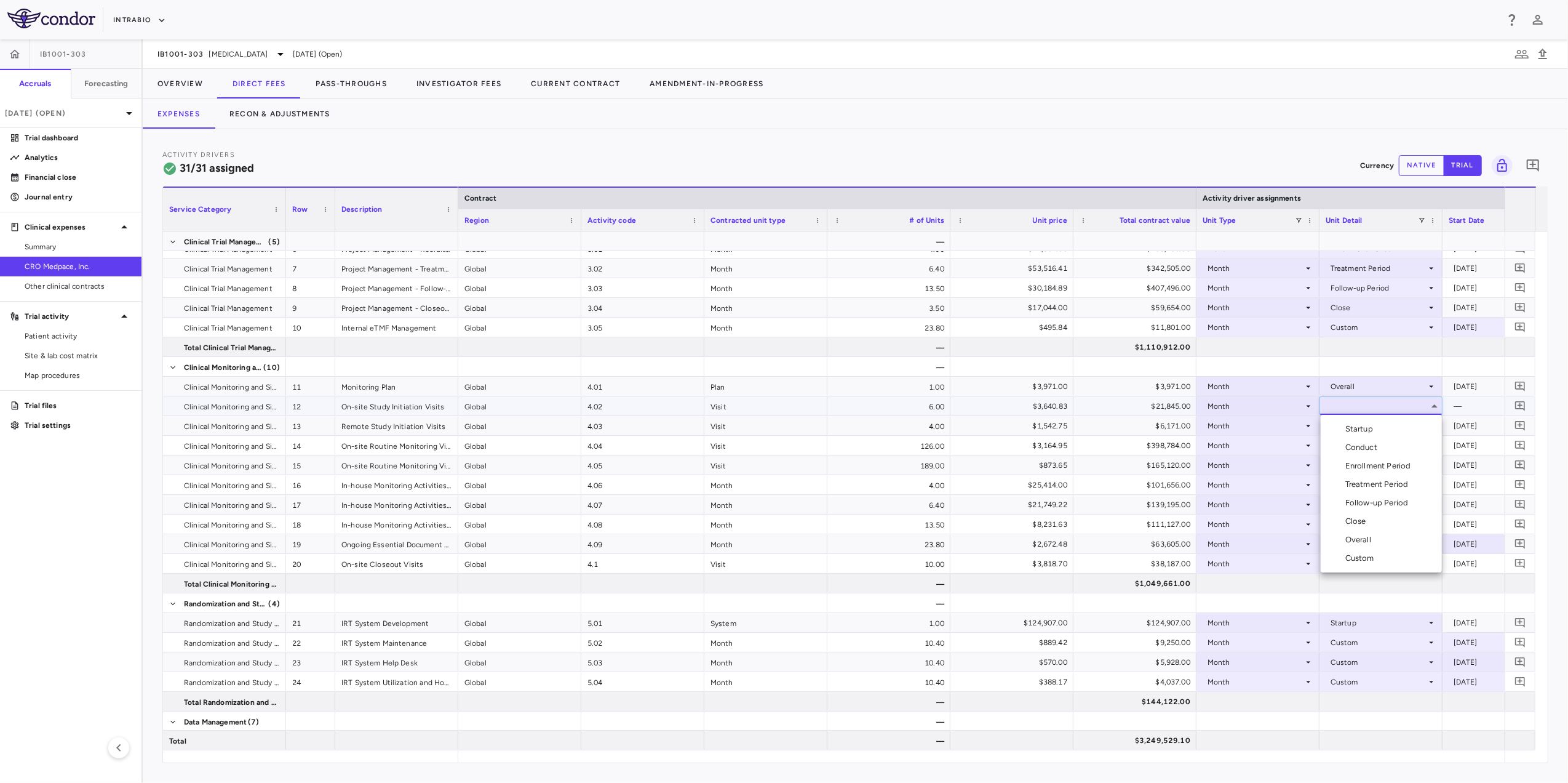
click at [1377, 426] on div "Startup" at bounding box center [1361, 429] width 33 height 11
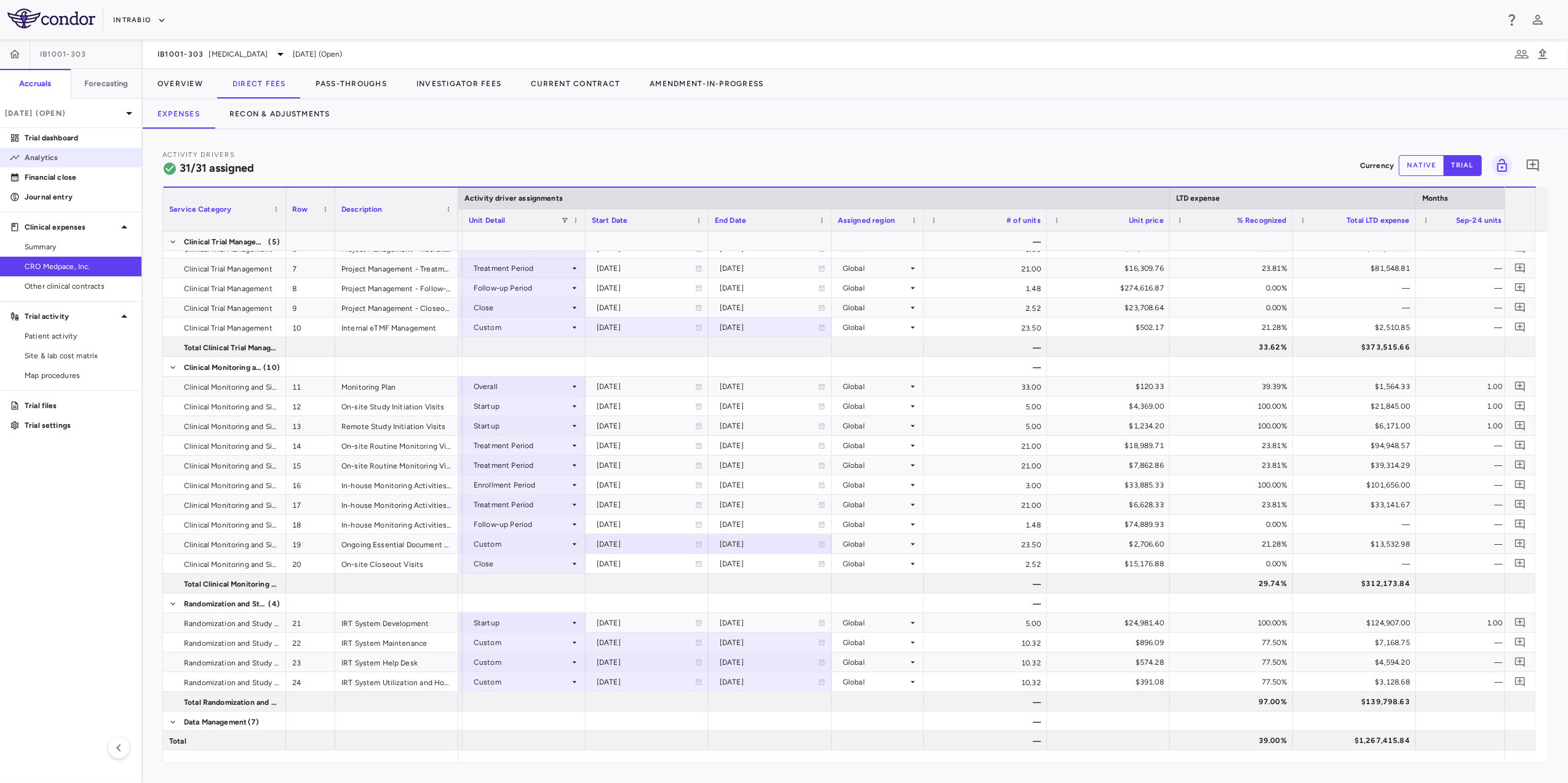
click at [38, 155] on p "Analytics" at bounding box center [78, 158] width 107 height 11
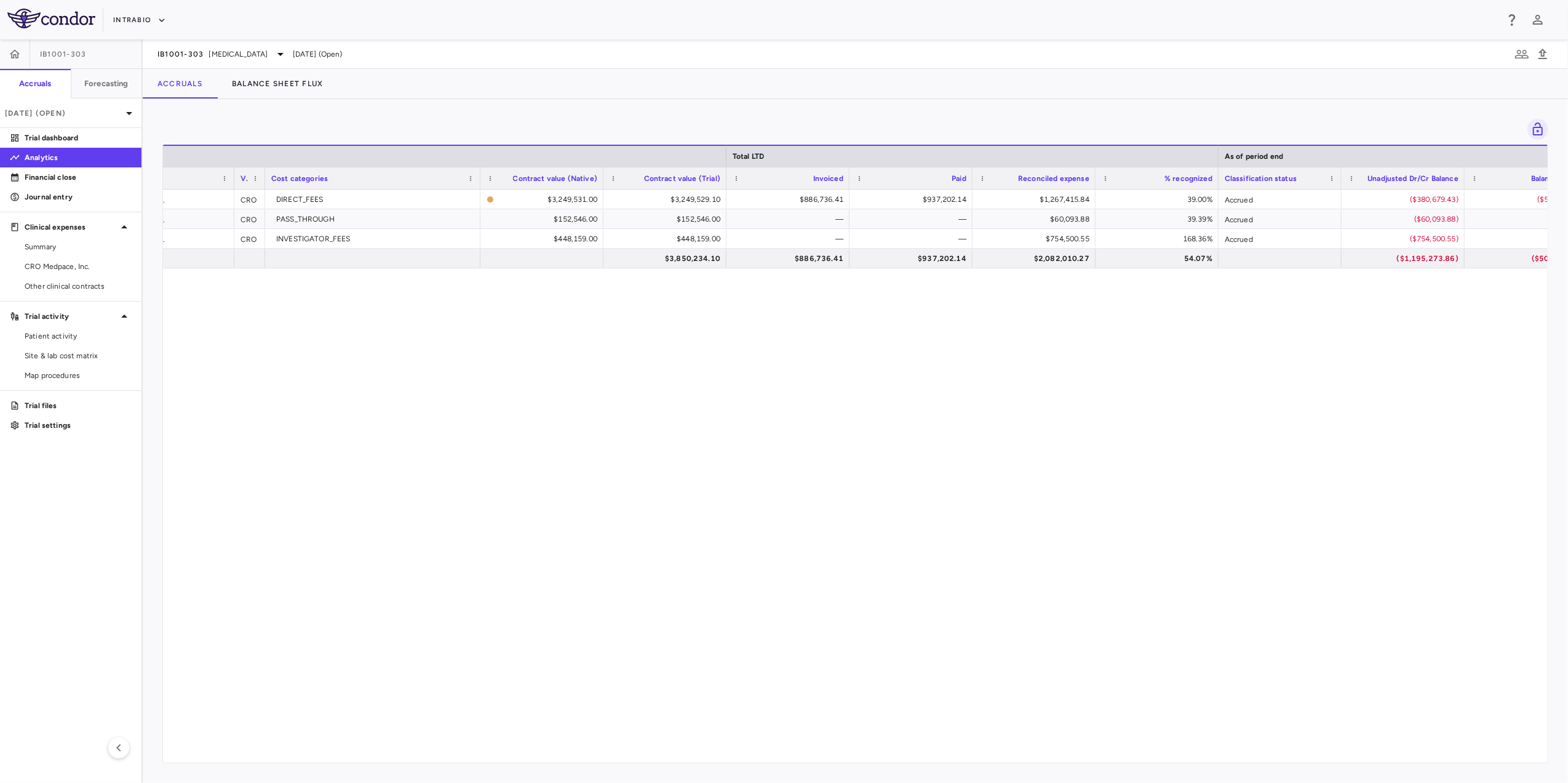
scroll to position [0, 336]
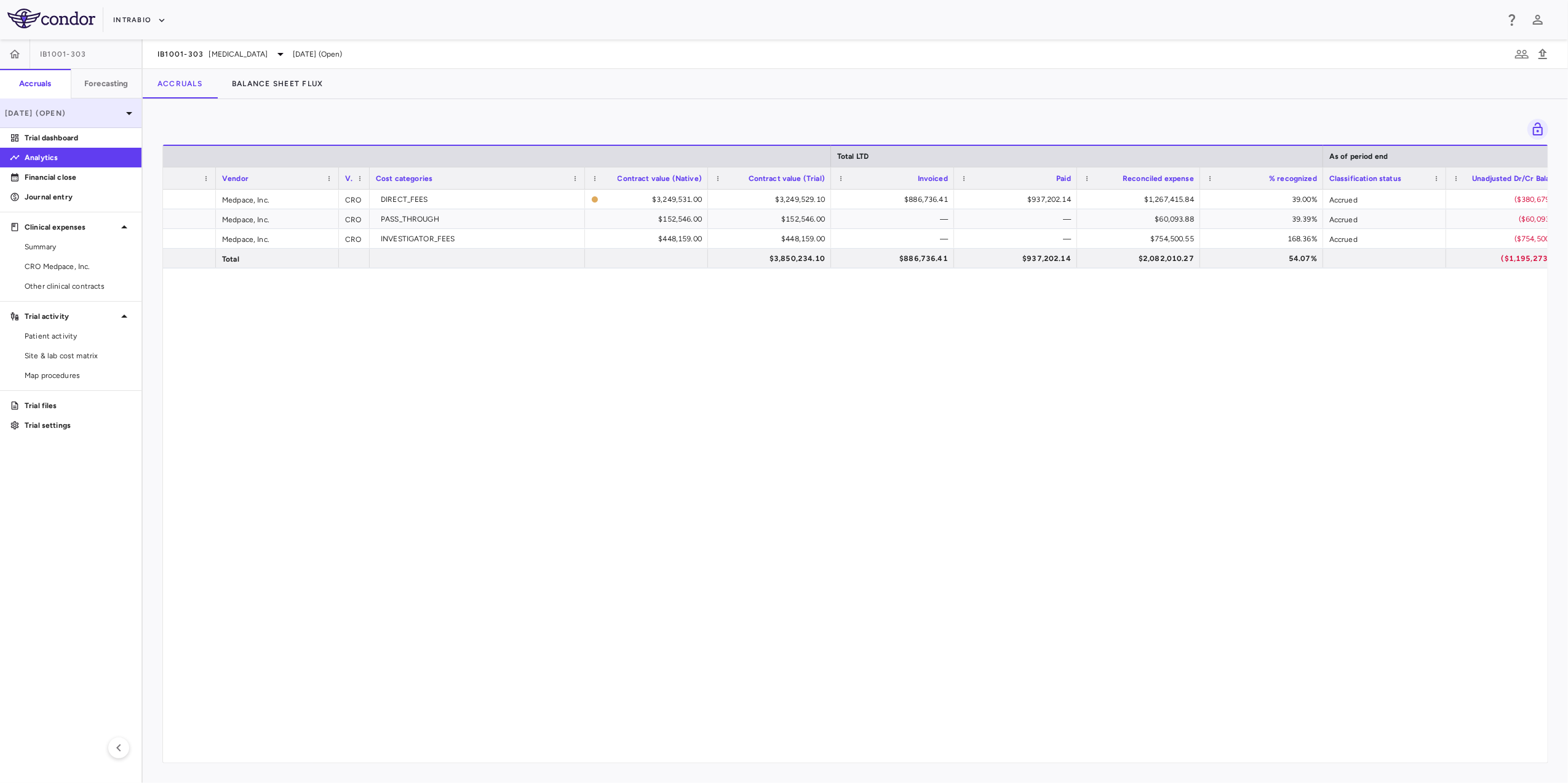
click at [109, 114] on p "[DATE] (Open)" at bounding box center [63, 114] width 117 height 11
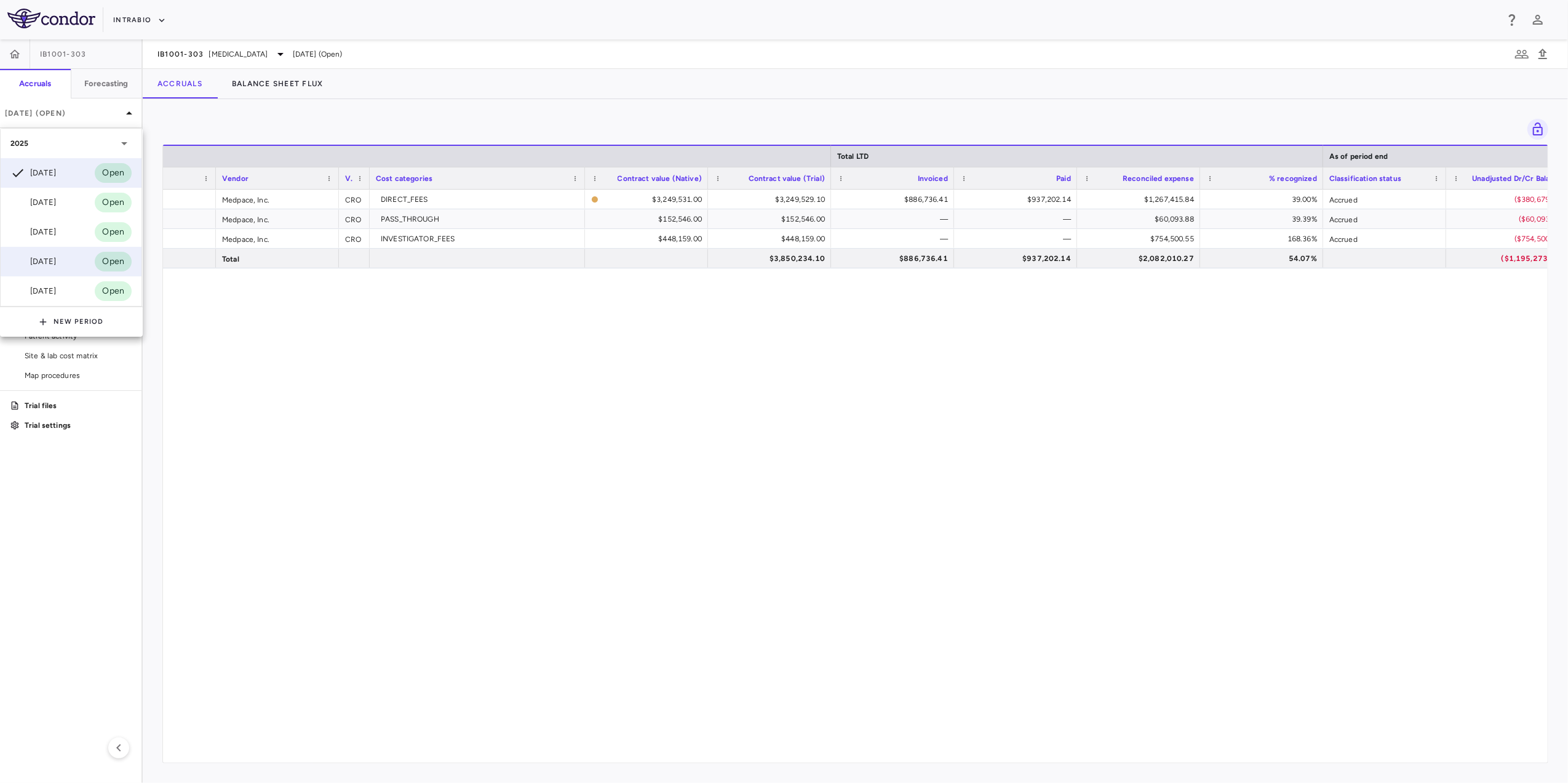
click at [63, 253] on div "Jun 2025 Open" at bounding box center [71, 262] width 141 height 30
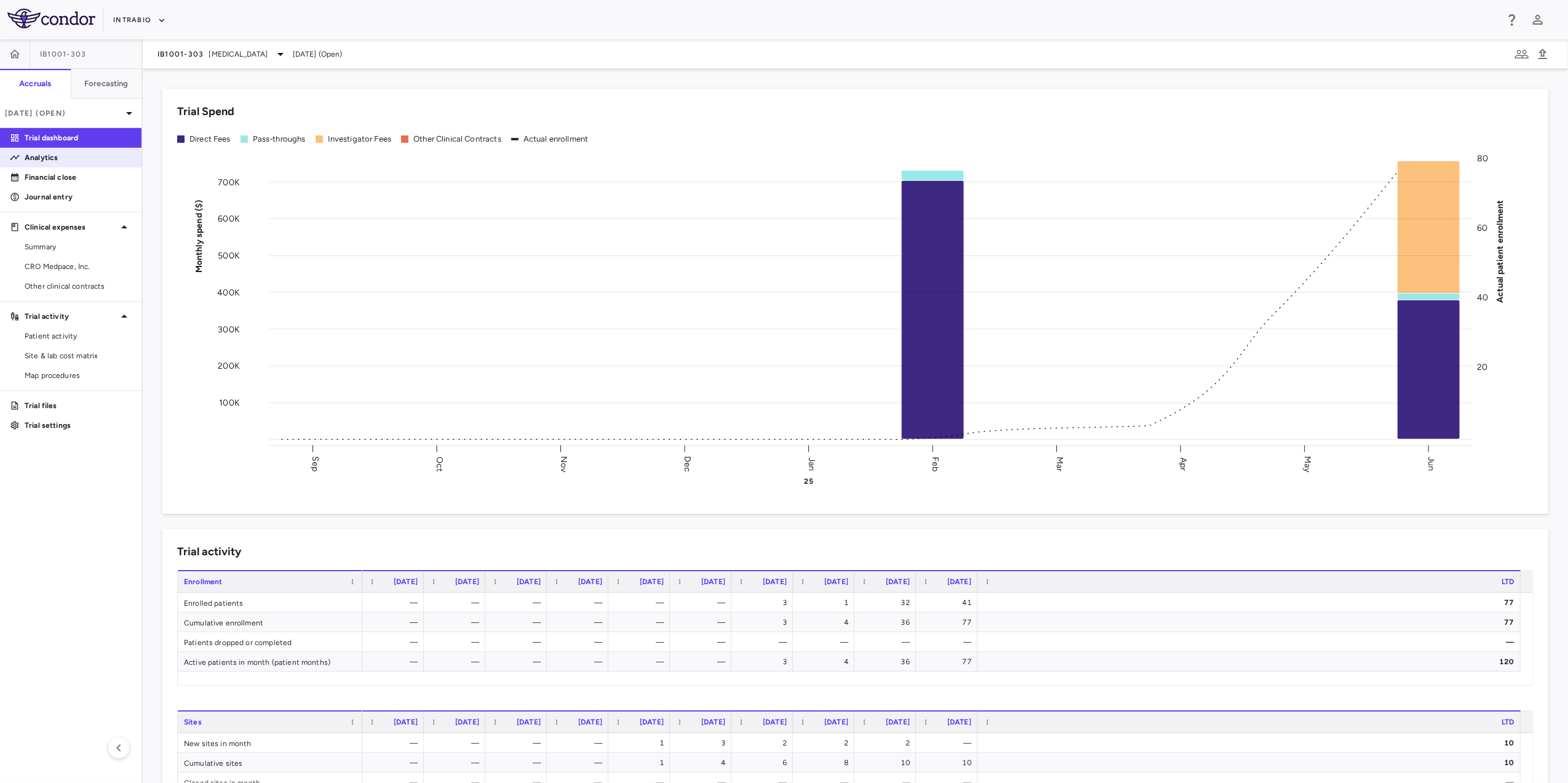
click at [59, 159] on p "Analytics" at bounding box center [78, 158] width 107 height 11
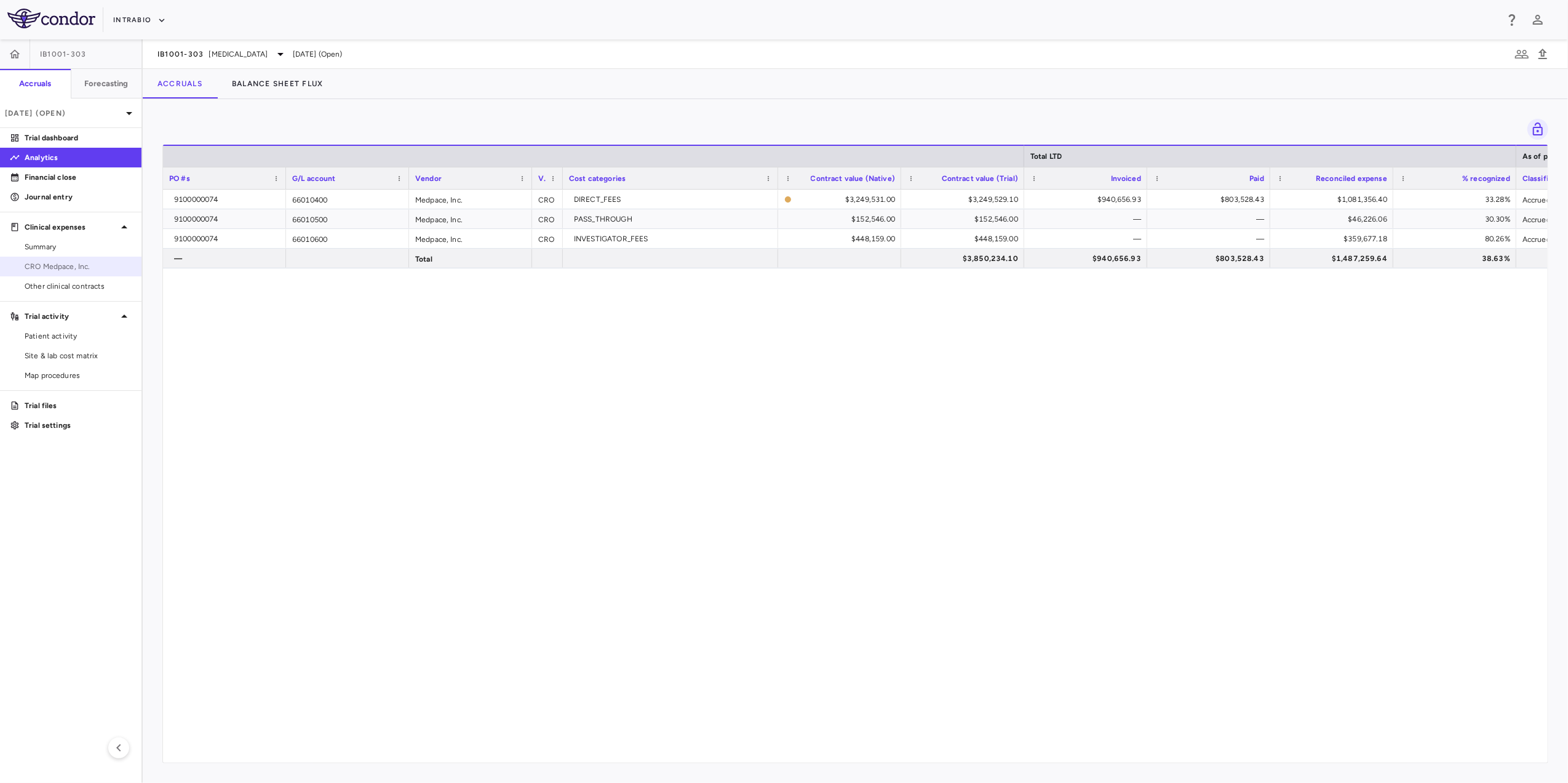
click at [104, 263] on span "CRO Medpace, Inc." at bounding box center [78, 267] width 107 height 11
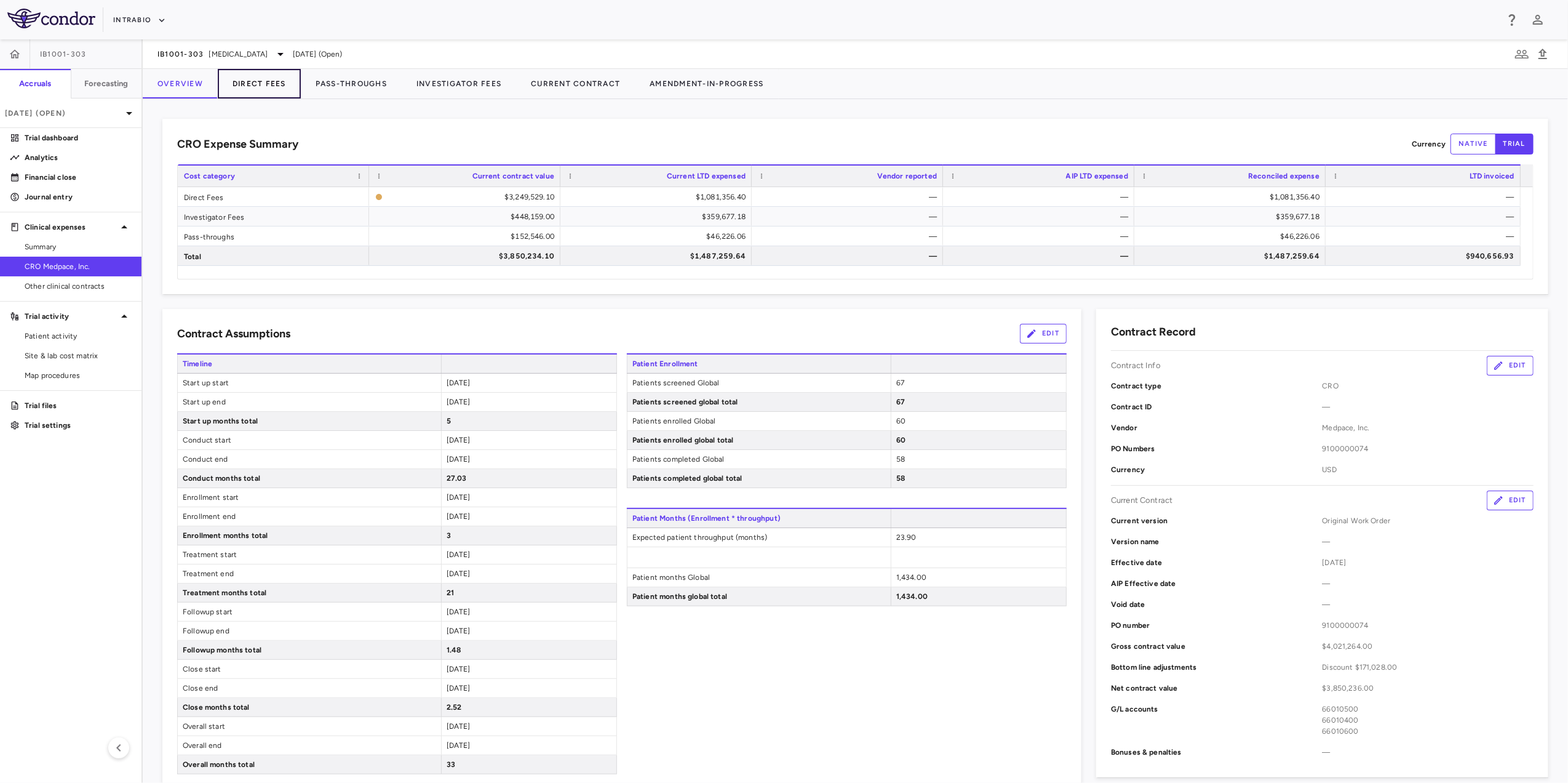
click at [239, 87] on button "Direct Fees" at bounding box center [259, 84] width 83 height 30
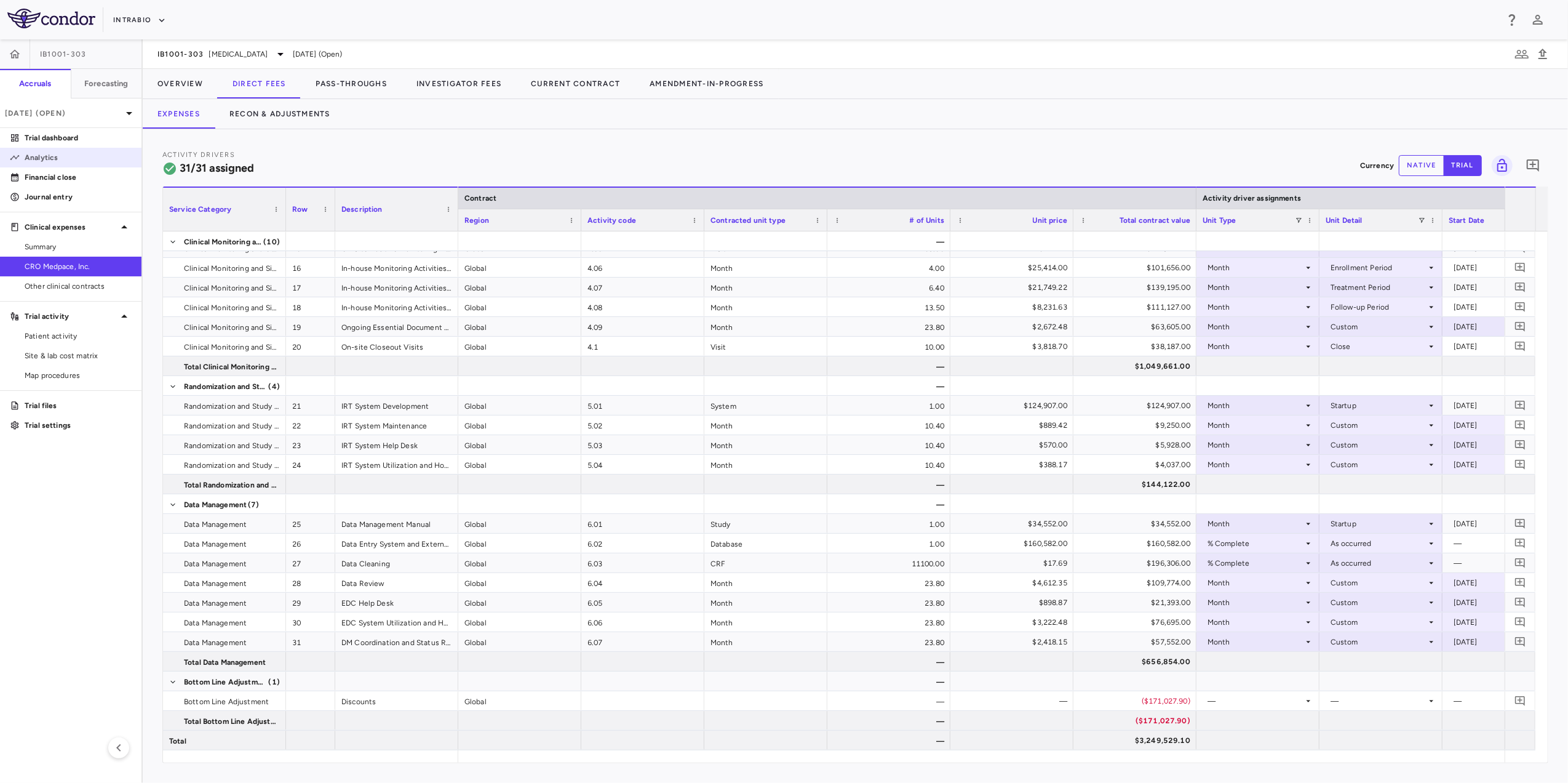
click at [94, 159] on p "Analytics" at bounding box center [78, 158] width 107 height 11
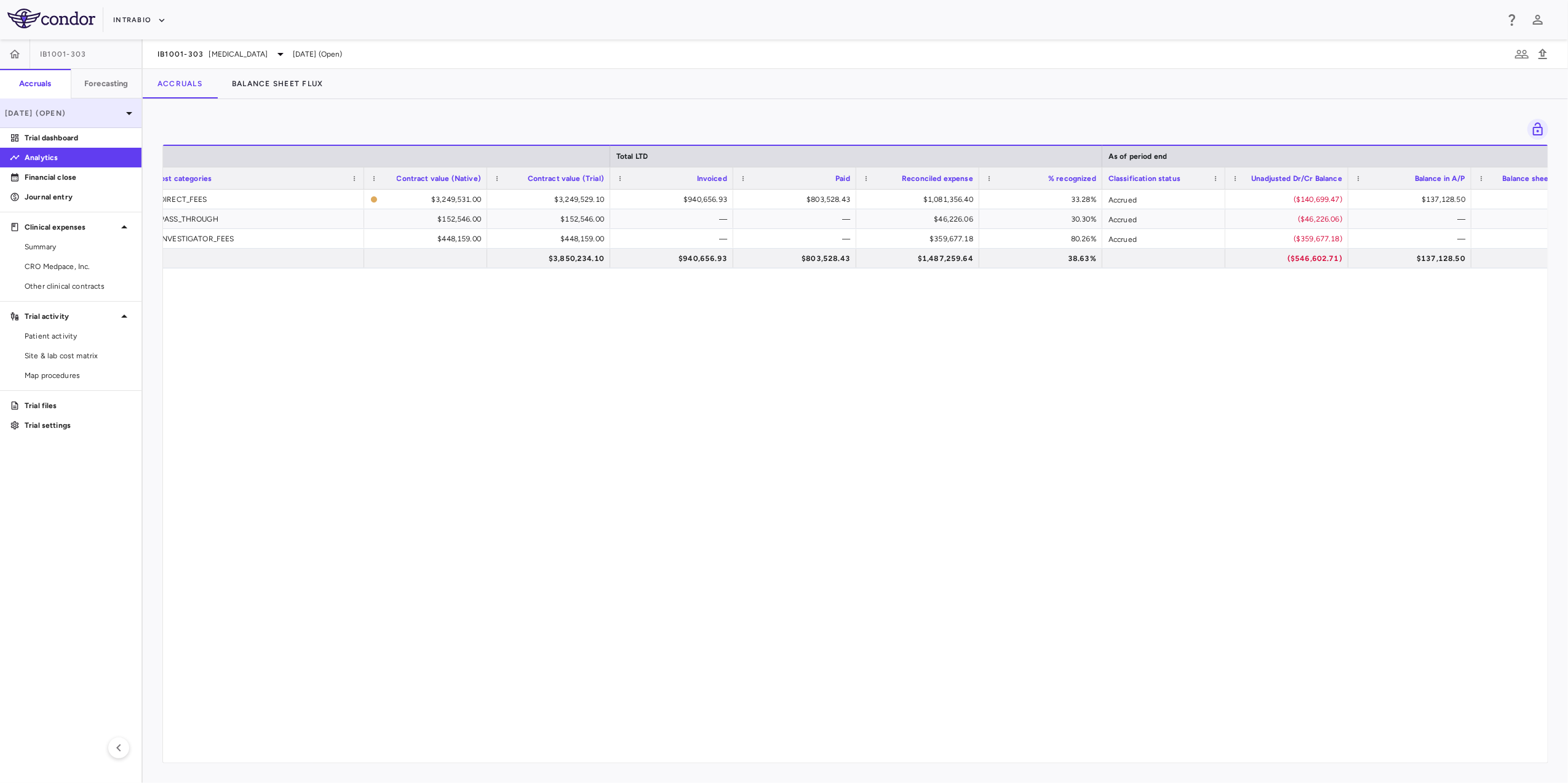
click at [61, 112] on p "[DATE] (Open)" at bounding box center [63, 114] width 117 height 11
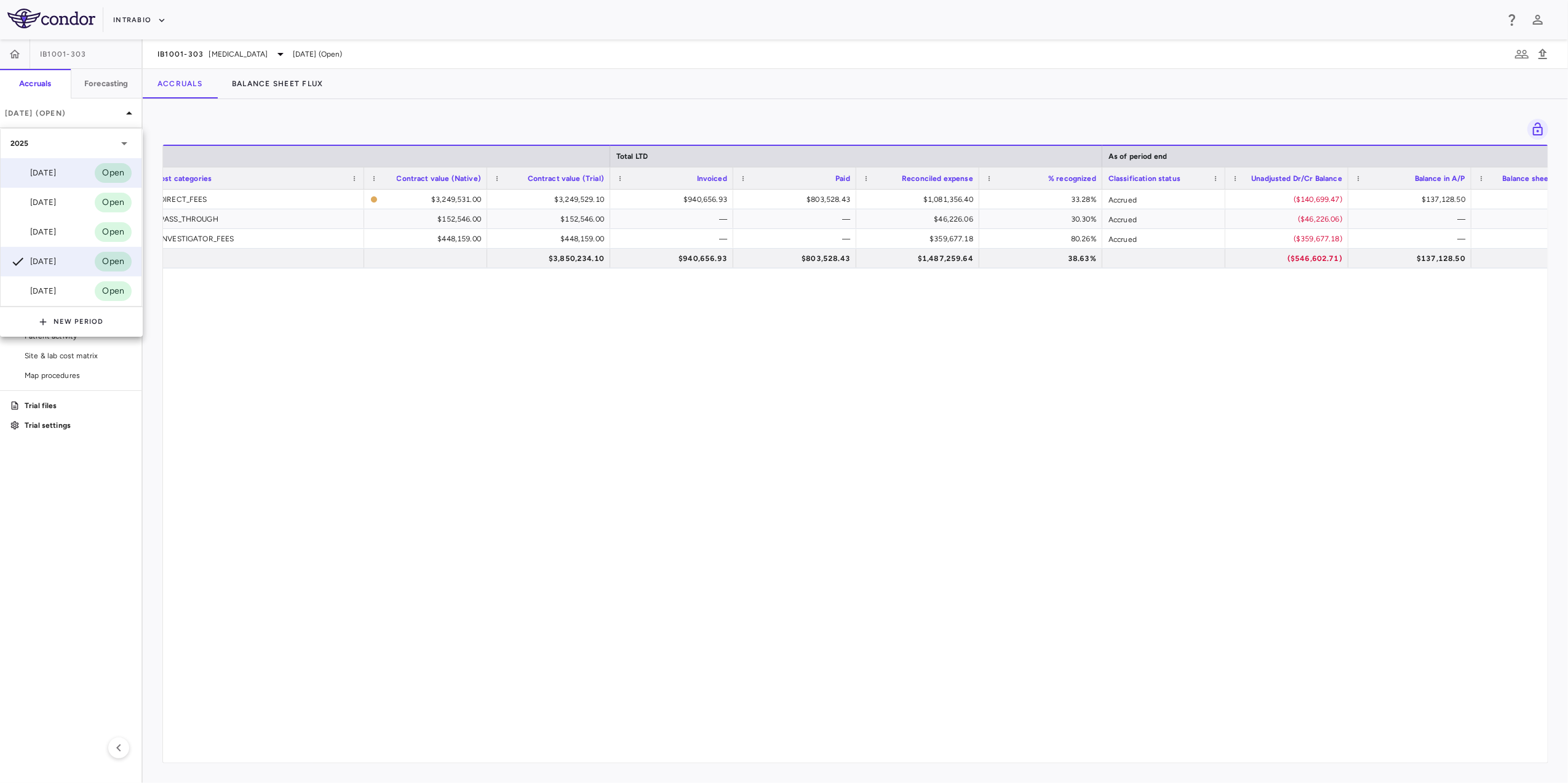
click at [56, 168] on div "[DATE]" at bounding box center [33, 173] width 45 height 15
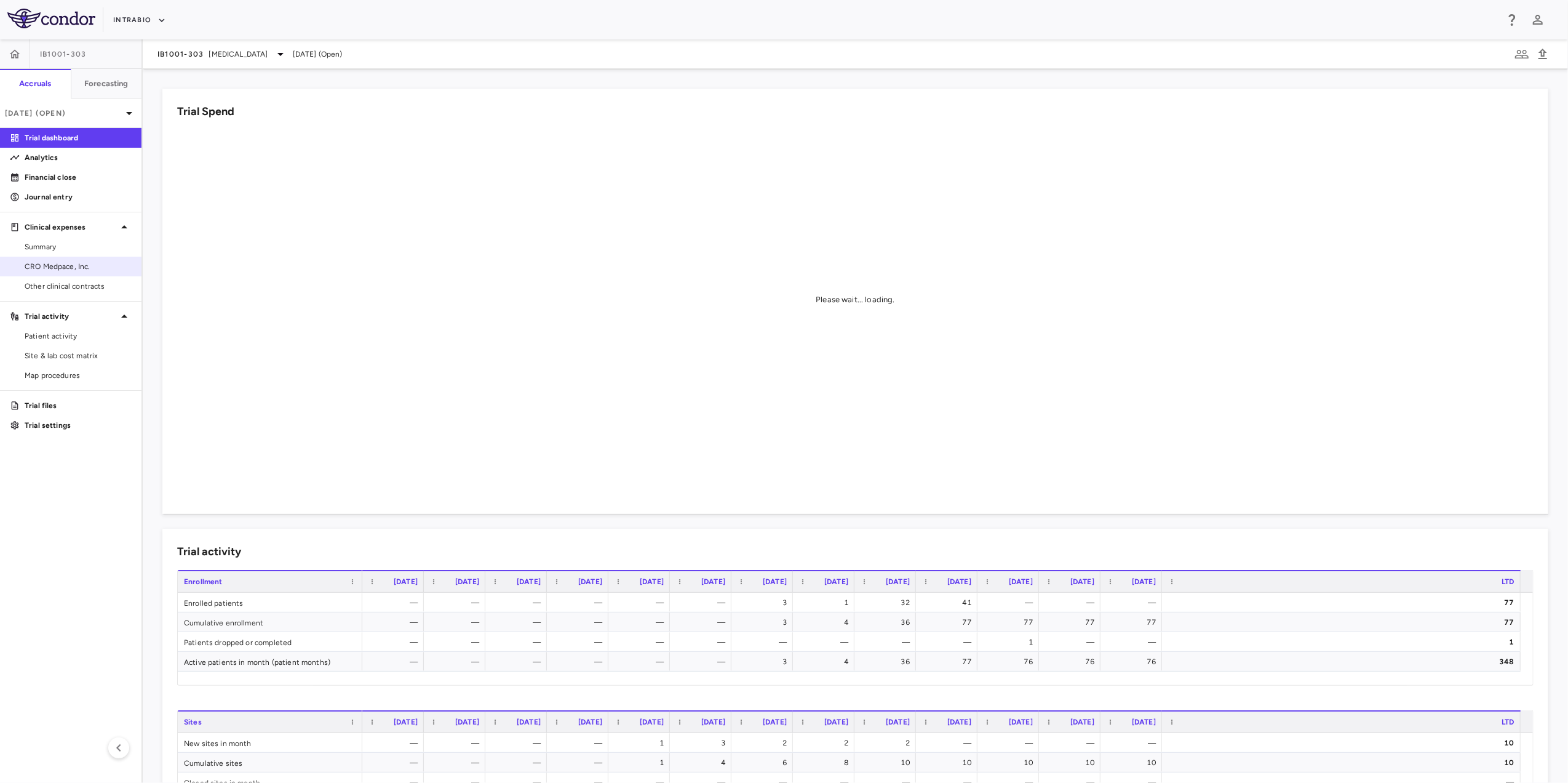
click at [65, 267] on span "CRO Medpace, Inc." at bounding box center [78, 267] width 107 height 11
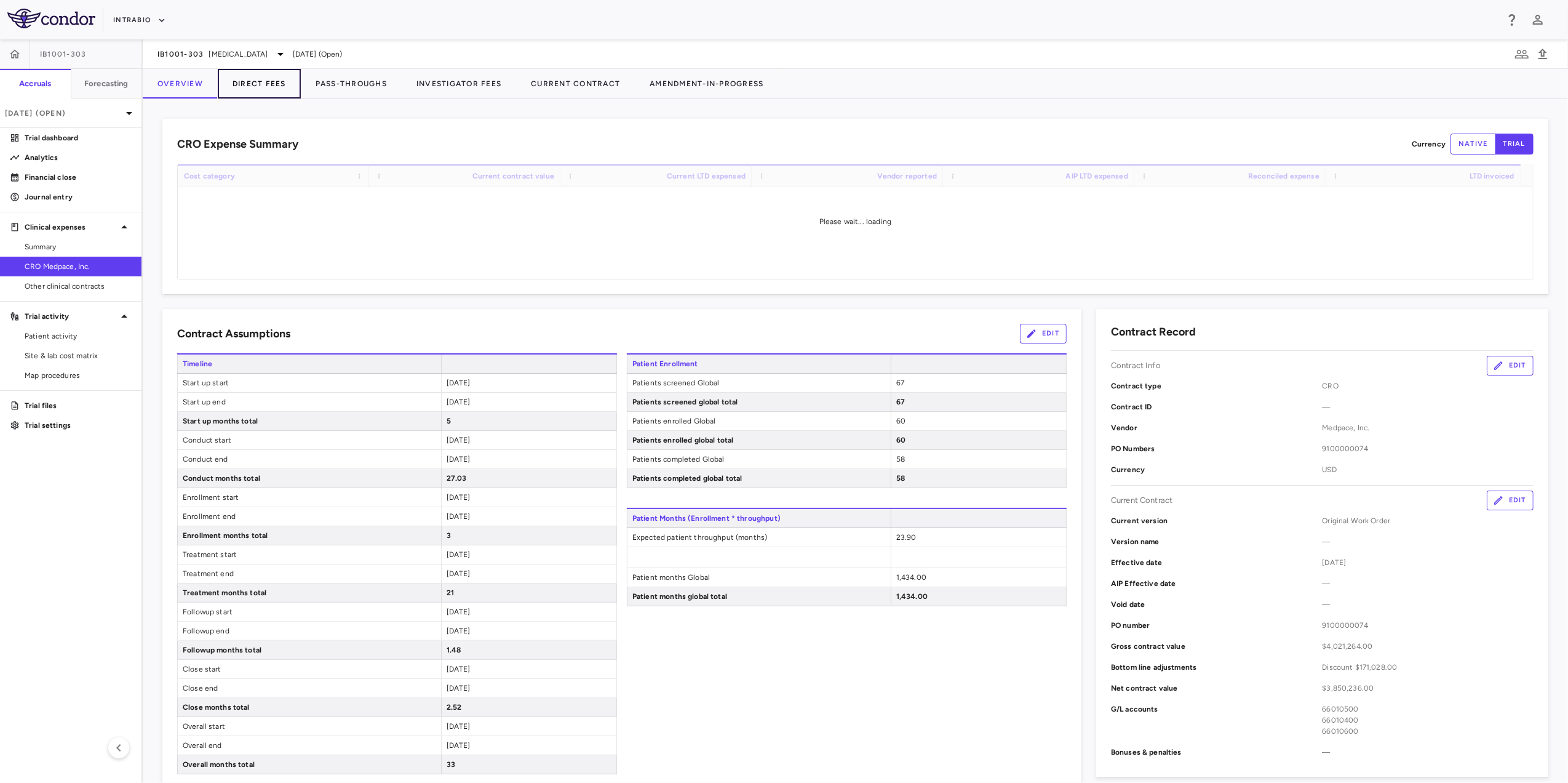
click at [273, 80] on button "Direct Fees" at bounding box center [259, 84] width 83 height 30
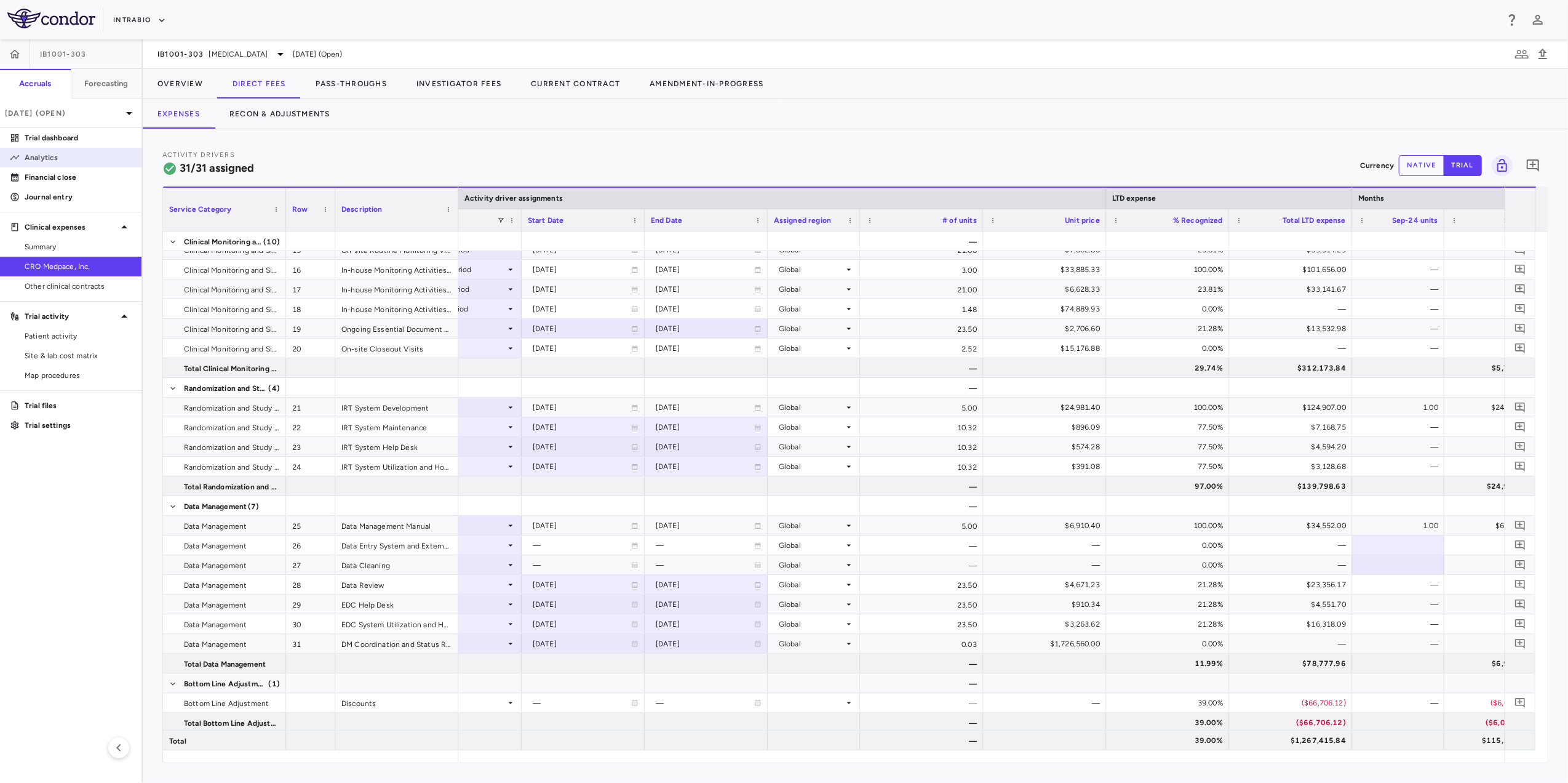
click at [65, 152] on p "Analytics" at bounding box center [78, 158] width 107 height 11
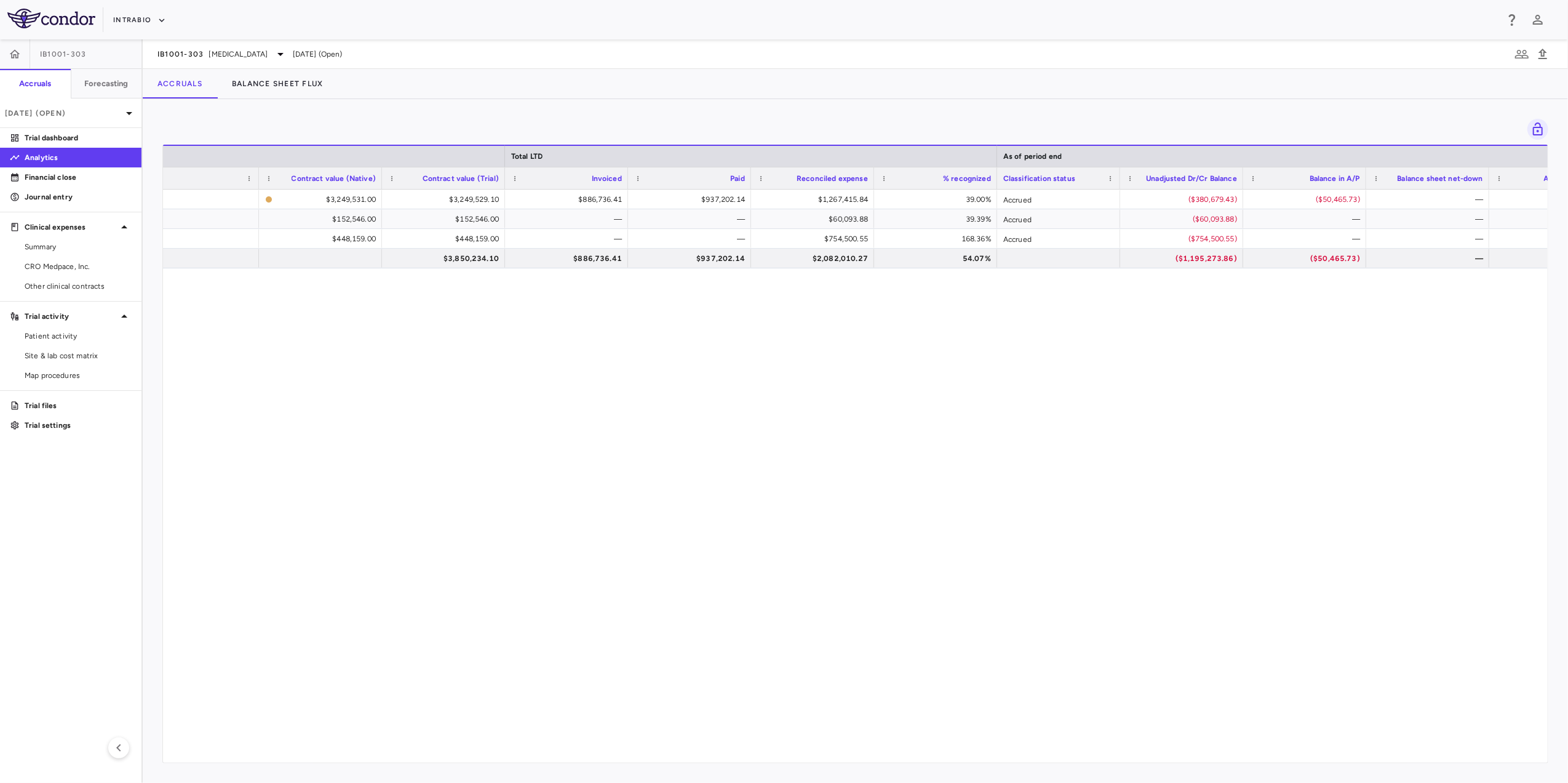
scroll to position [0, 130]
